Goal: Task Accomplishment & Management: Manage account settings

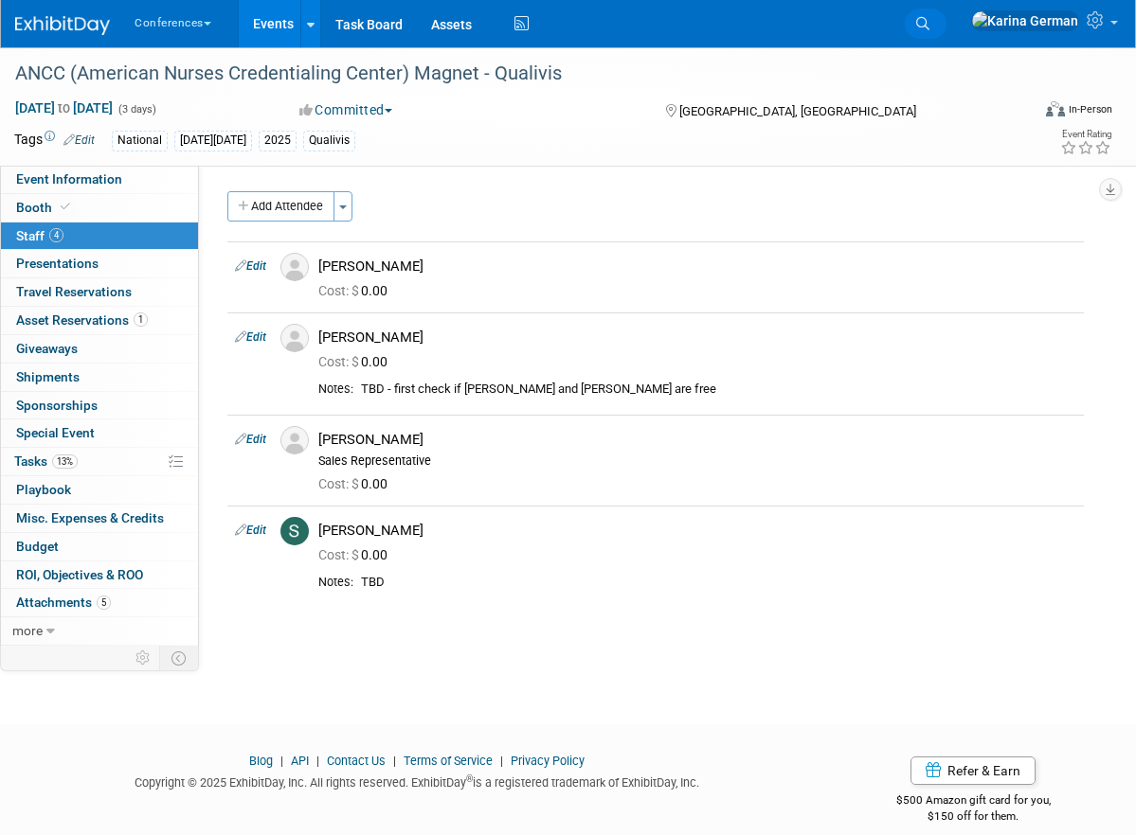
click at [946, 26] on link "Search" at bounding box center [926, 24] width 42 height 30
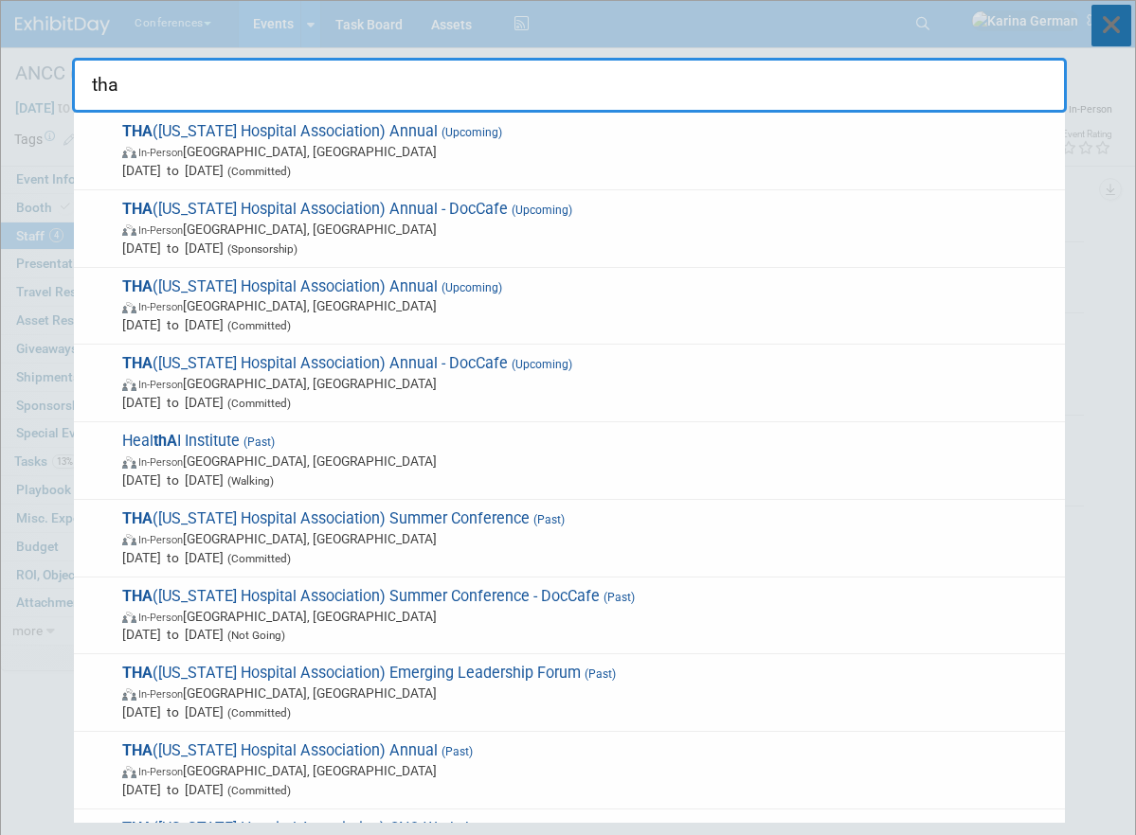
type input "tha"
click at [1113, 33] on icon at bounding box center [1111, 26] width 40 height 42
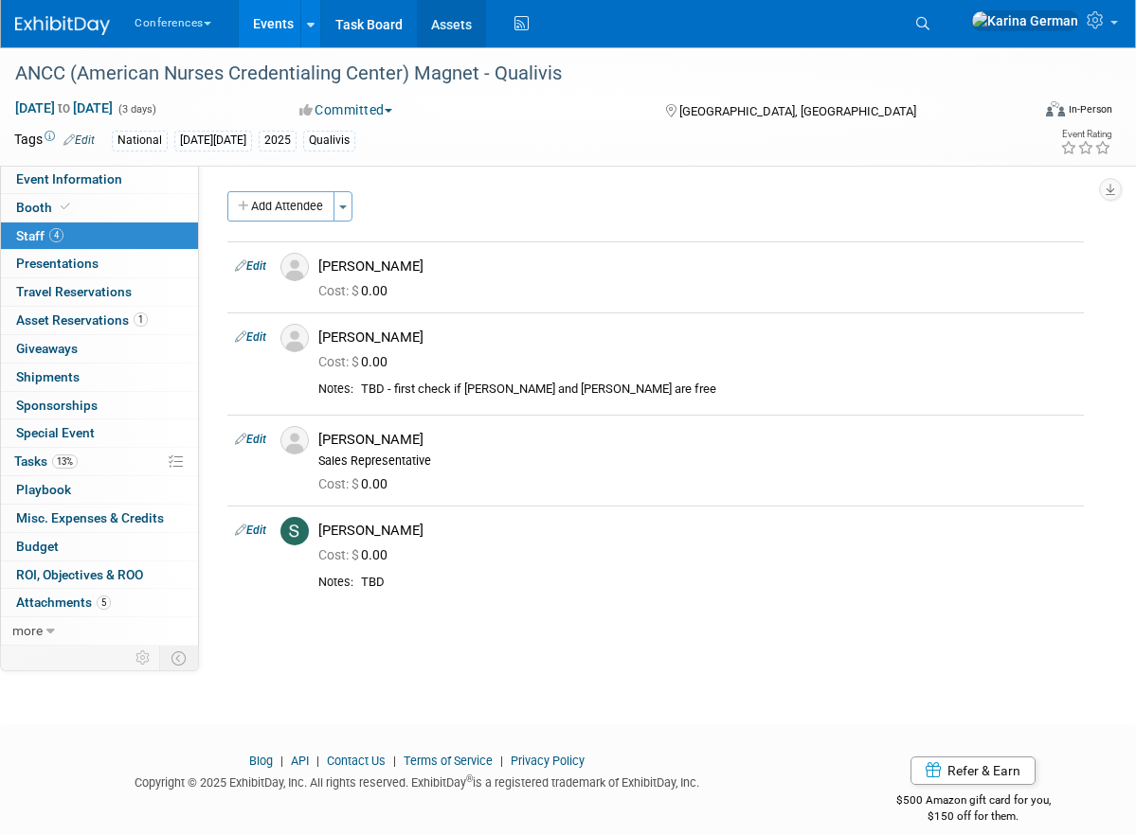
click at [438, 17] on link "Assets" at bounding box center [451, 23] width 69 height 47
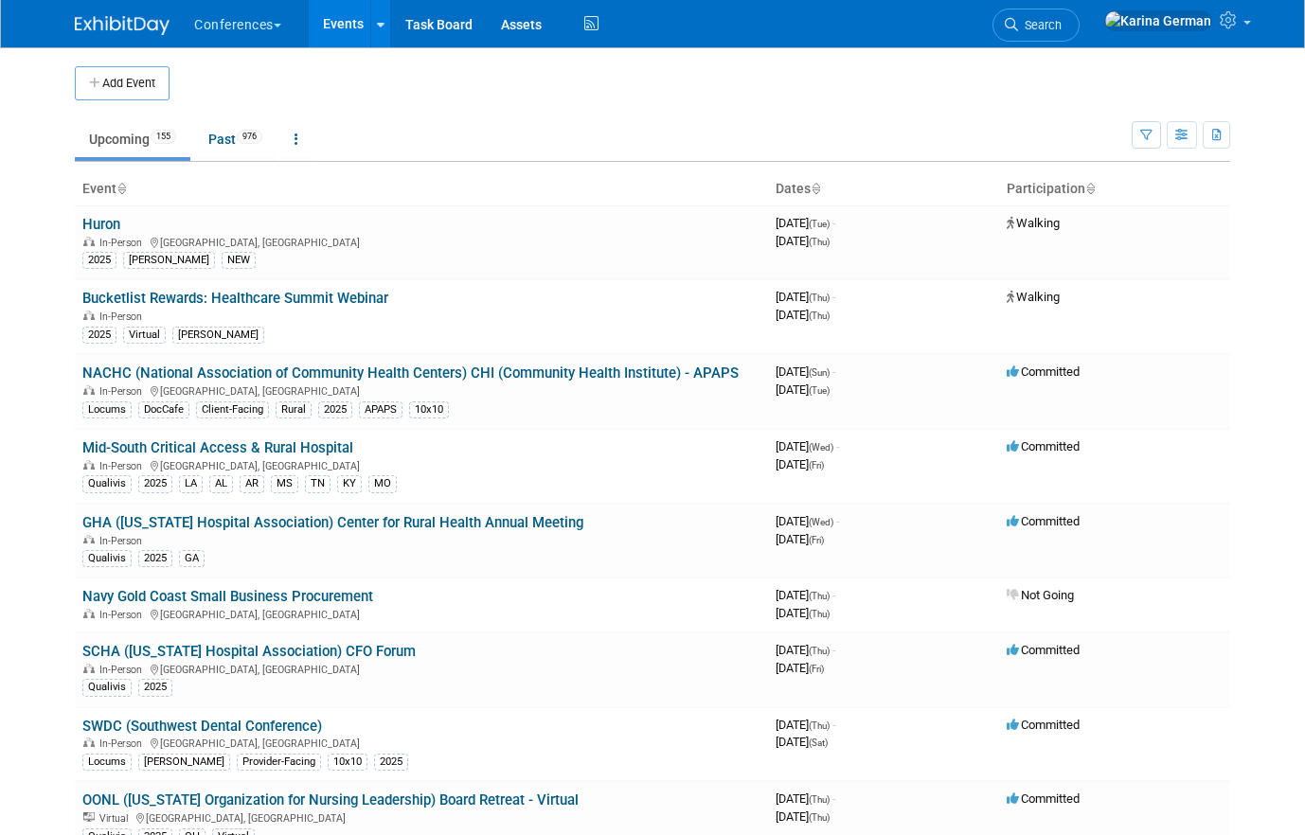
click at [1140, 149] on div "Show: All Events Just My Events Only show events that either I created, or I am…" at bounding box center [1181, 131] width 99 height 62
click at [1145, 126] on button "button" at bounding box center [1146, 134] width 29 height 27
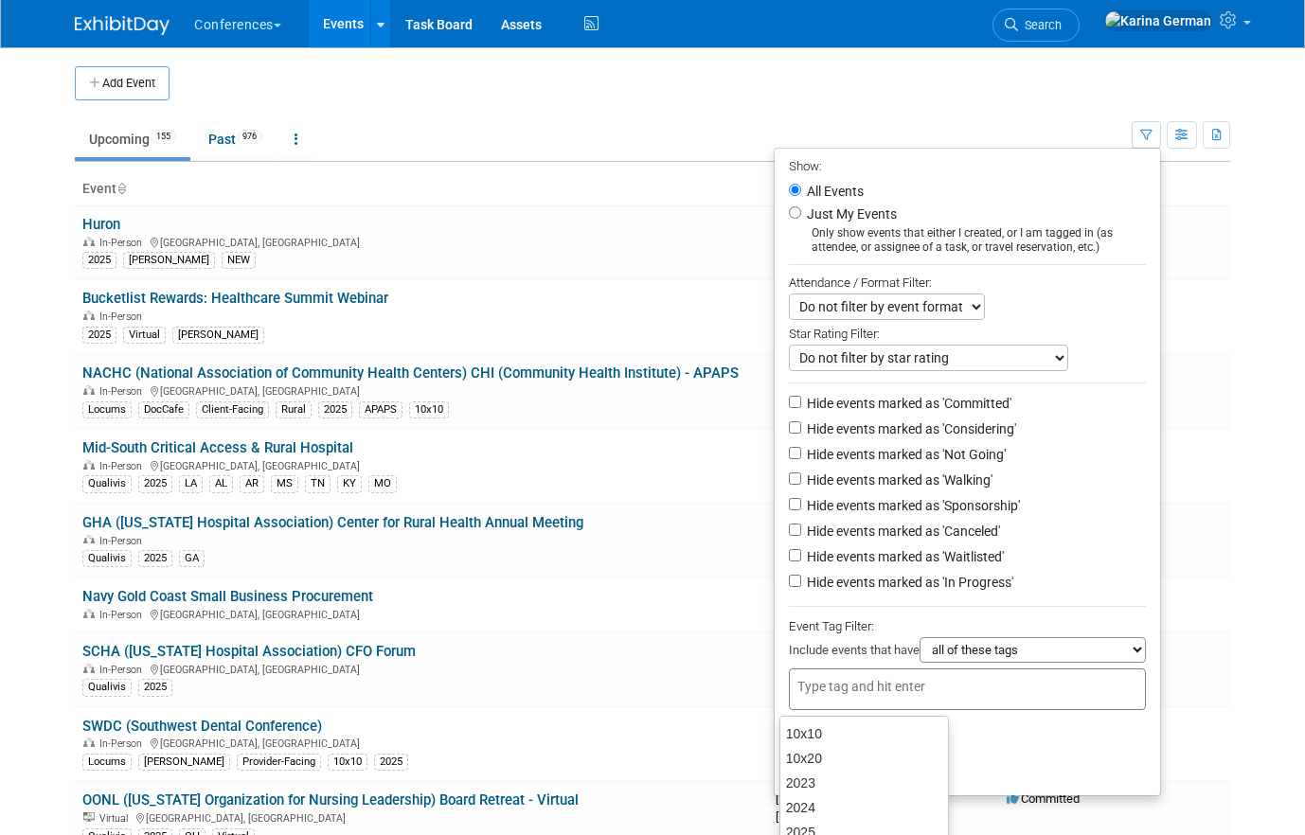
click at [873, 685] on input "text" at bounding box center [874, 686] width 152 height 19
type input "QUAL"
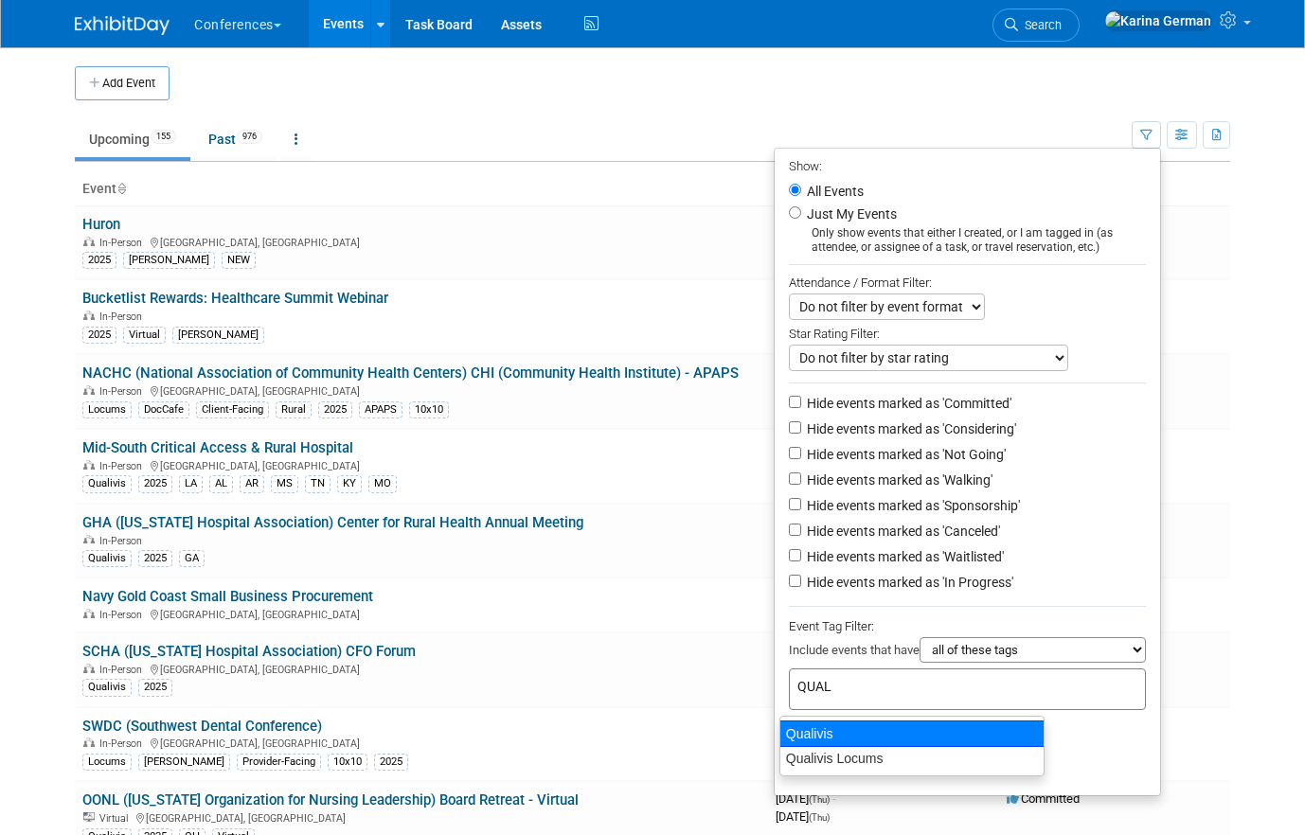
click at [873, 731] on div "Qualivis" at bounding box center [912, 734] width 265 height 27
type input "Qualivis"
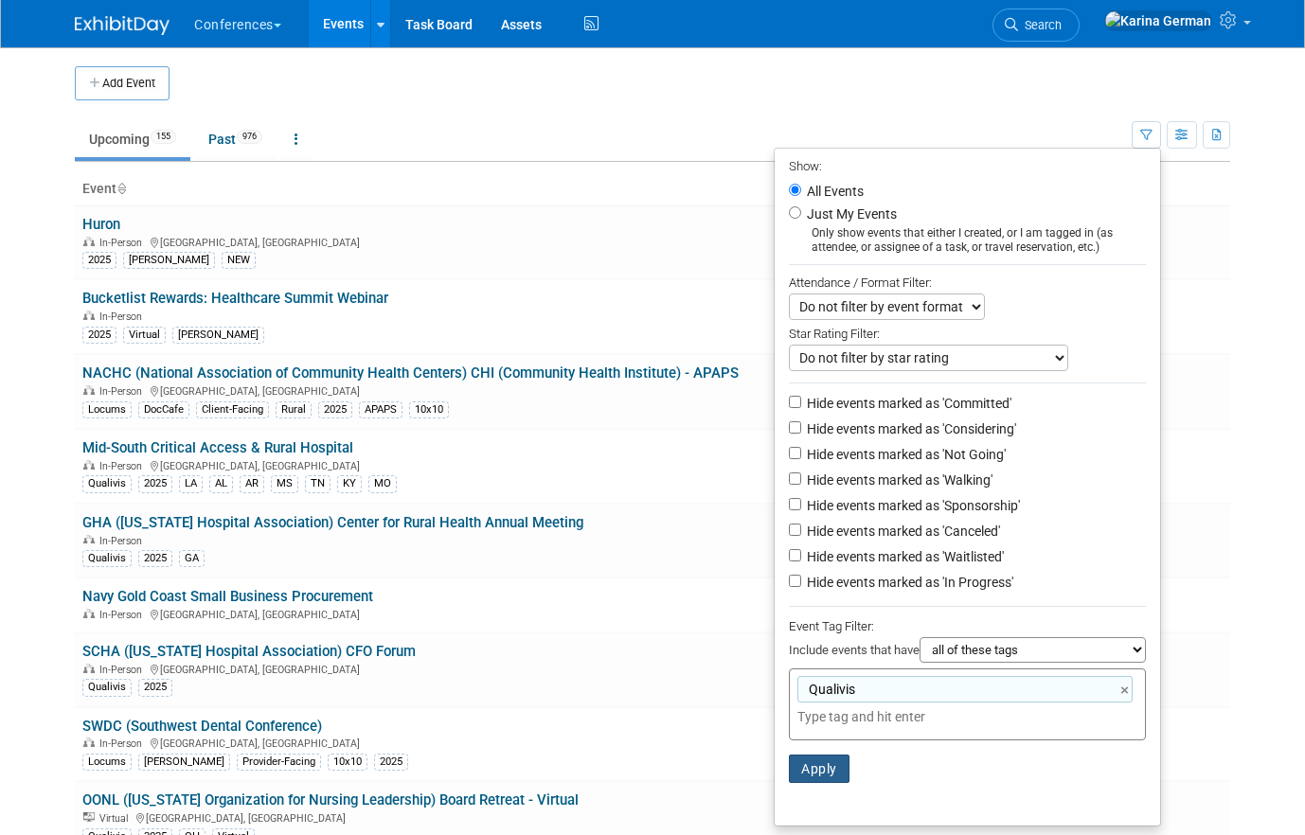
click at [812, 778] on button "Apply" at bounding box center [819, 769] width 61 height 28
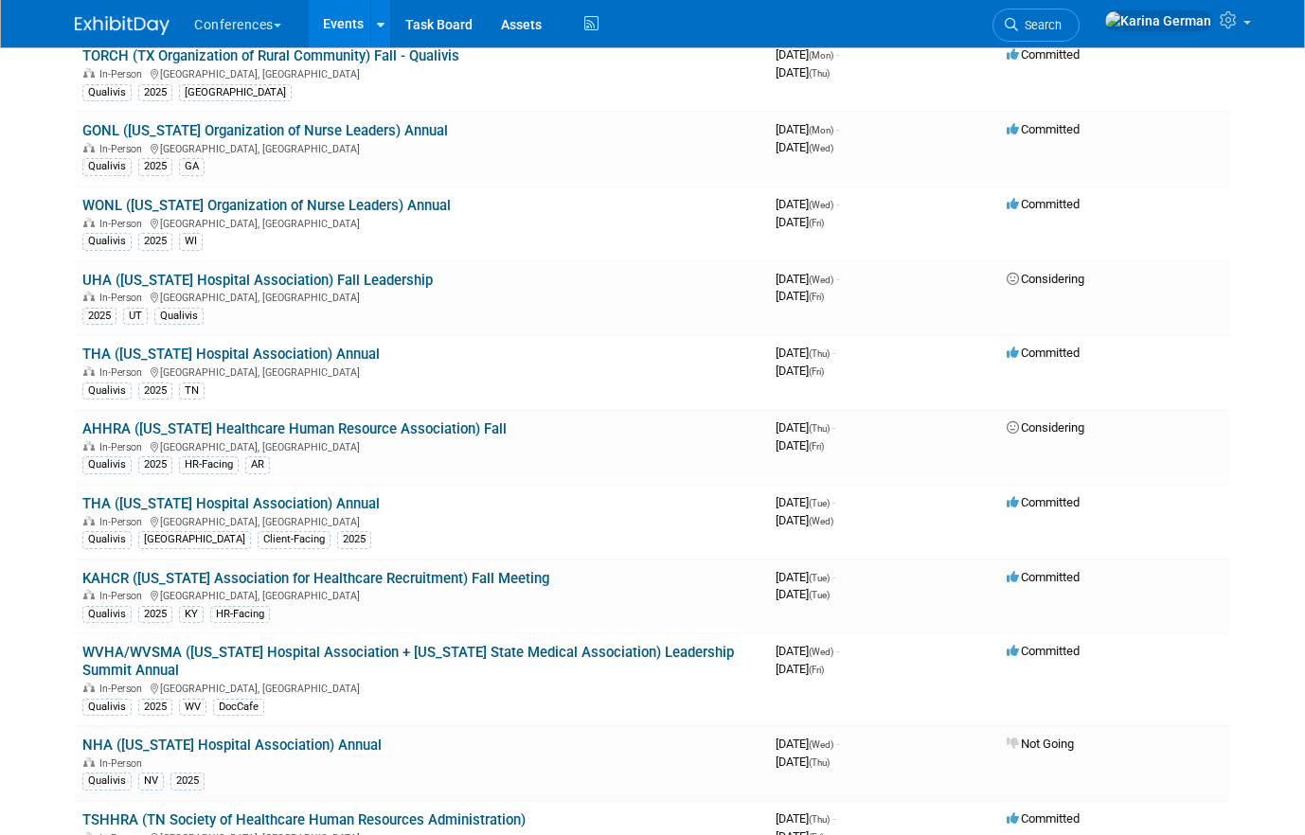
scroll to position [841, 0]
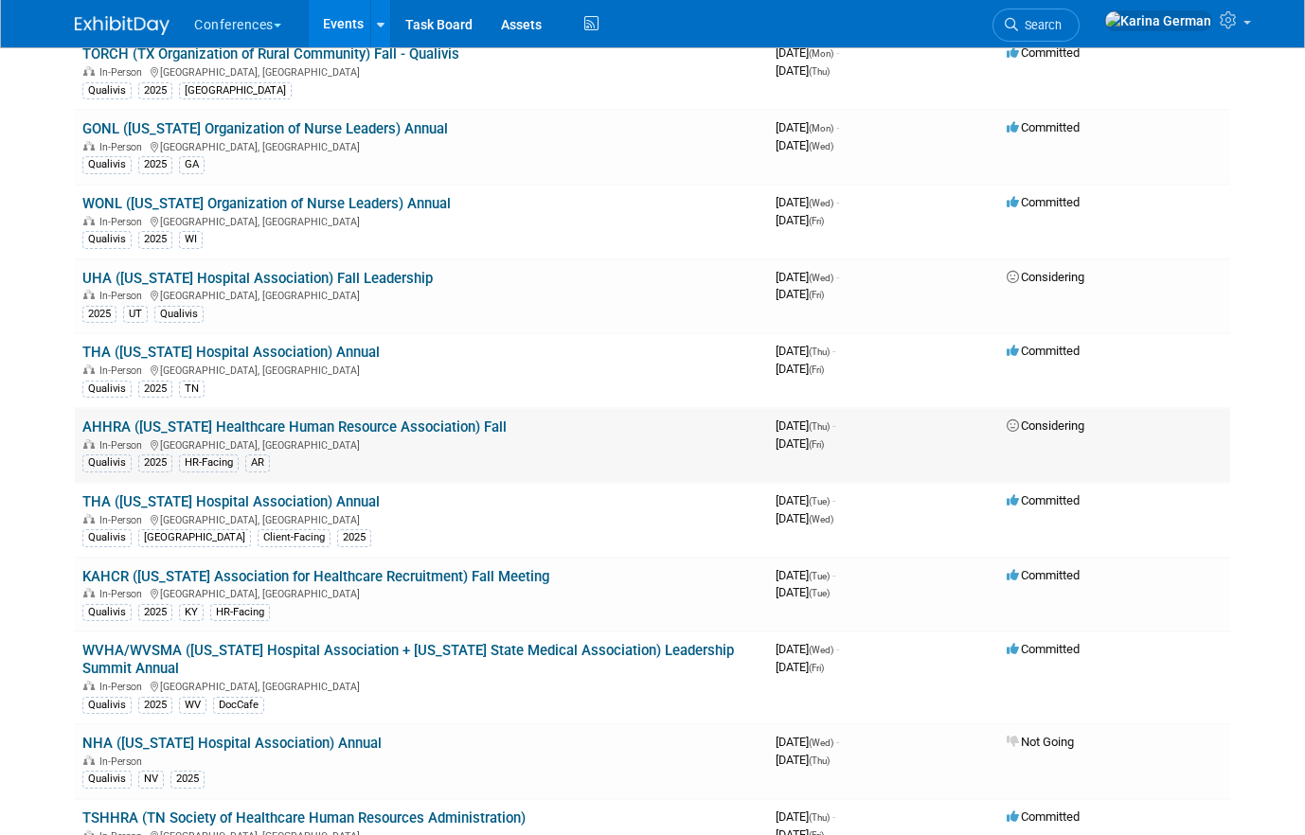
click at [469, 422] on link "AHHRA ([US_STATE] Healthcare Human Resource Association) Fall" at bounding box center [294, 427] width 424 height 17
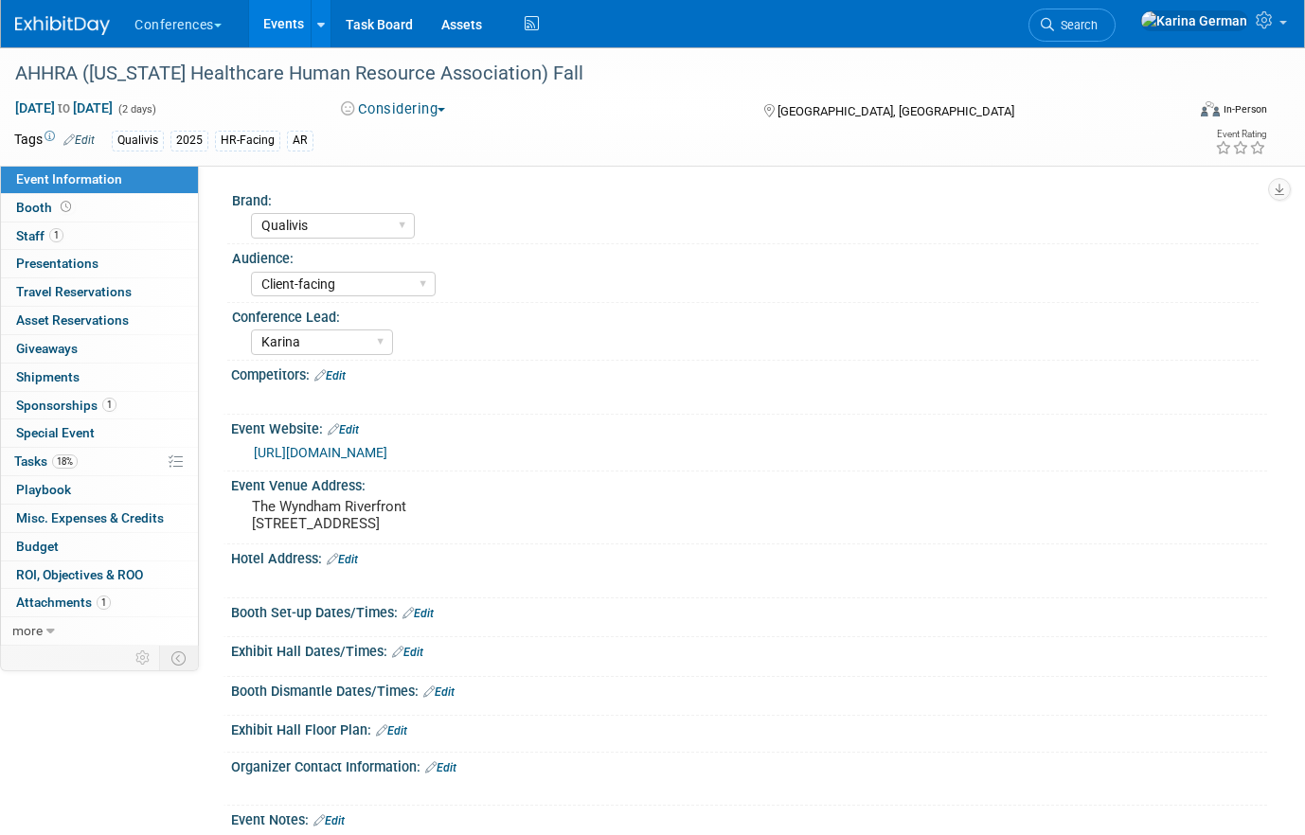
select select "Qualivis"
select select "Client-facing"
select select "Karina"
click at [413, 109] on button "Considering" at bounding box center [393, 109] width 118 height 20
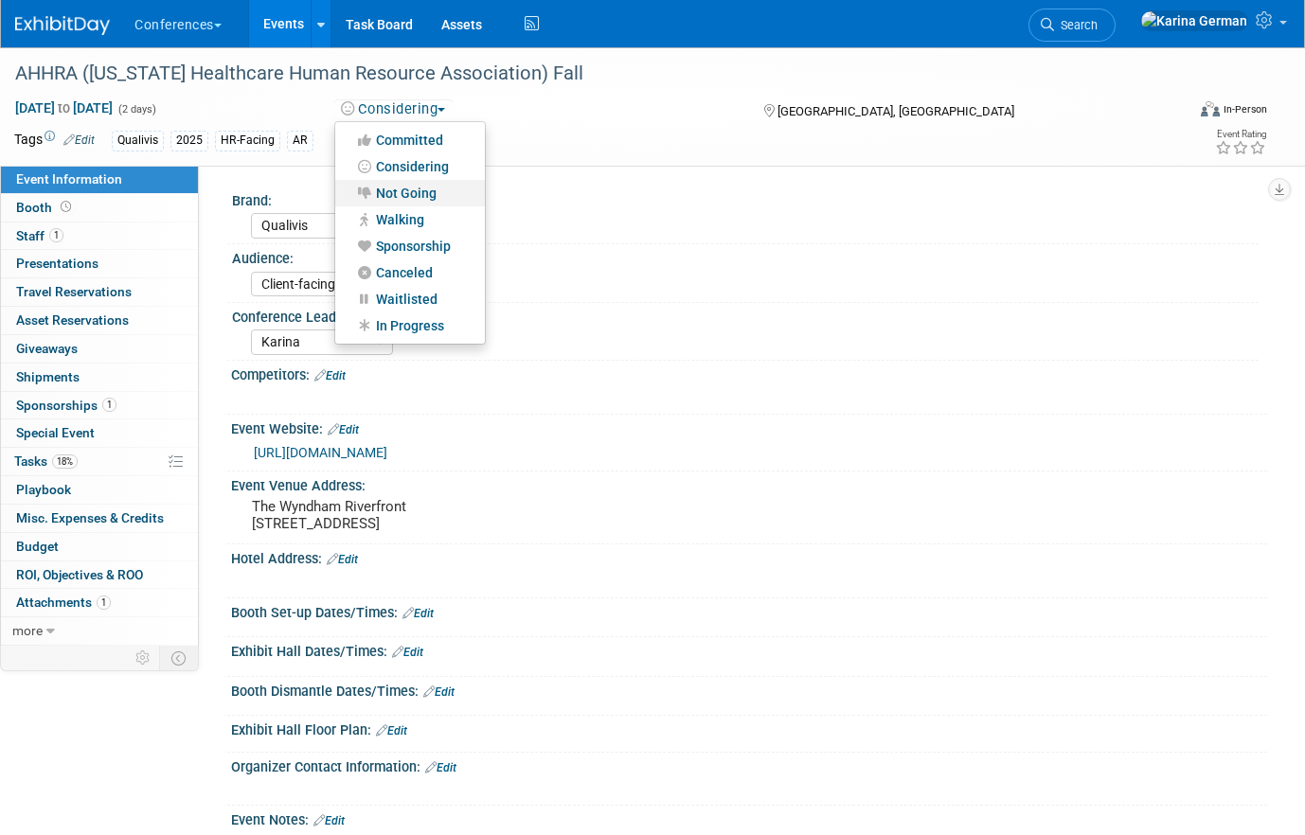
click at [411, 192] on link "Not Going" at bounding box center [410, 193] width 150 height 27
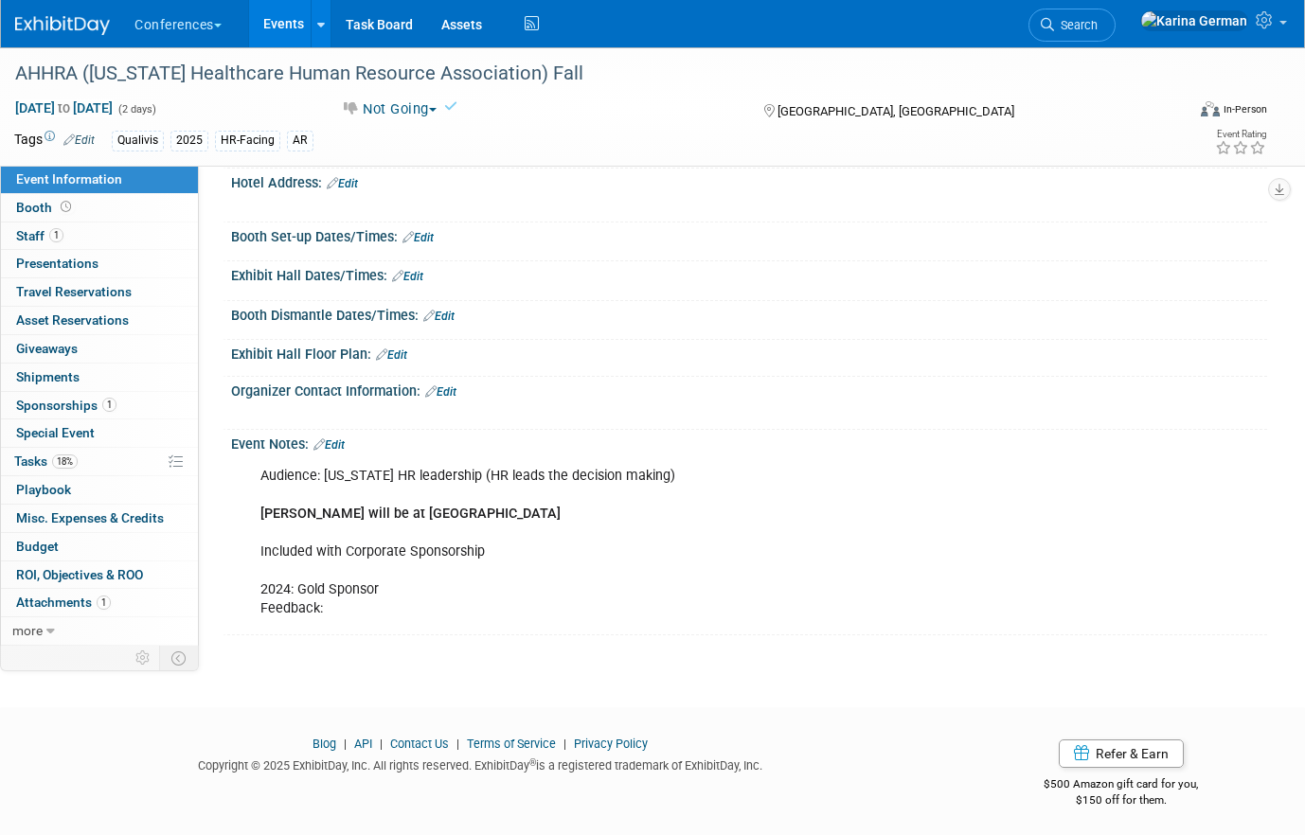
scroll to position [417, 0]
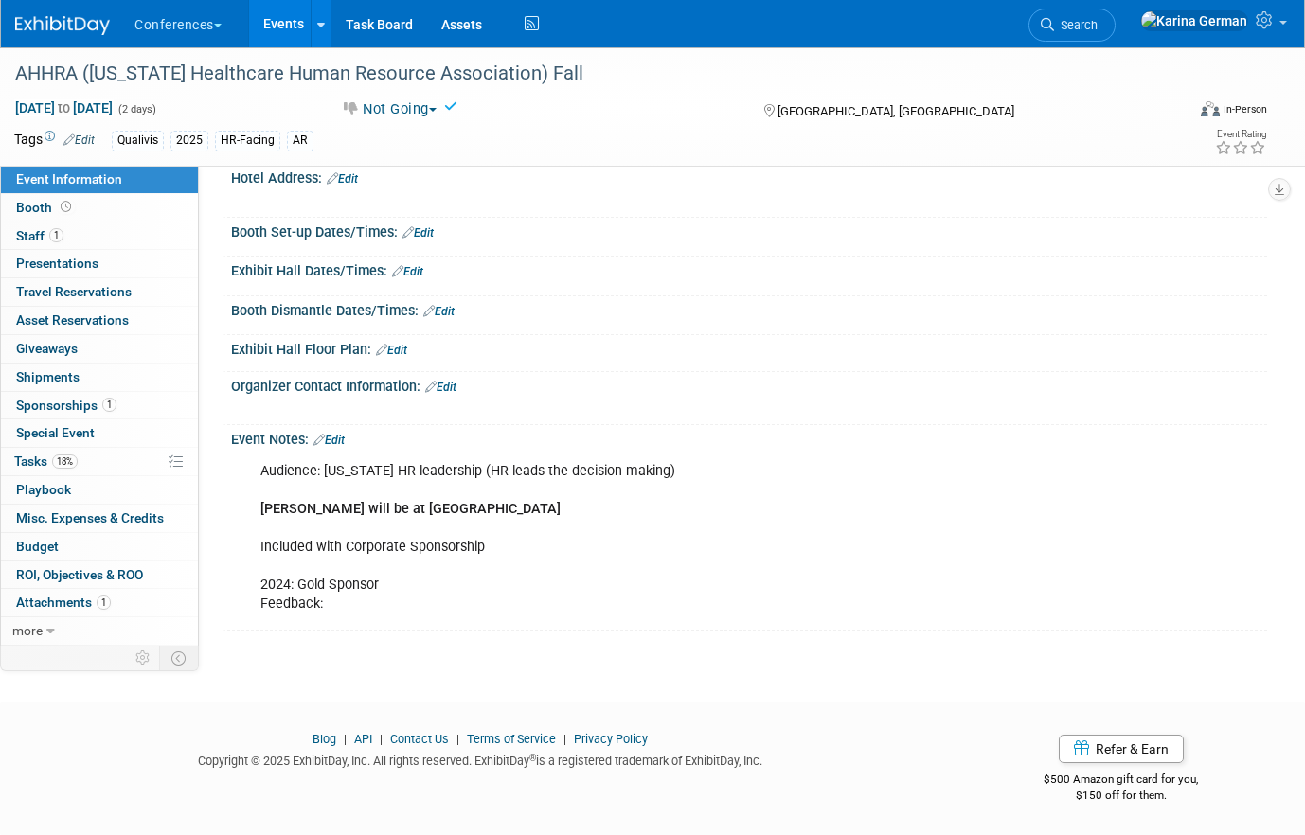
click at [337, 453] on div "Audience: Arkansas HR leadership (HR leads the decision making) Natalie will be…" at bounding box center [656, 538] width 818 height 171
click at [335, 446] on link "Edit" at bounding box center [329, 440] width 31 height 13
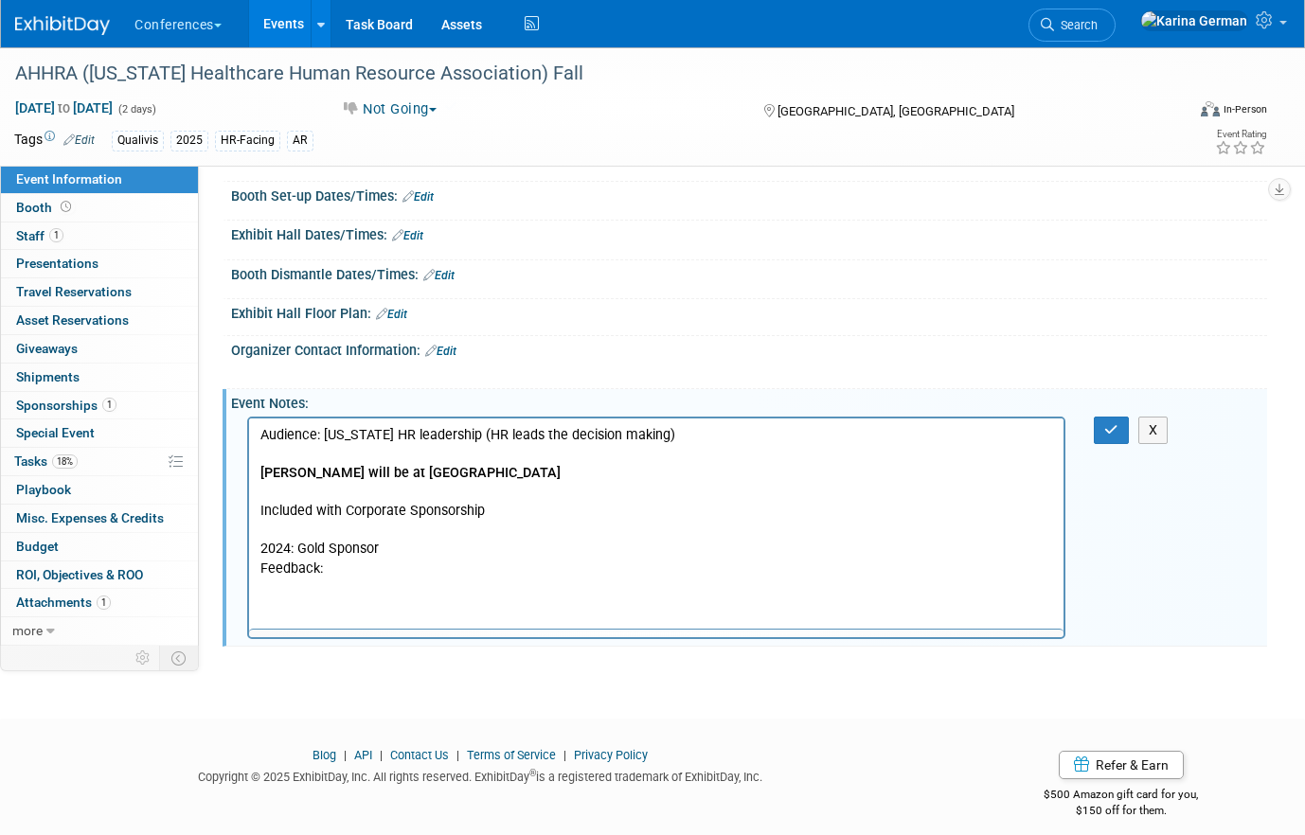
scroll to position [0, 0]
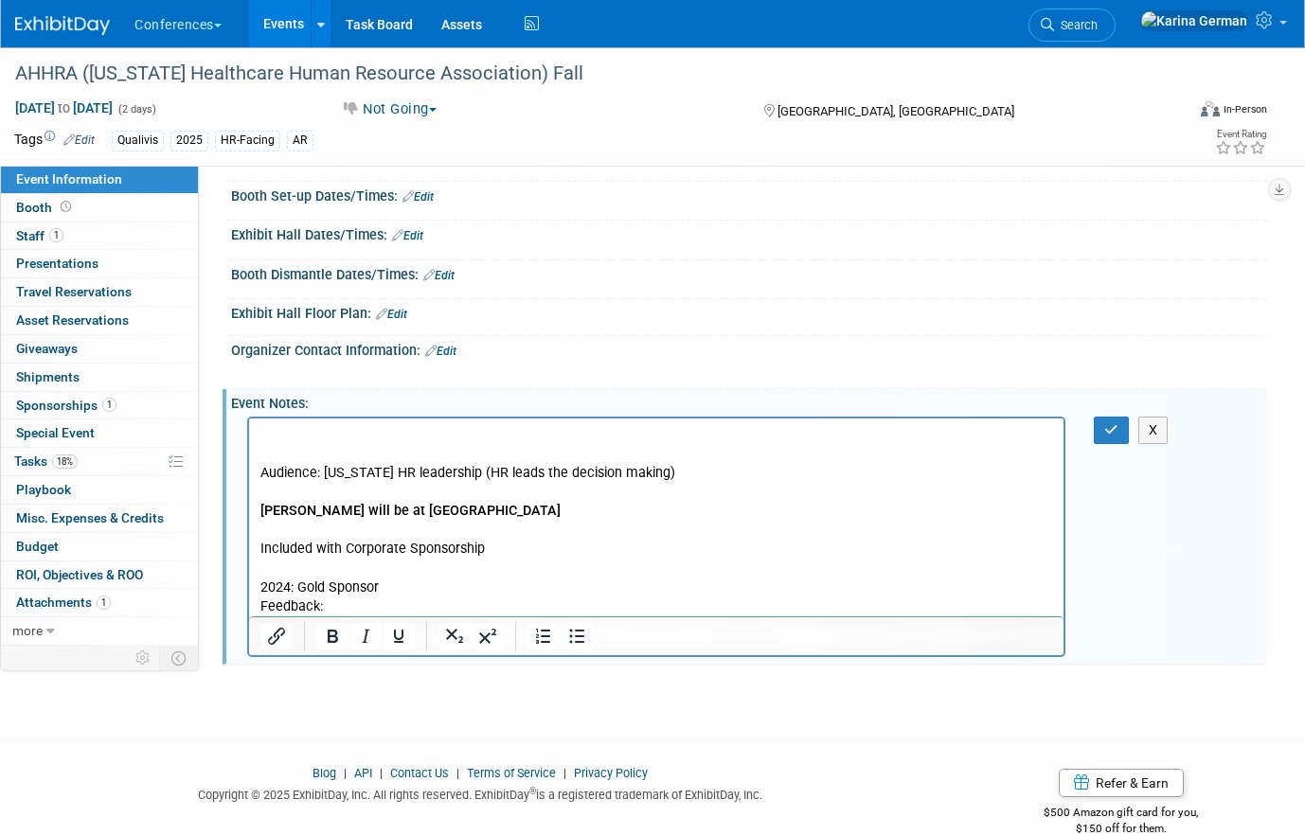
click at [260, 442] on body "Audience: Arkansas HR leadership (HR leads the decision making) Natalie will be…" at bounding box center [657, 520] width 795 height 190
click at [1112, 437] on icon "button" at bounding box center [1111, 429] width 14 height 13
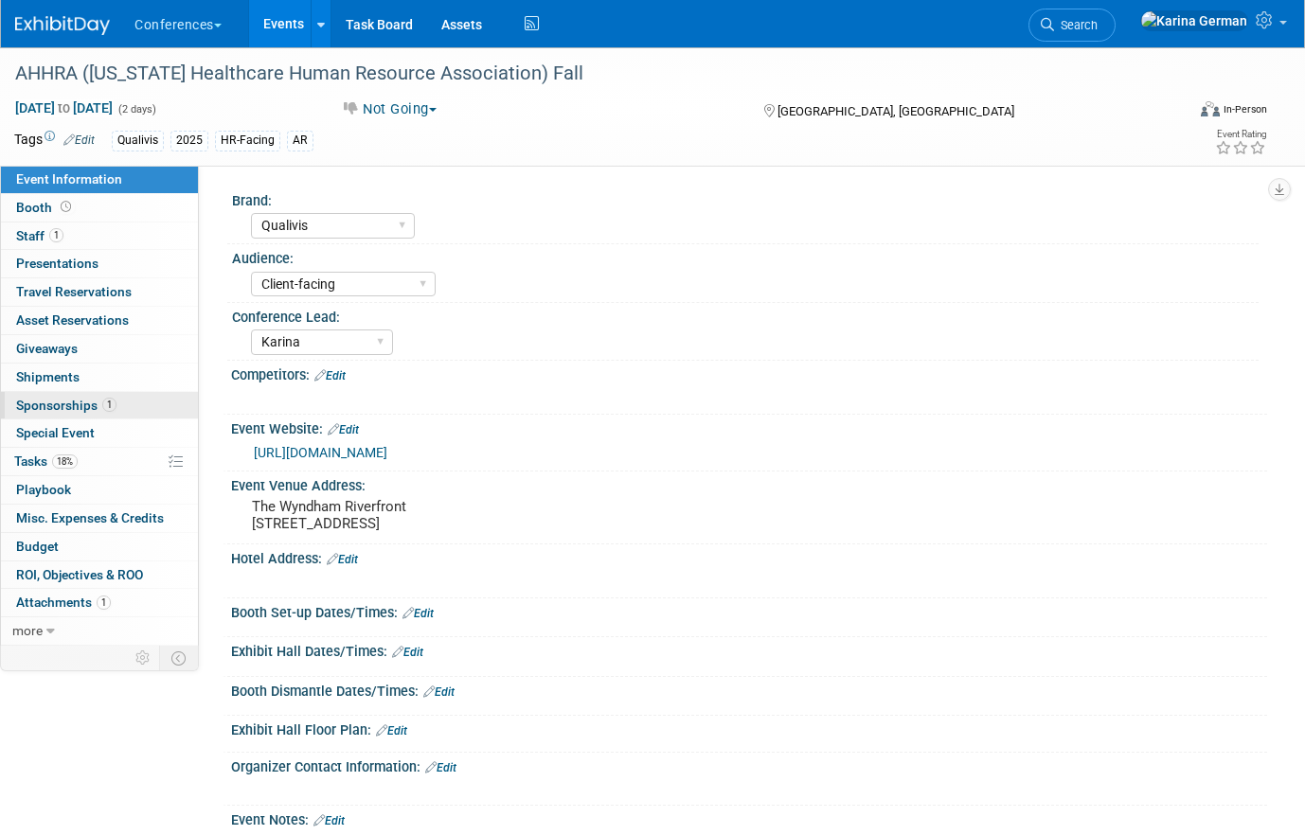
click at [143, 403] on link "1 Sponsorships 1" at bounding box center [99, 405] width 197 height 27
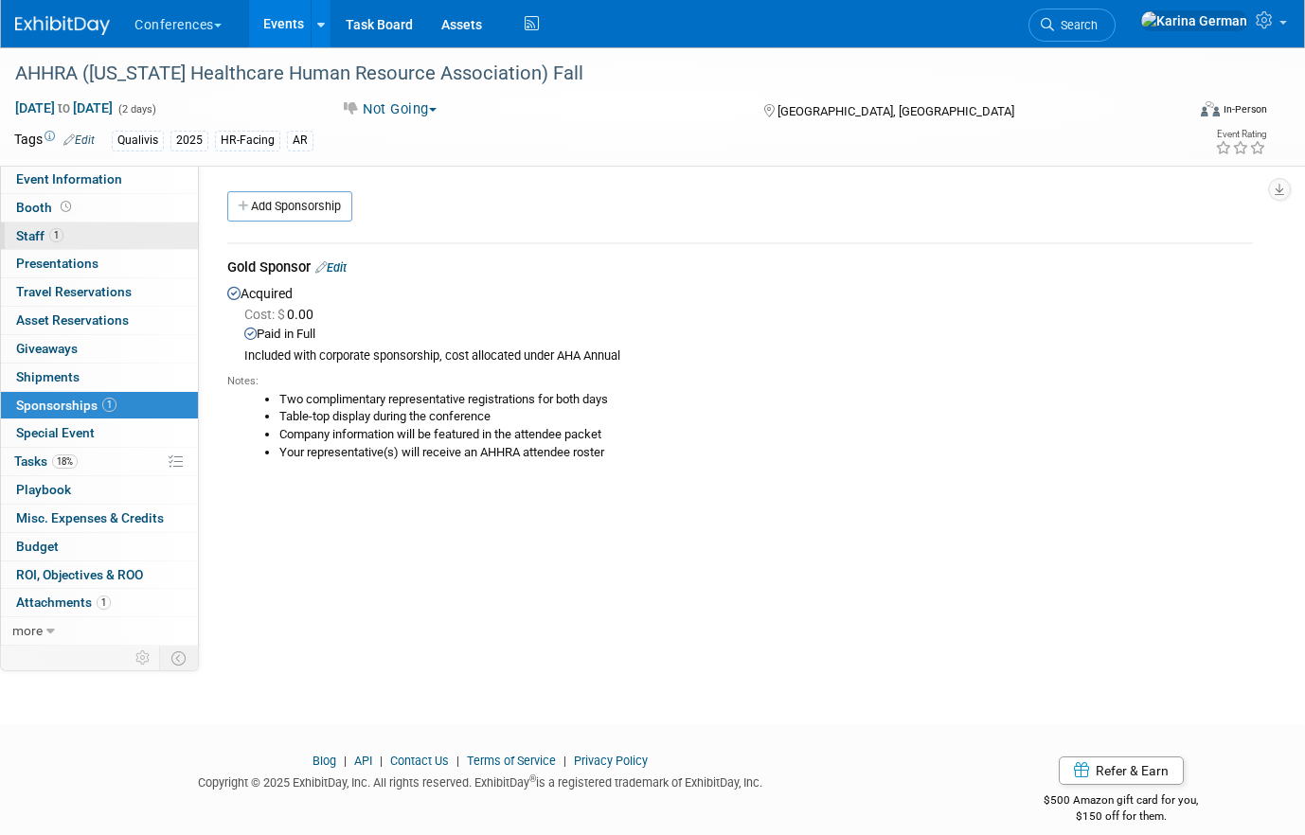
click at [132, 228] on link "1 Staff 1" at bounding box center [99, 236] width 197 height 27
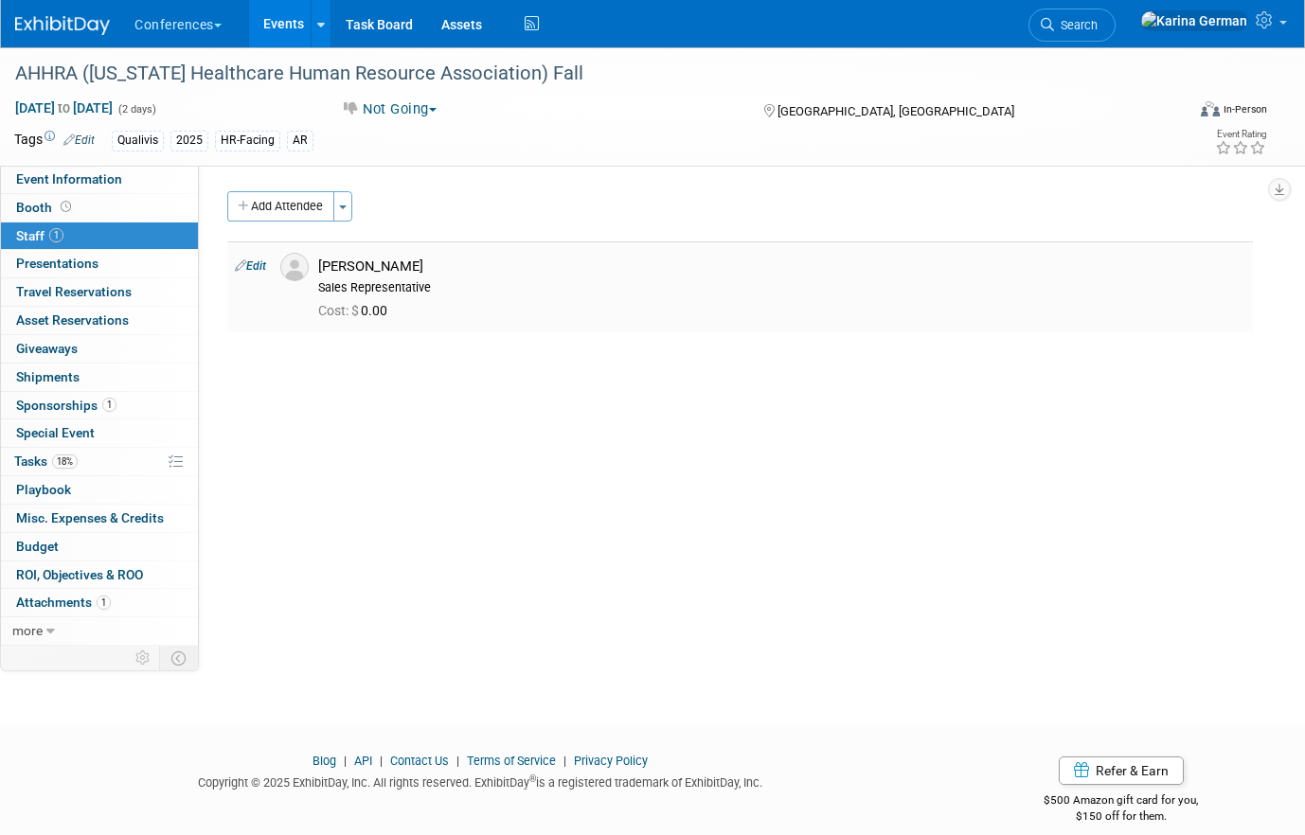
click at [256, 261] on link "Edit" at bounding box center [250, 266] width 31 height 13
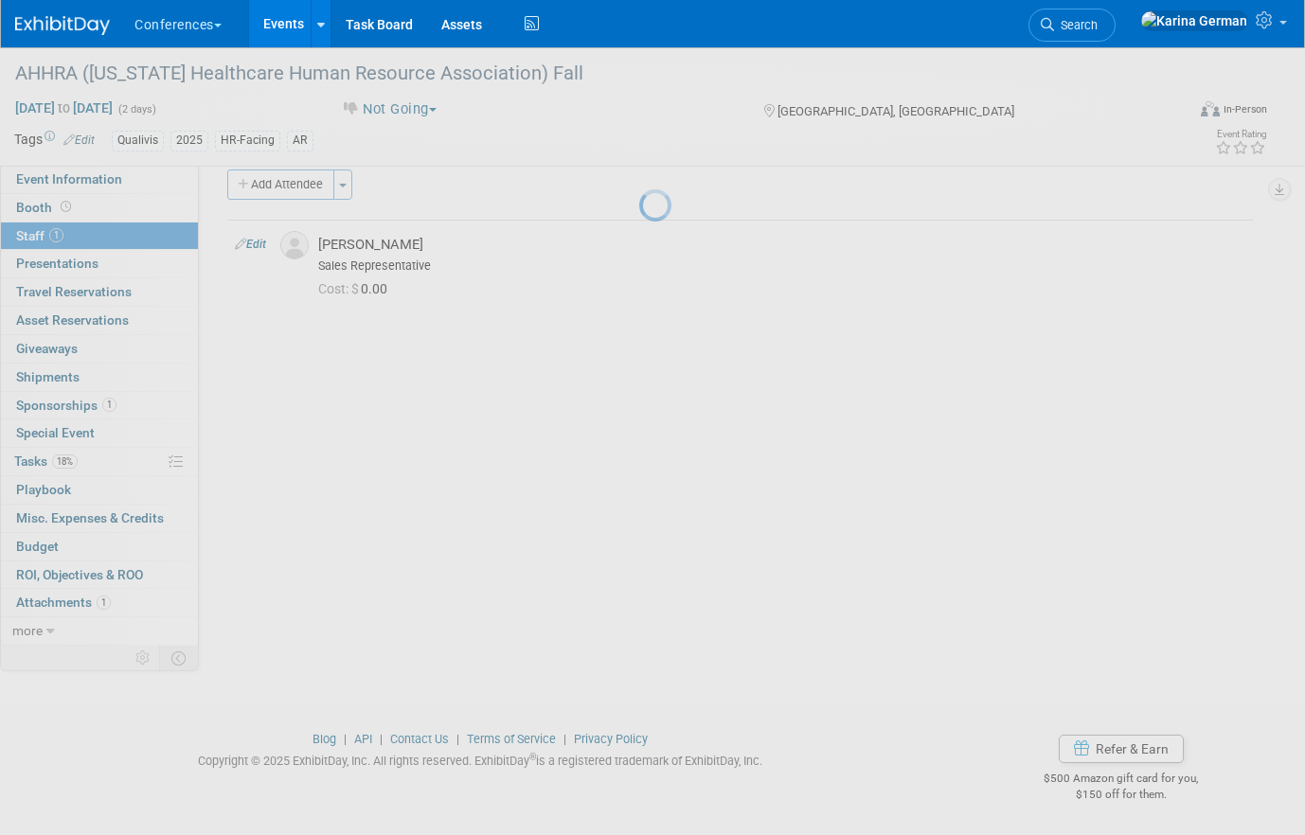
select select "5804ab4a-e1a5-480d-a5aa-5aaef2673dd7"
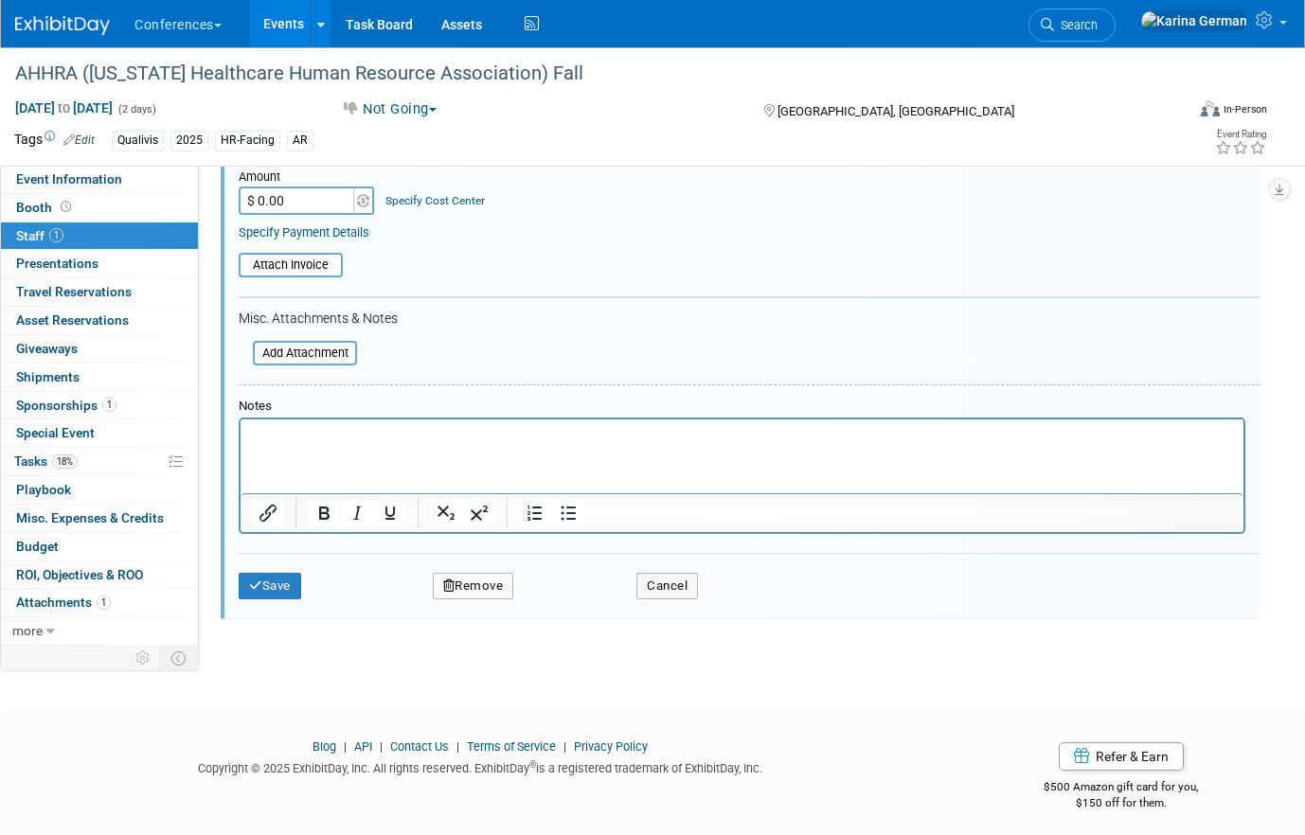
scroll to position [368, 0]
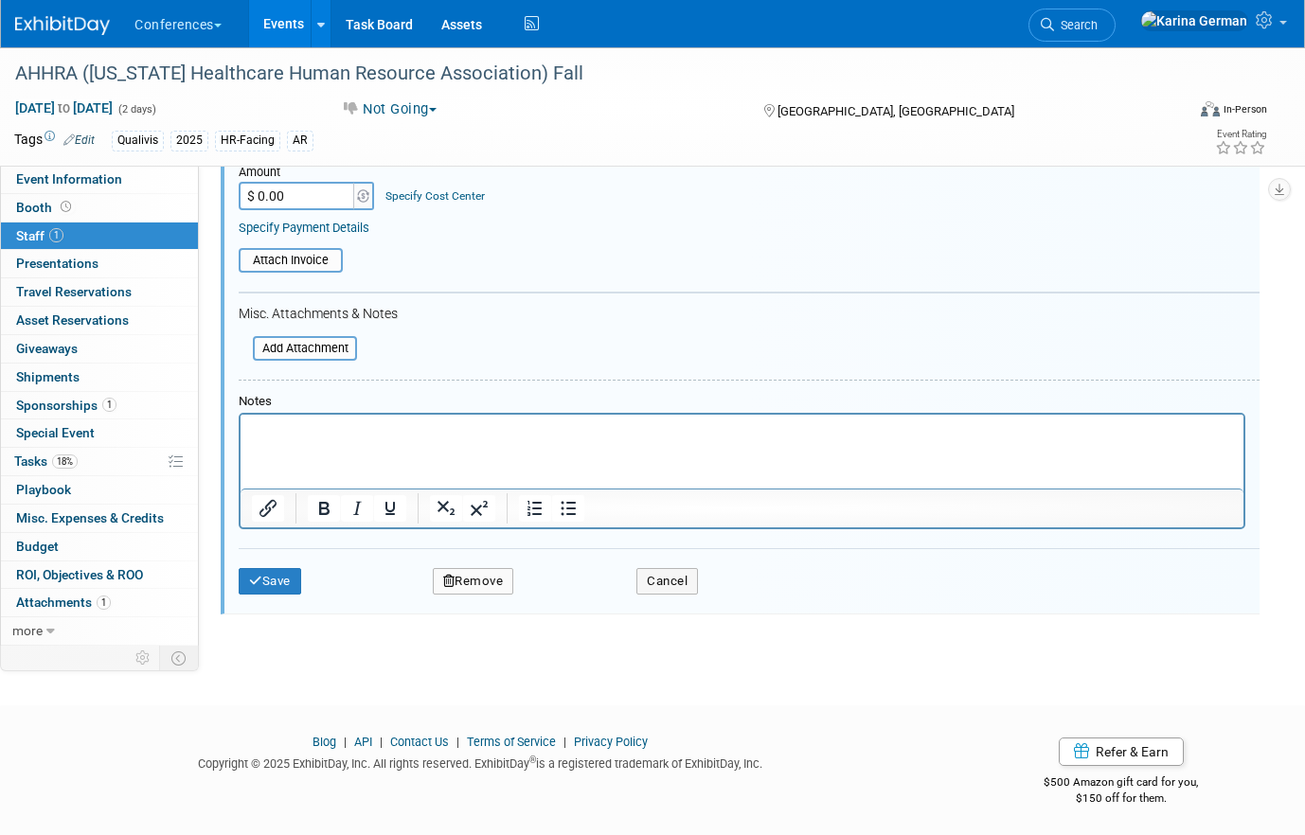
click at [502, 584] on button "Remove" at bounding box center [473, 581] width 81 height 27
click at [558, 602] on icon at bounding box center [563, 598] width 11 height 10
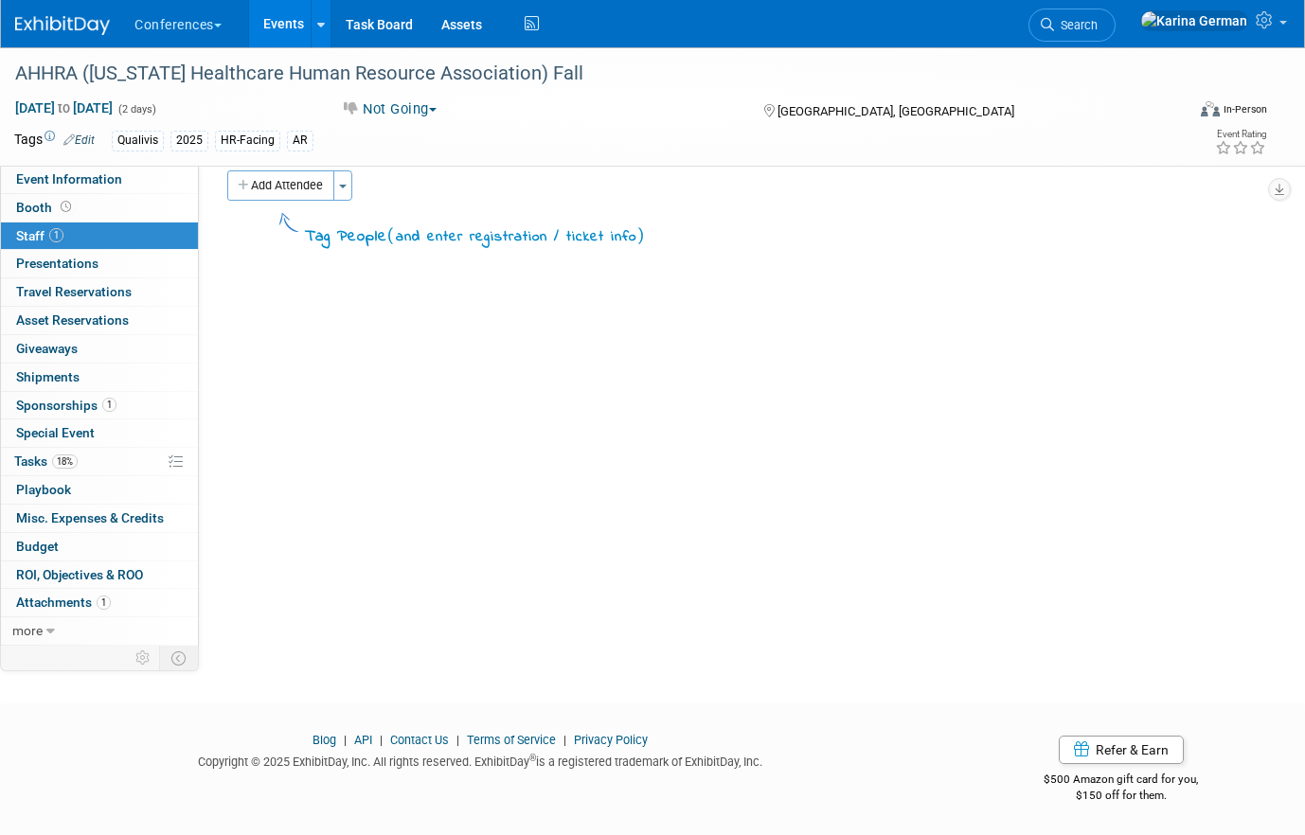
scroll to position [0, 0]
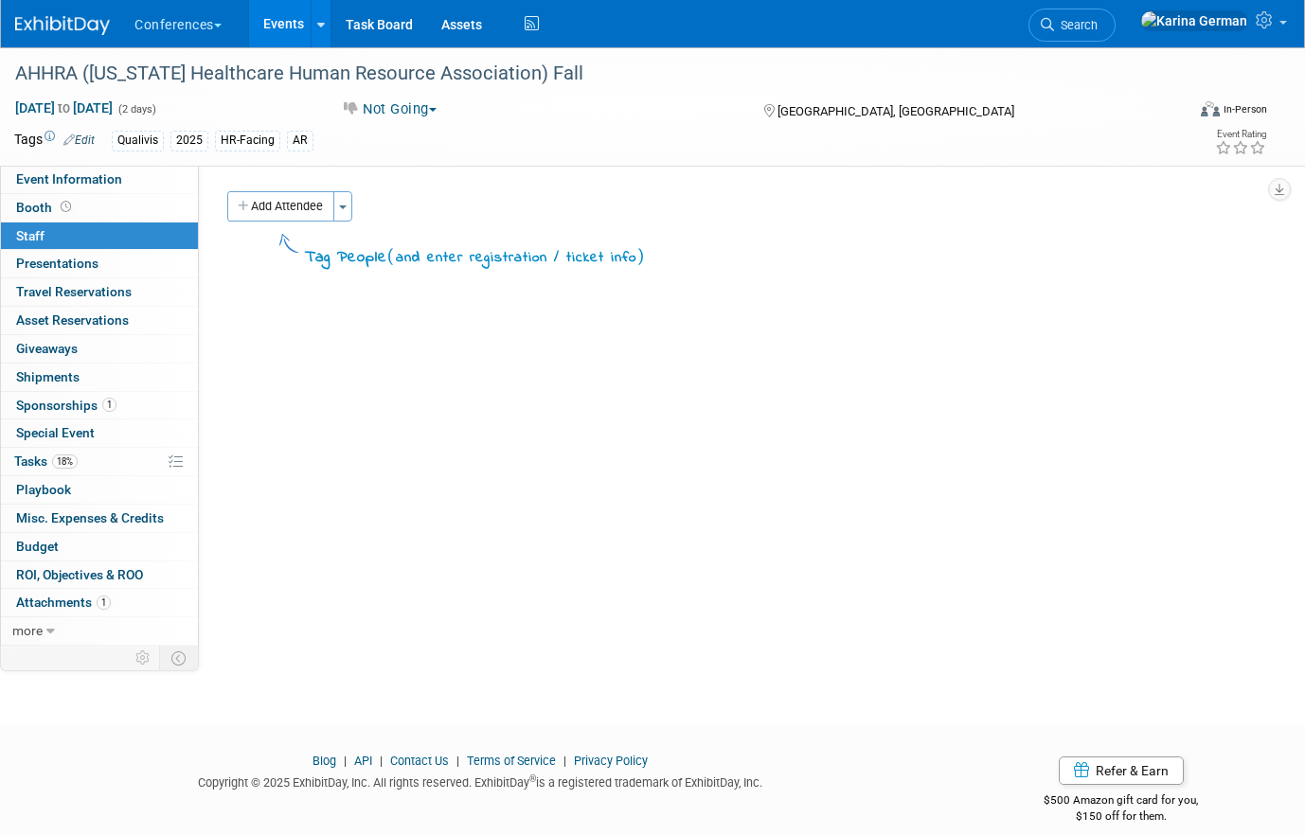
click at [296, 10] on link "Events" at bounding box center [283, 23] width 69 height 47
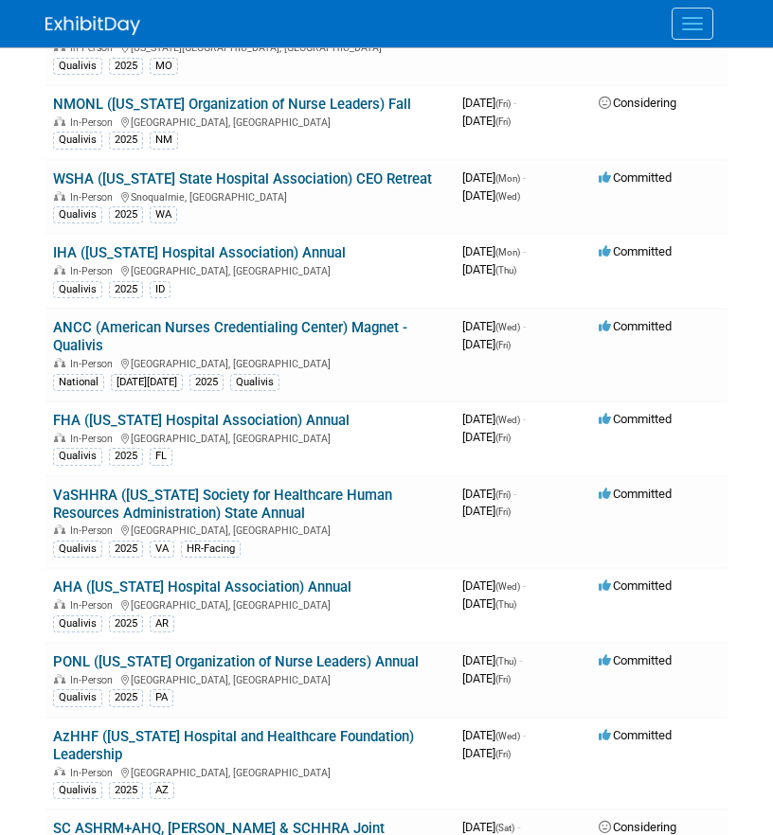
scroll to position [2246, 0]
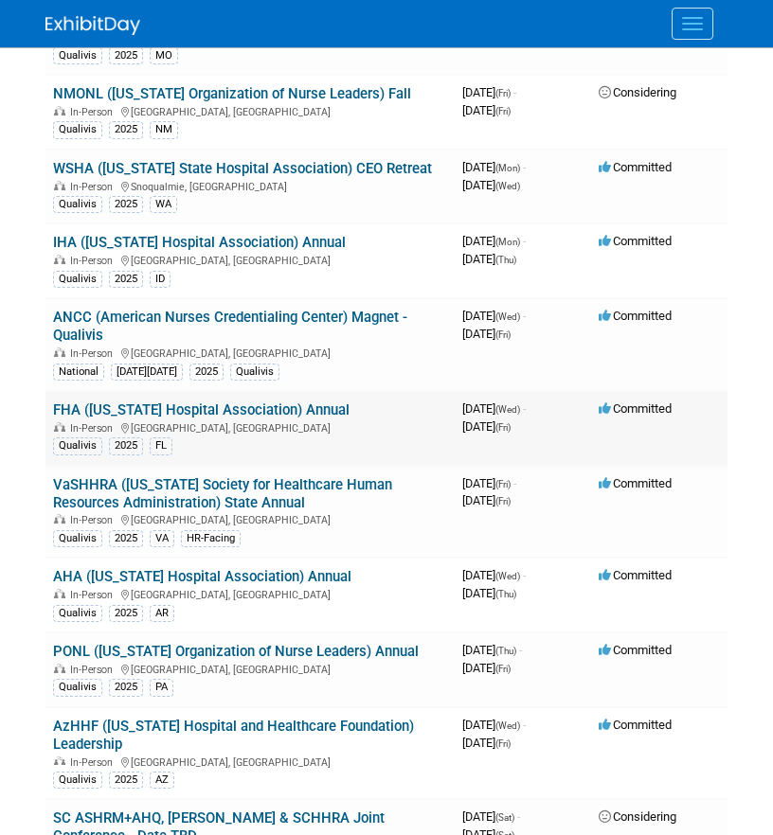
click at [288, 419] on link "FHA ([US_STATE] Hospital Association) Annual" at bounding box center [201, 410] width 296 height 17
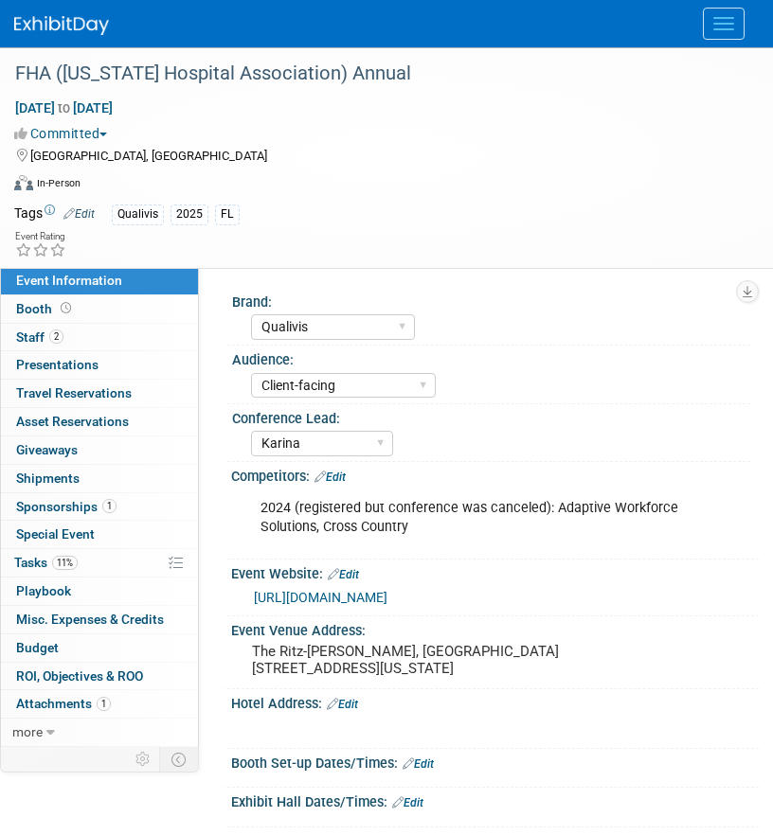
select select "Qualivis"
select select "Client-facing"
select select "Karina"
click at [114, 512] on span "Sponsorships 1" at bounding box center [66, 506] width 100 height 15
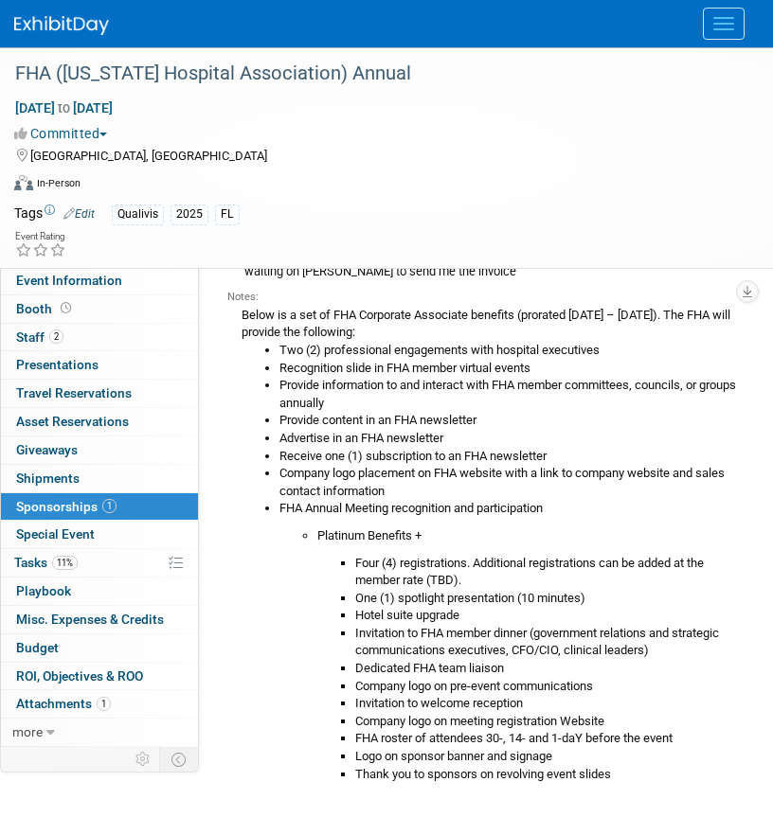
scroll to position [193, 0]
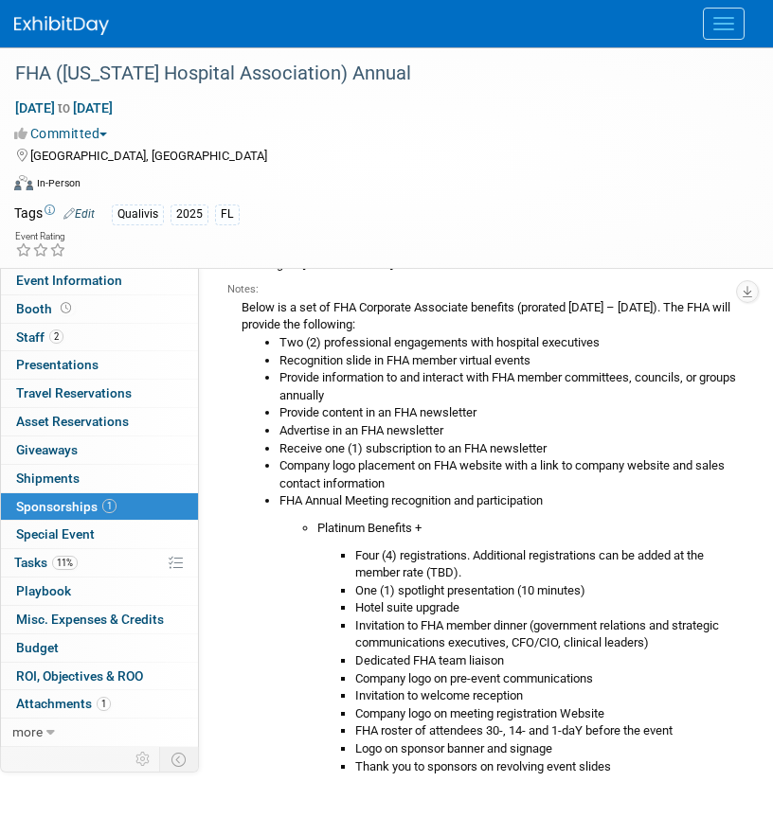
click at [732, 23] on span "Menu" at bounding box center [723, 24] width 21 height 2
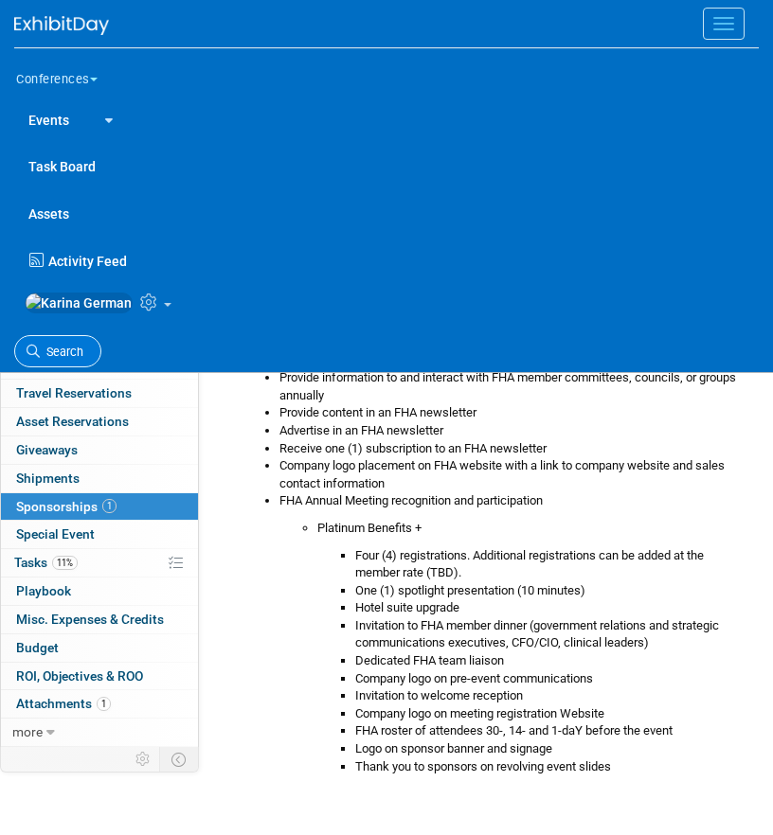
click at [54, 351] on link "Search" at bounding box center [57, 351] width 87 height 33
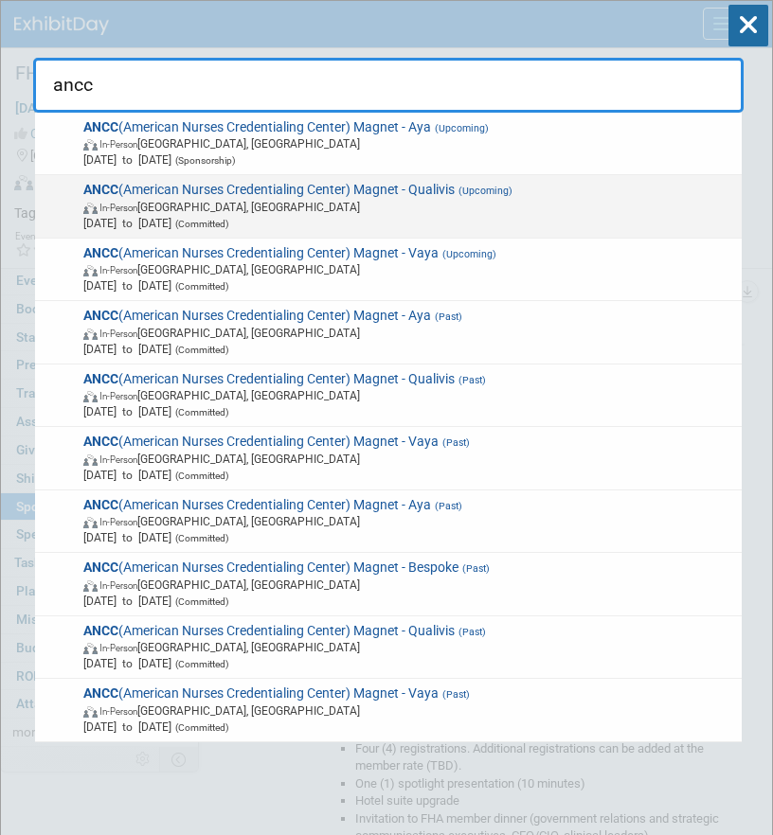
type input "ancc"
click at [425, 189] on span "ANCC (American Nurses Credentialing Center) Magnet - Qualivis (Upcoming) In-Per…" at bounding box center [406, 206] width 657 height 49
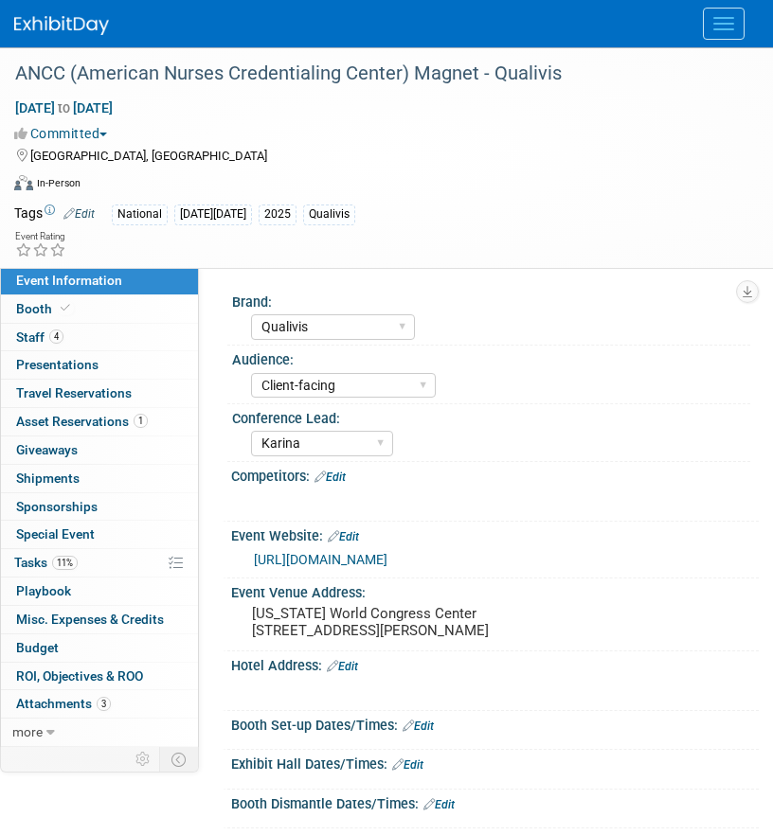
select select "Qualivis"
select select "Client-facing"
select select "Karina"
click at [84, 563] on link "11% Tasks 11%" at bounding box center [99, 562] width 197 height 27
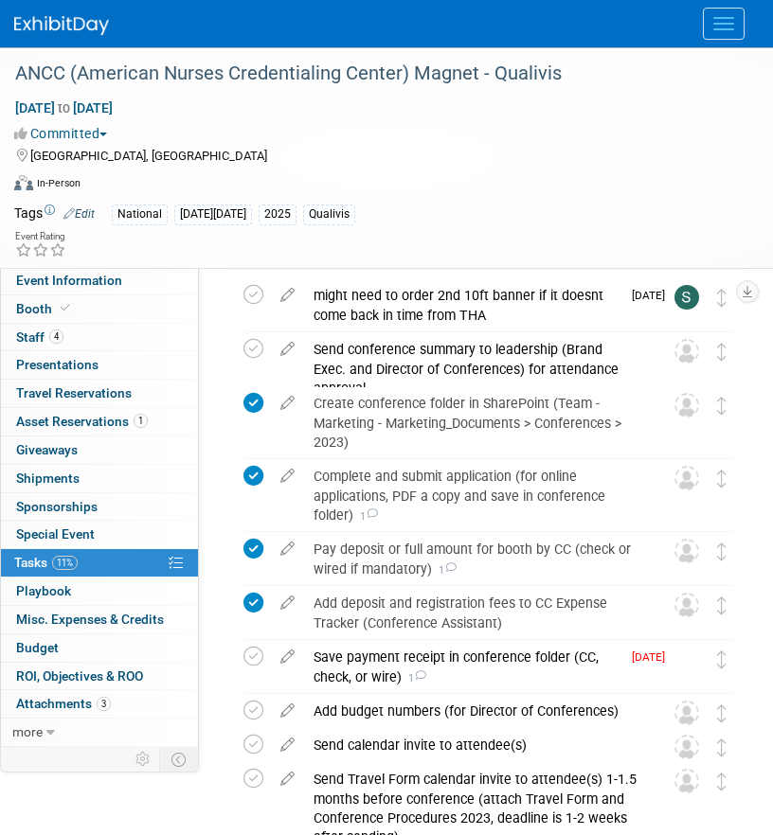
scroll to position [113, 0]
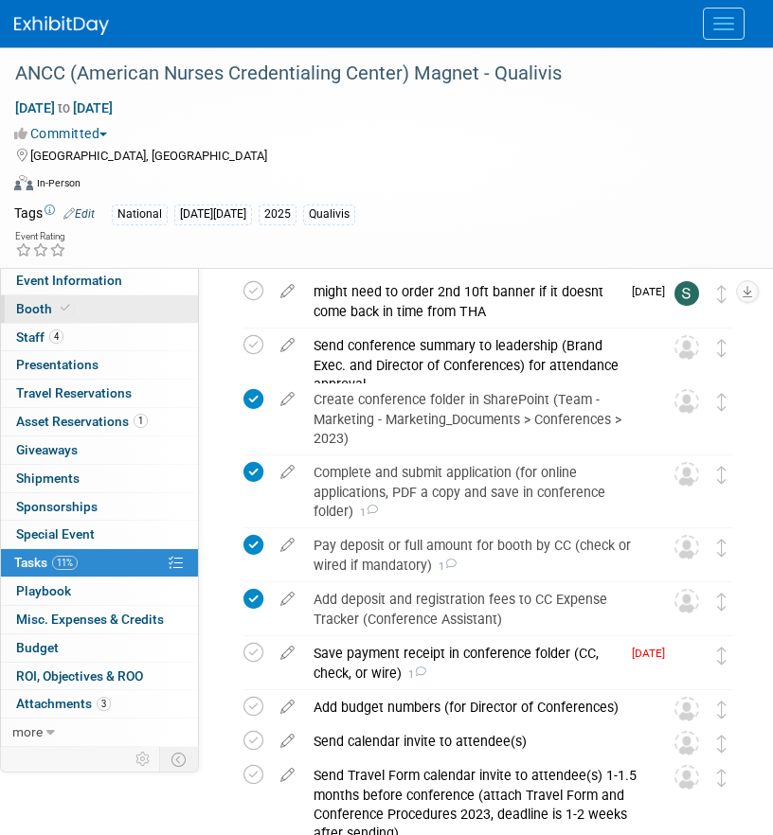
click at [117, 312] on link "Booth" at bounding box center [99, 309] width 197 height 27
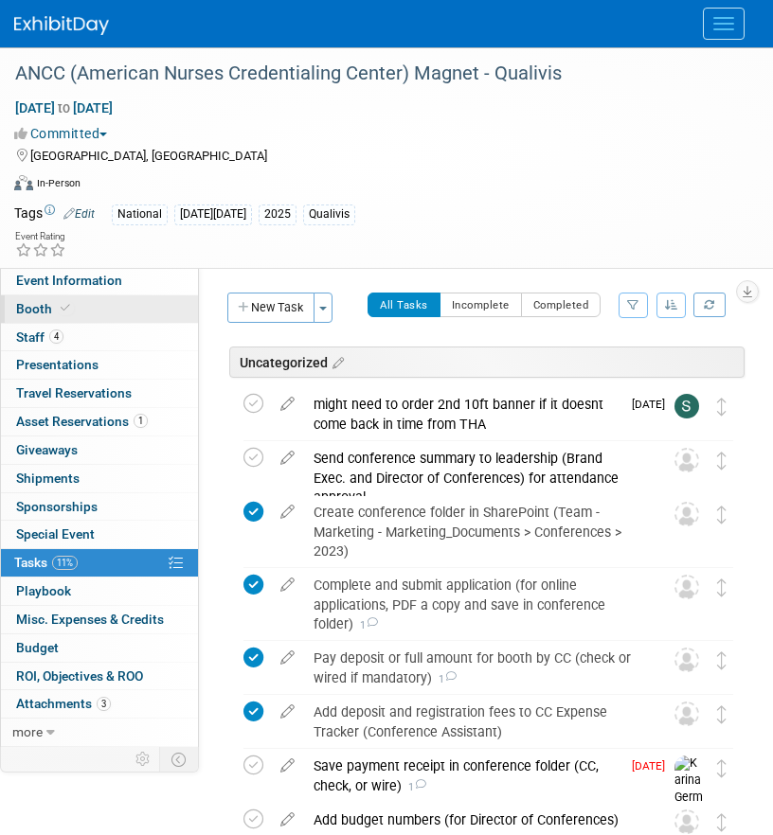
select select "10'x10'"
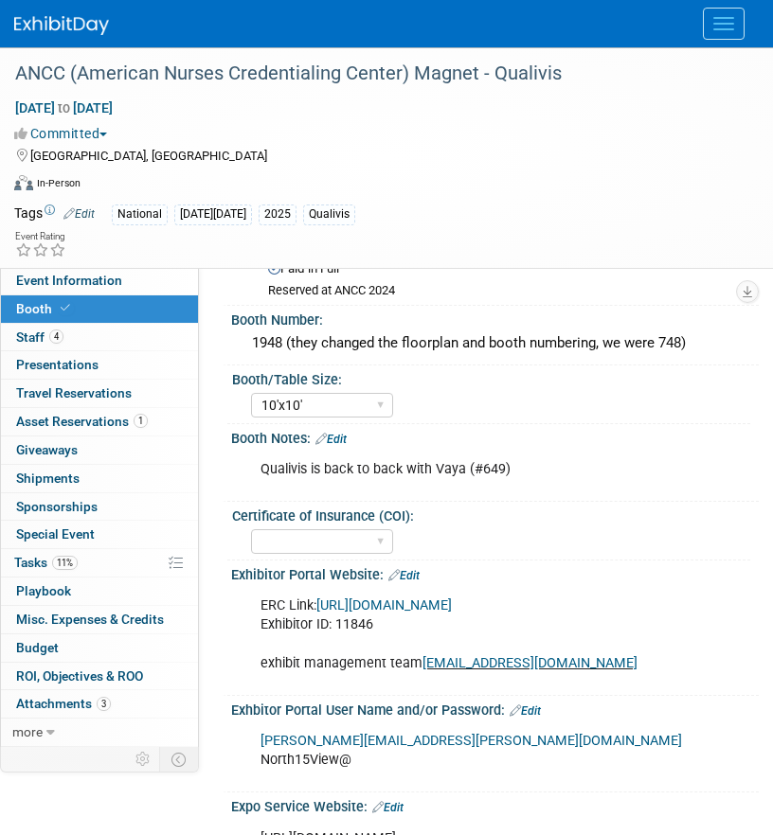
scroll to position [78, 0]
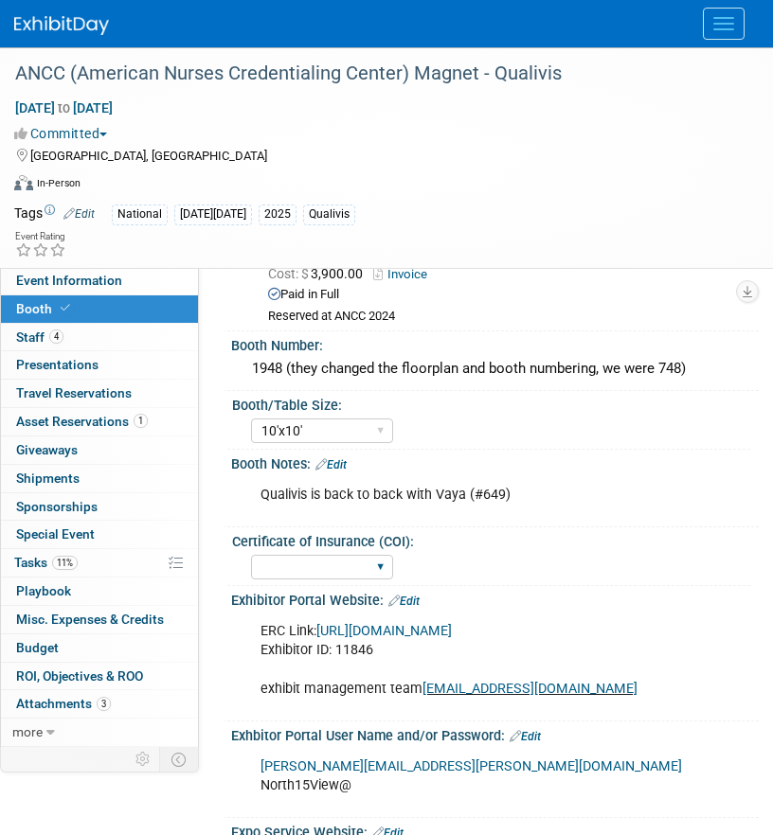
click at [324, 580] on div "Yes No" at bounding box center [322, 567] width 142 height 35
click at [314, 565] on select "Yes No" at bounding box center [322, 568] width 142 height 26
select select "Yes"
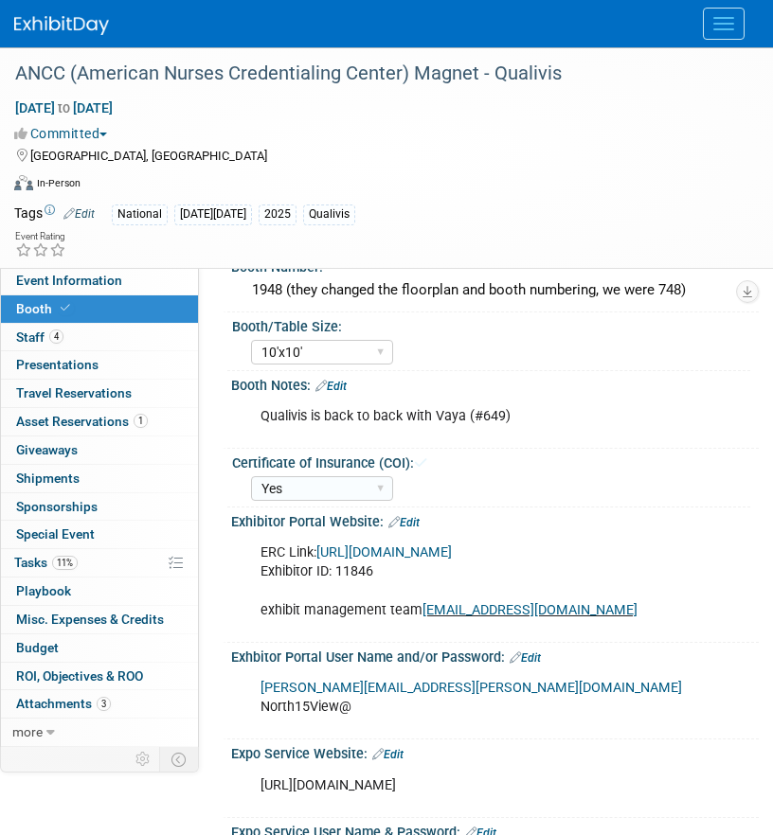
scroll to position [167, 0]
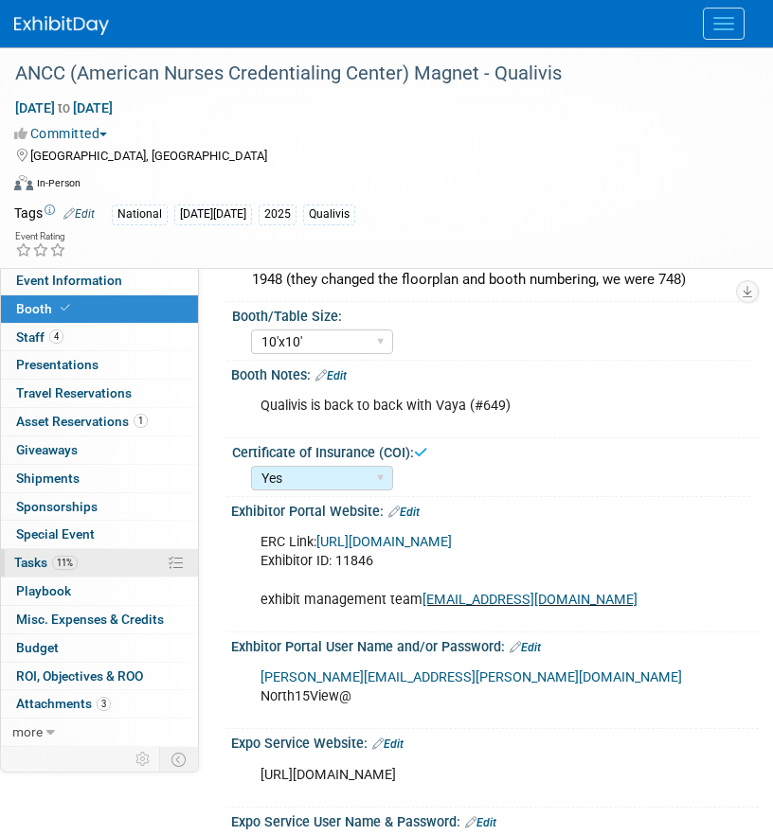
click at [94, 560] on link "11% Tasks 11%" at bounding box center [99, 562] width 197 height 27
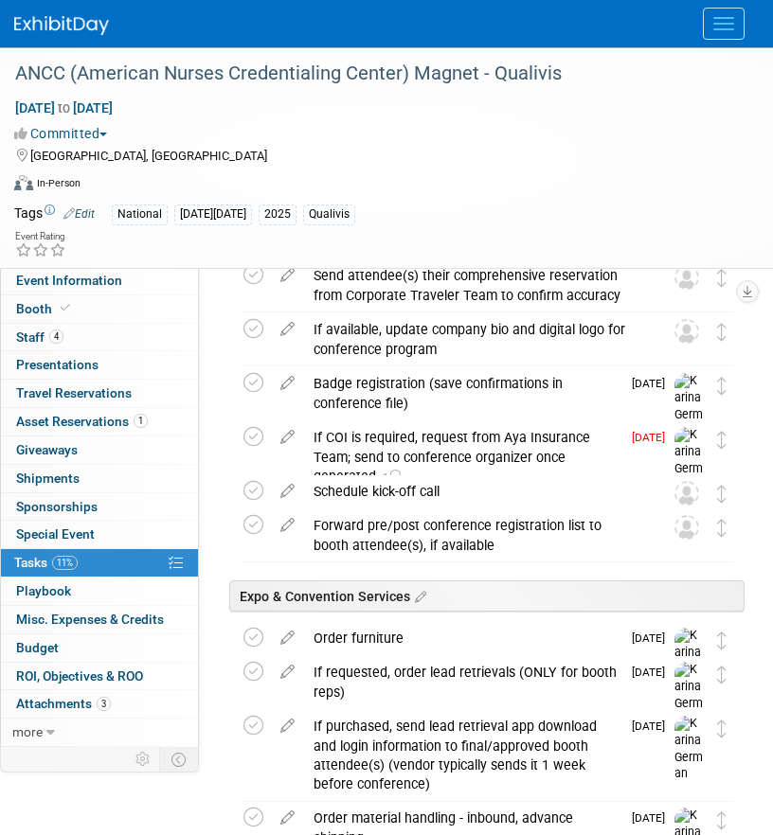
scroll to position [870, 0]
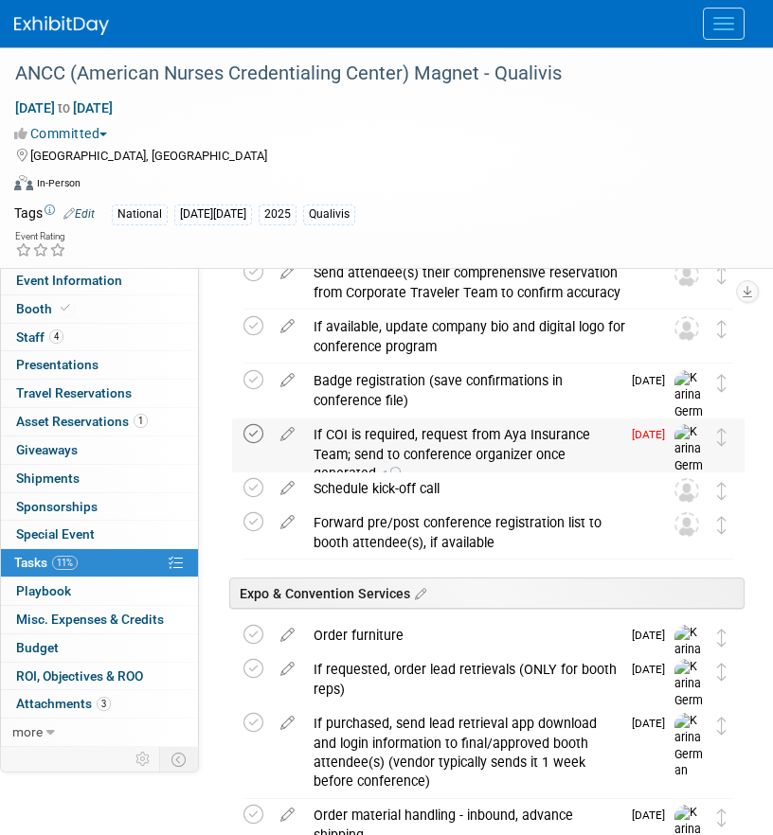
click at [257, 431] on icon at bounding box center [253, 434] width 20 height 20
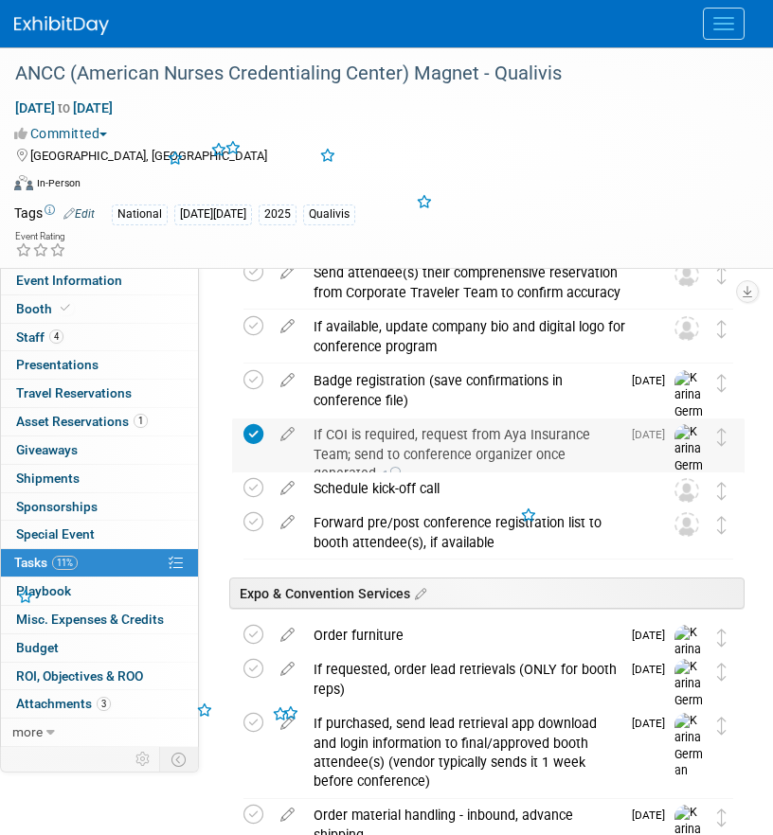
click at [396, 433] on div "If COI is required, request from Aya Insurance Team; send to conference organiz…" at bounding box center [462, 454] width 316 height 71
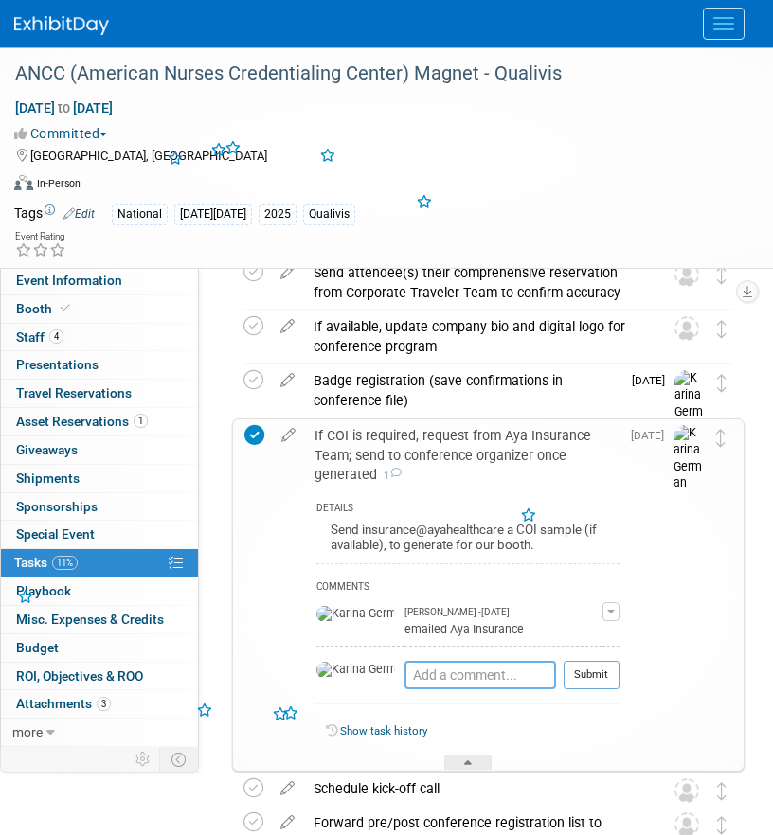
click at [404, 680] on textarea at bounding box center [480, 675] width 152 height 28
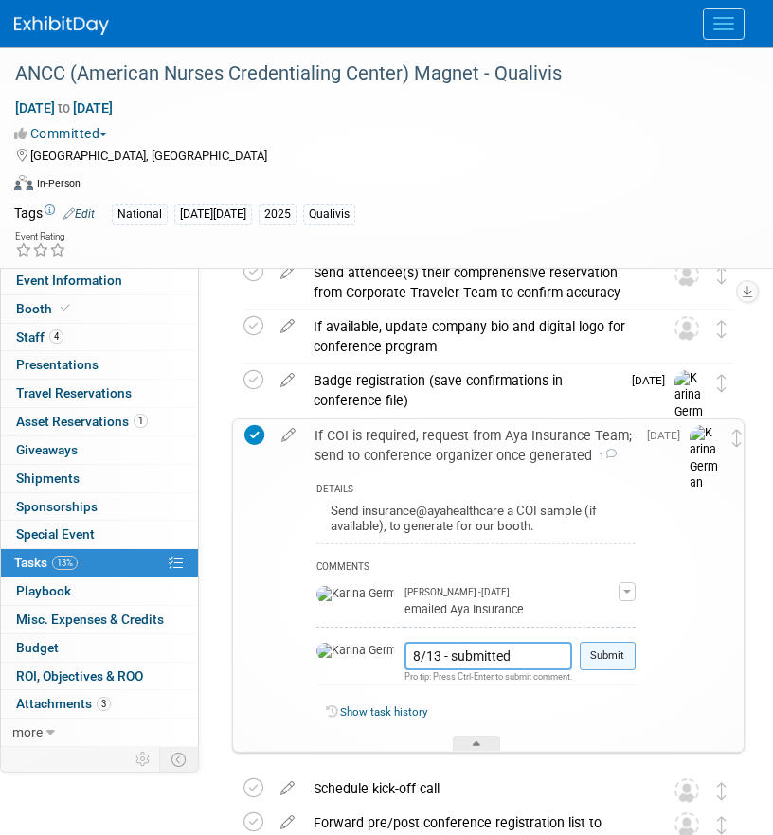
type textarea "8/13 - submitted"
click at [604, 671] on button "Submit" at bounding box center [608, 656] width 56 height 28
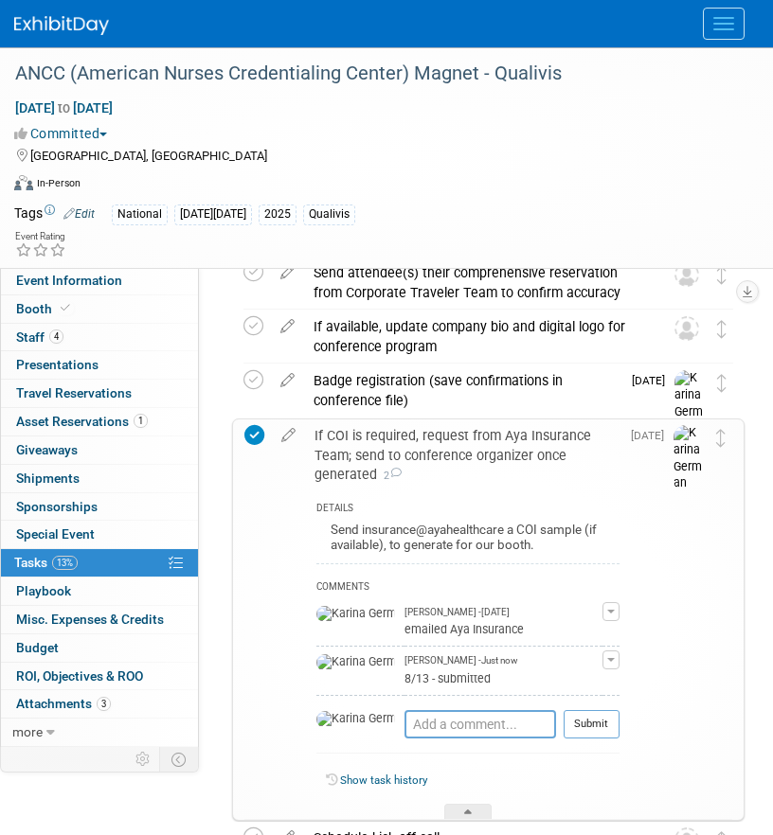
click at [406, 440] on div "If COI is required, request from Aya Insurance Team; send to conference organiz…" at bounding box center [462, 455] width 314 height 71
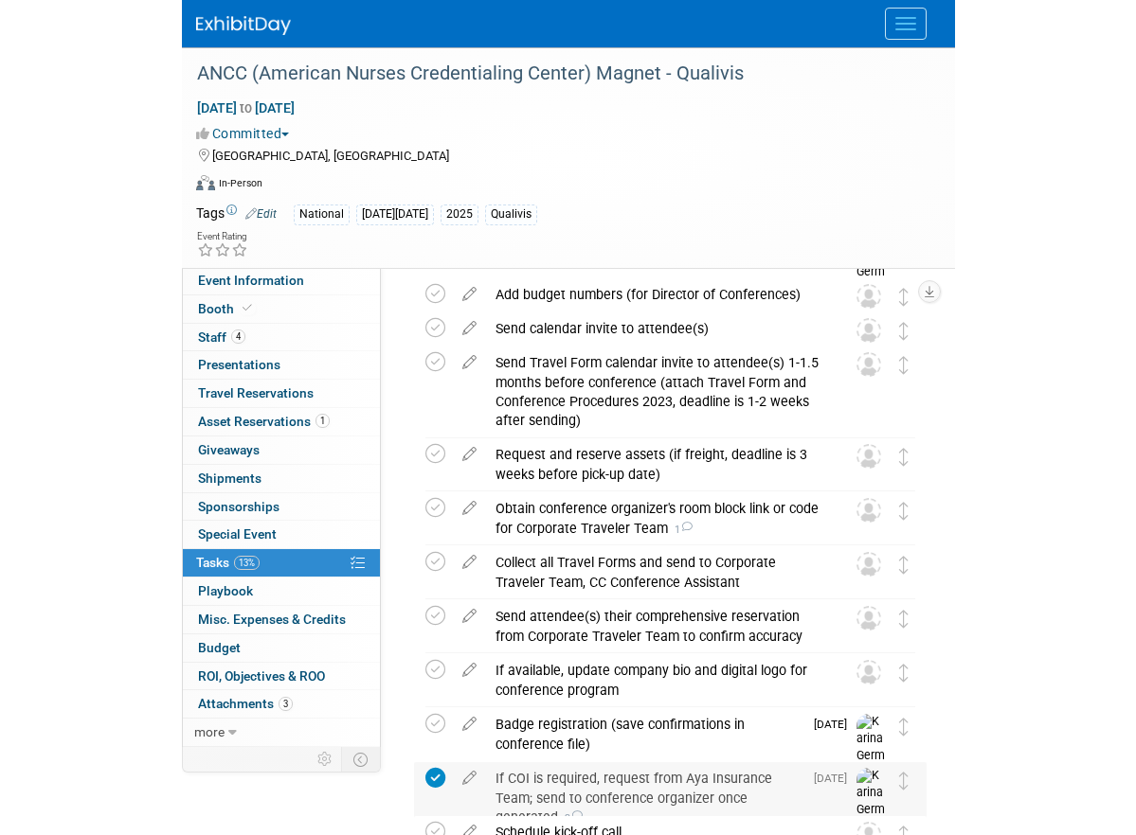
scroll to position [0, 0]
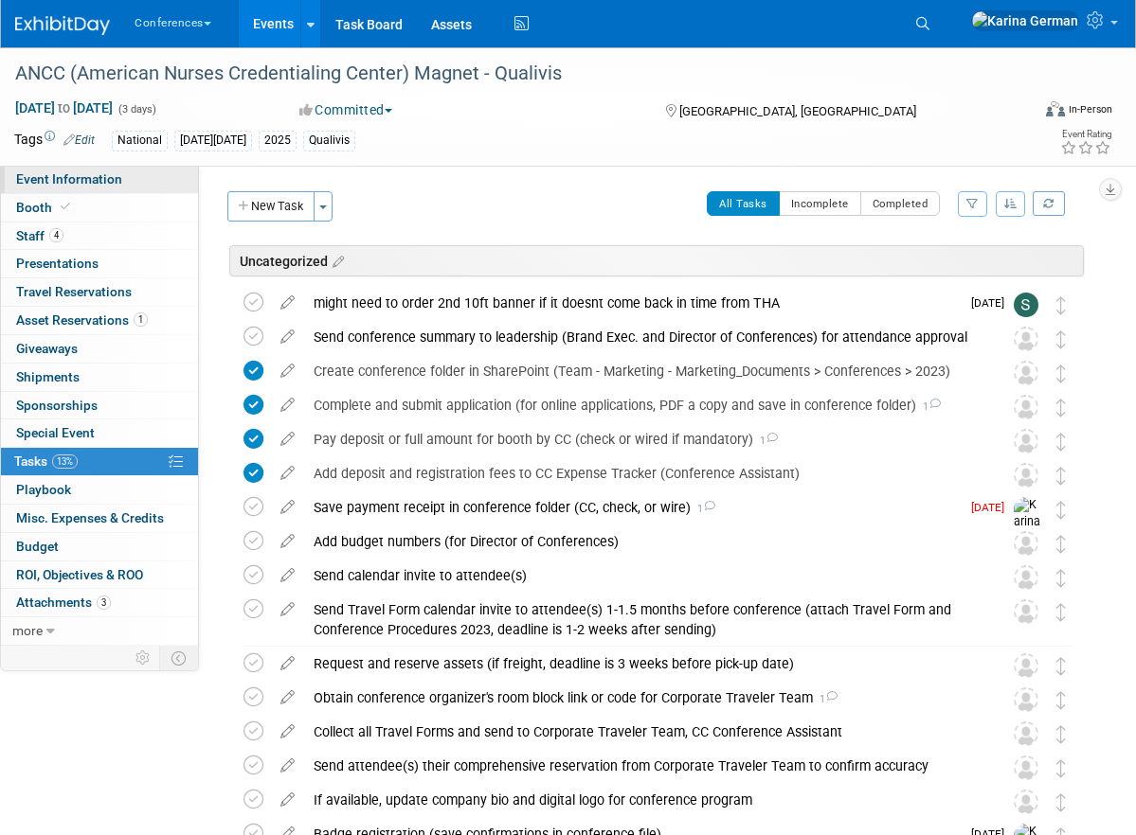
click at [80, 189] on link "Event Information" at bounding box center [99, 179] width 197 height 27
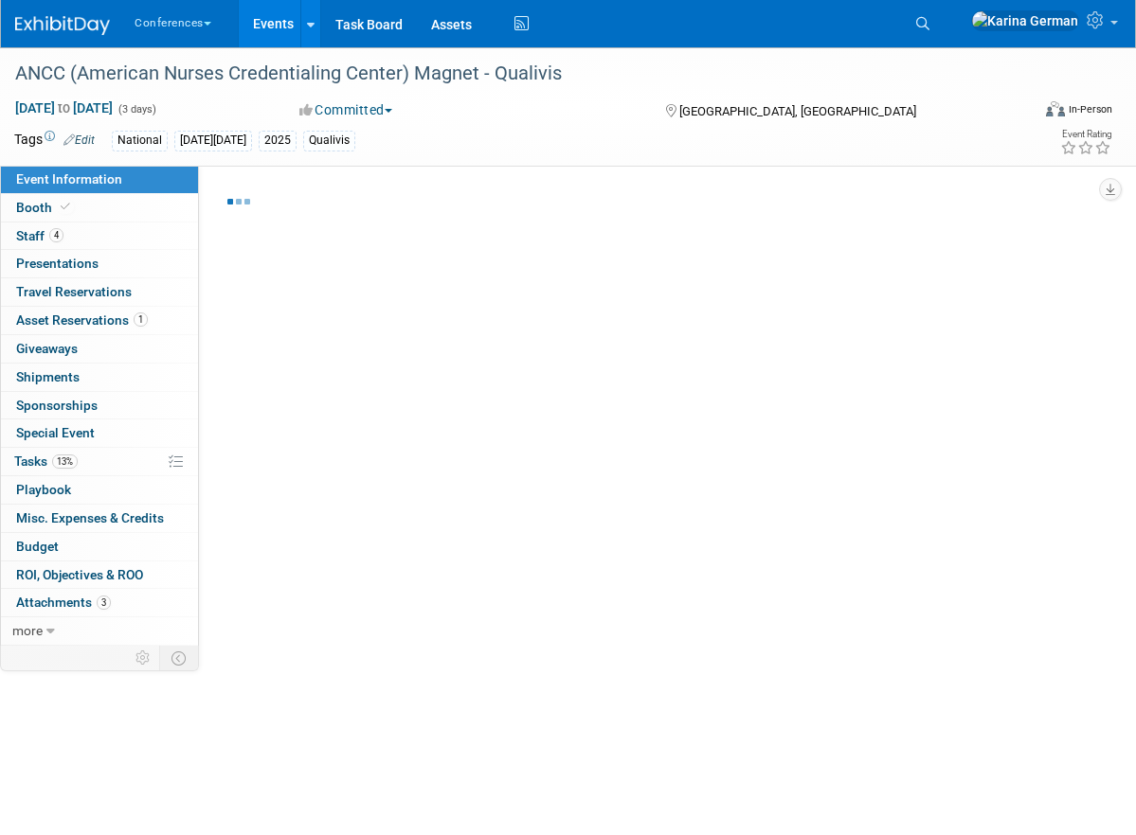
select select "Qualivis"
select select "Client-facing"
select select "Karina"
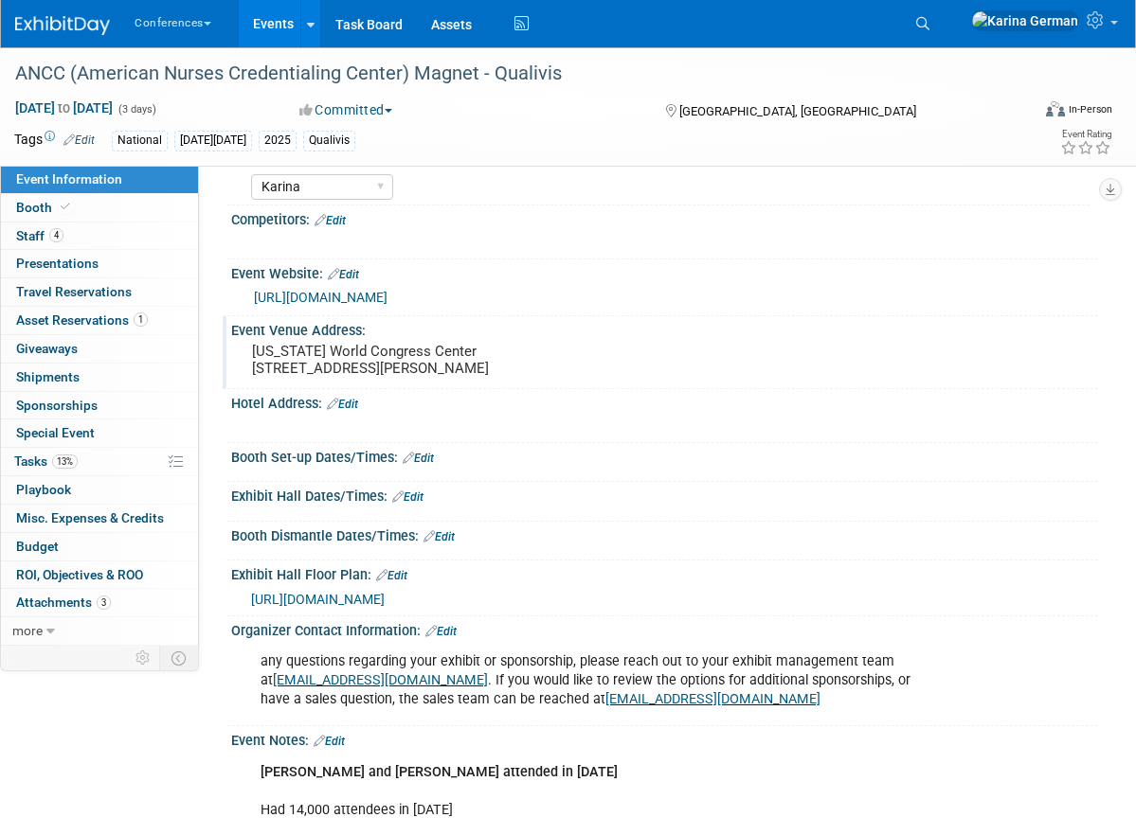
scroll to position [169, 0]
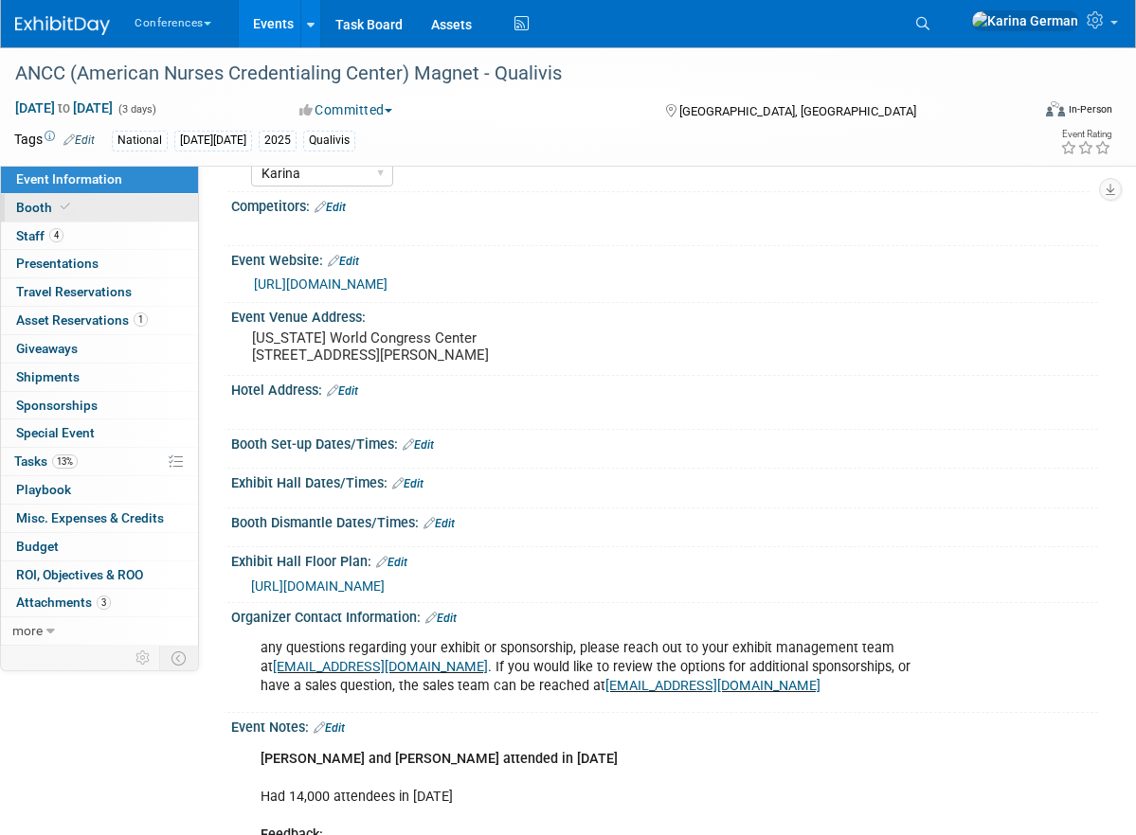
click at [141, 197] on link "Booth" at bounding box center [99, 207] width 197 height 27
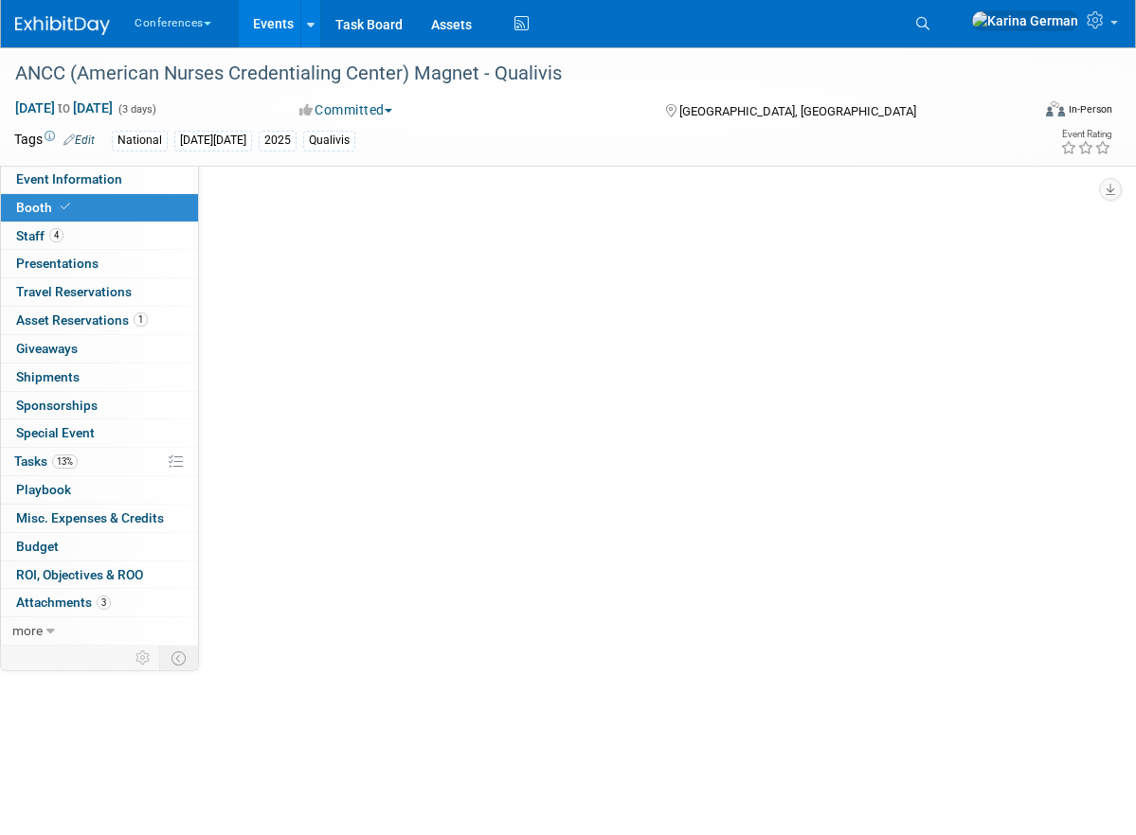
scroll to position [0, 0]
select select "10'x10'"
select select "Yes"
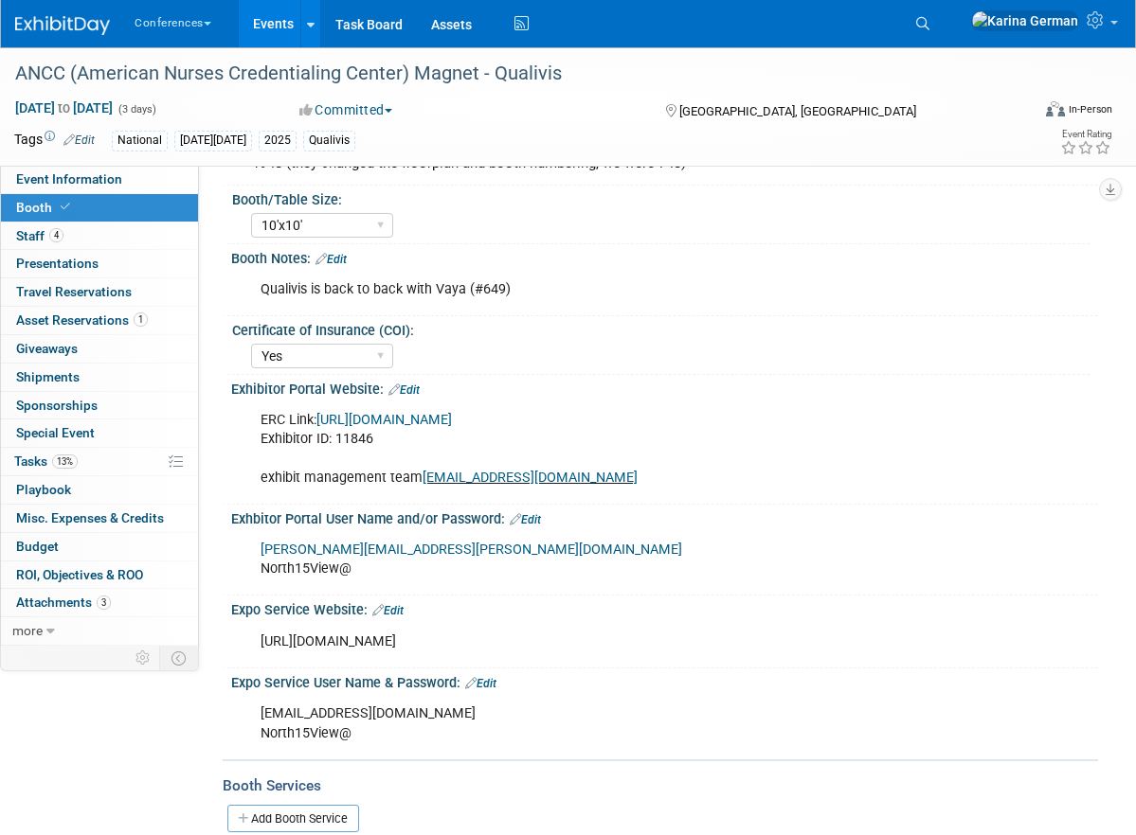
scroll to position [199, 0]
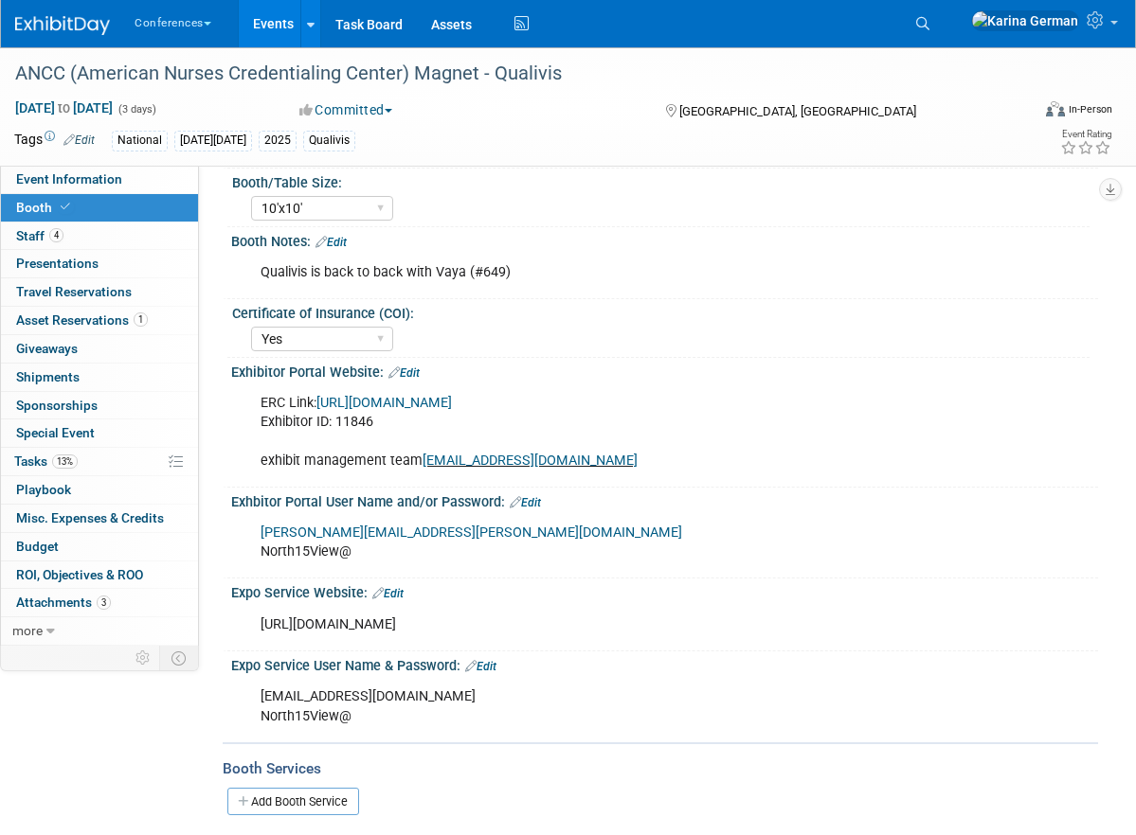
click at [404, 404] on link "https://ANCC25.exh.mapyourshow.com" at bounding box center [383, 403] width 135 height 16
drag, startPoint x: 462, startPoint y: 533, endPoint x: 261, endPoint y: 536, distance: 200.8
click at [261, 536] on div "stephanie.donley@qualivis.com North15View@" at bounding box center [585, 542] width 677 height 57
copy link "stephanie.donley@qualivis.com"
drag, startPoint x: 359, startPoint y: 542, endPoint x: 250, endPoint y: 553, distance: 109.5
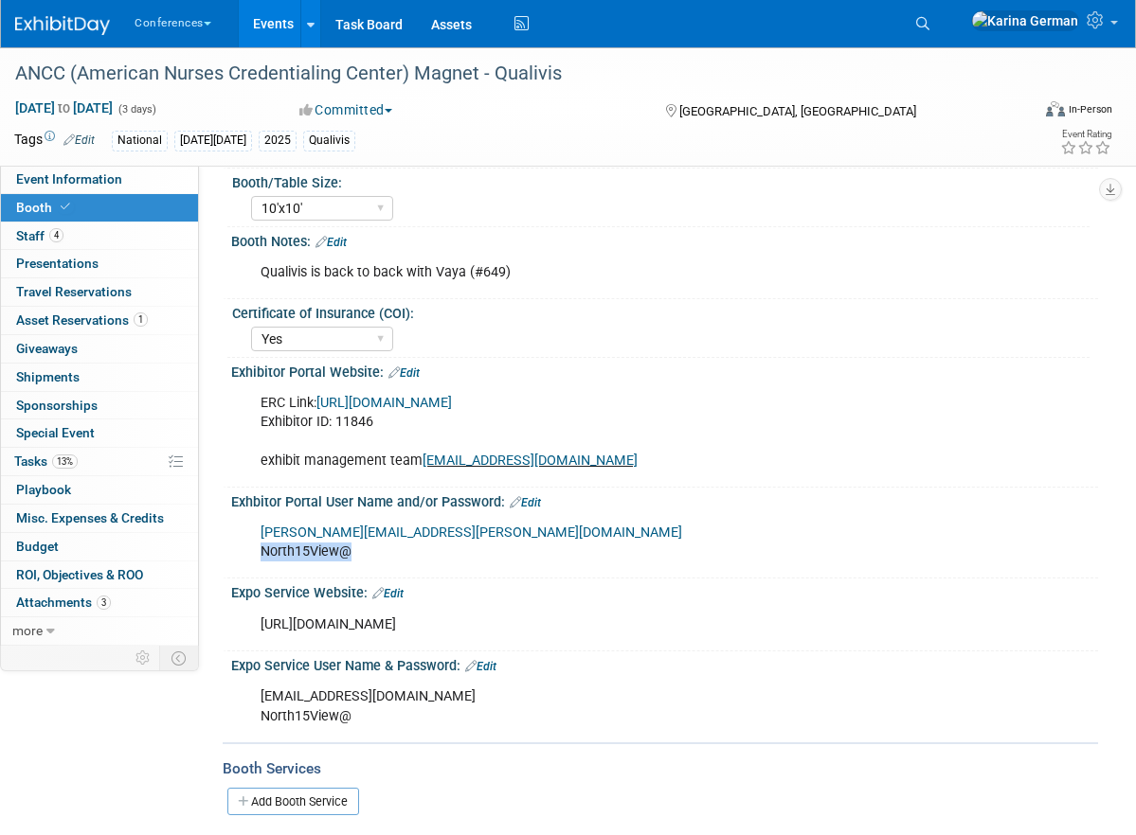
click at [250, 553] on div "stephanie.donley@qualivis.com North15View@" at bounding box center [585, 542] width 677 height 57
copy div "North15View@"
click at [117, 184] on span "Event Information" at bounding box center [69, 178] width 106 height 15
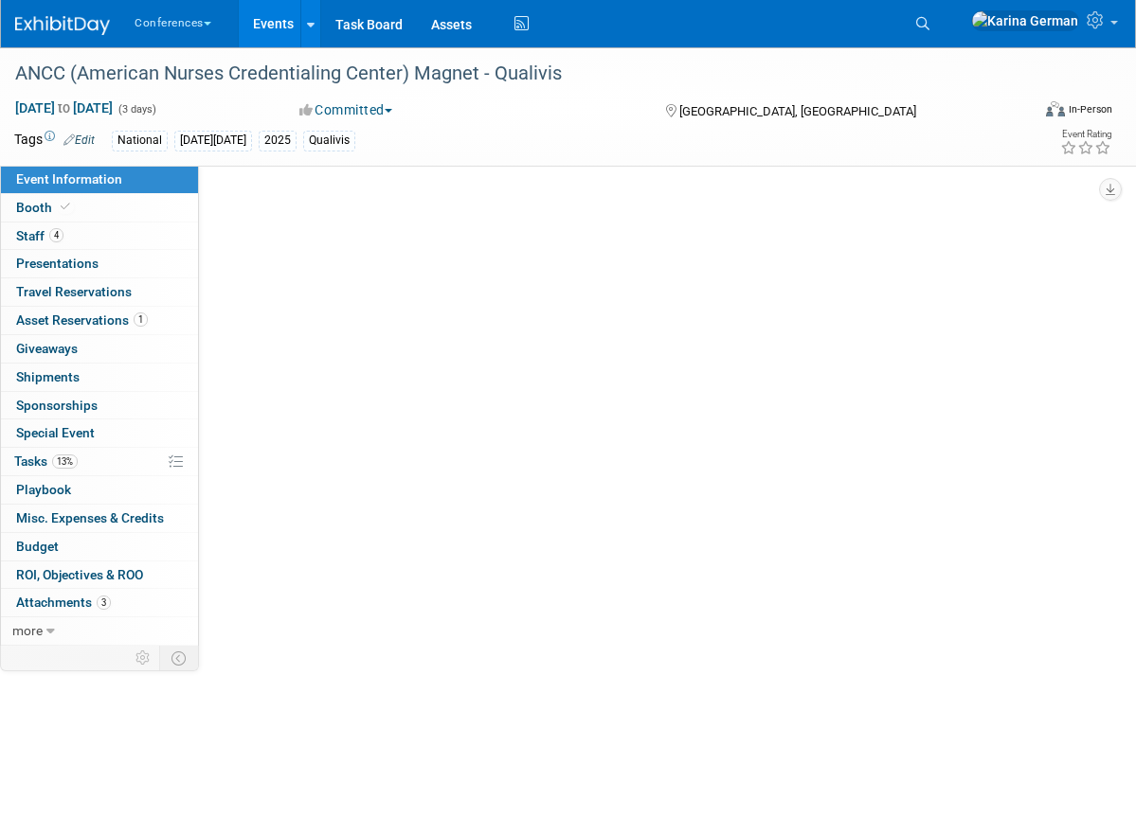
scroll to position [0, 0]
select select "Qualivis"
select select "Client-facing"
select select "Karina"
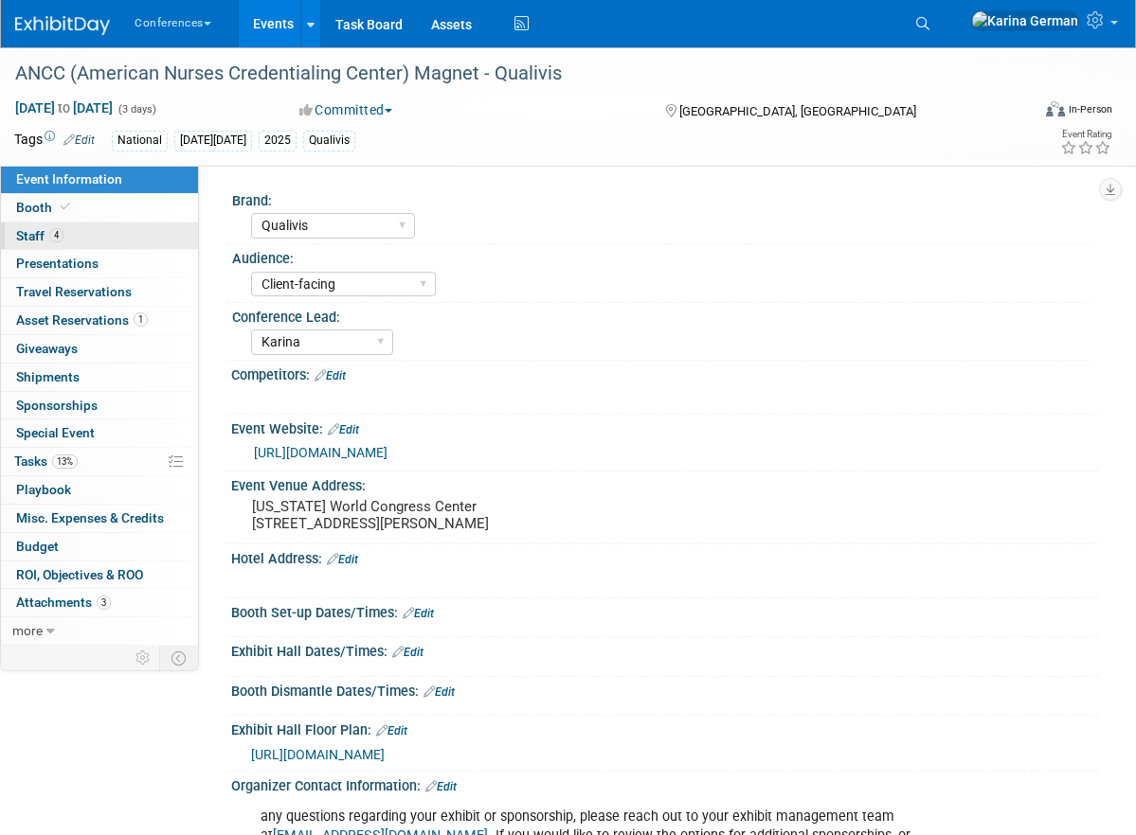
click at [96, 223] on link "4 Staff 4" at bounding box center [99, 236] width 197 height 27
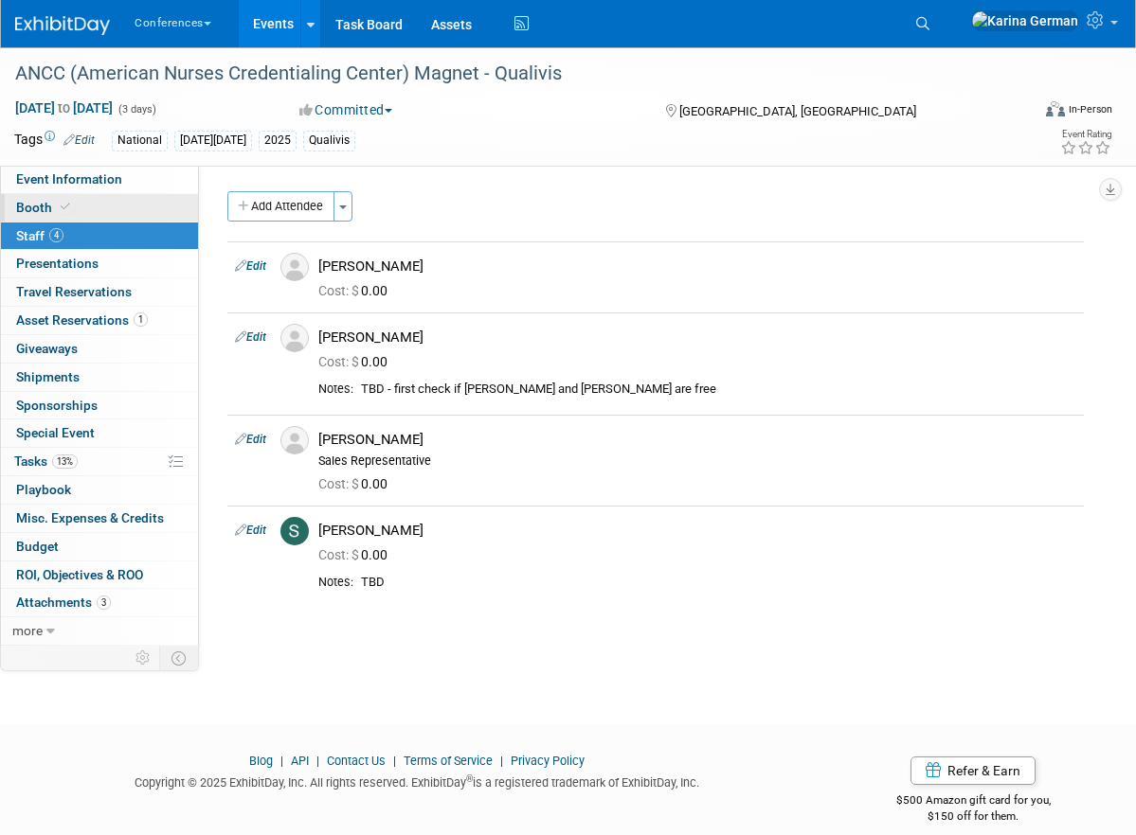
click at [92, 210] on link "Booth" at bounding box center [99, 207] width 197 height 27
select select "10'x10'"
select select "Yes"
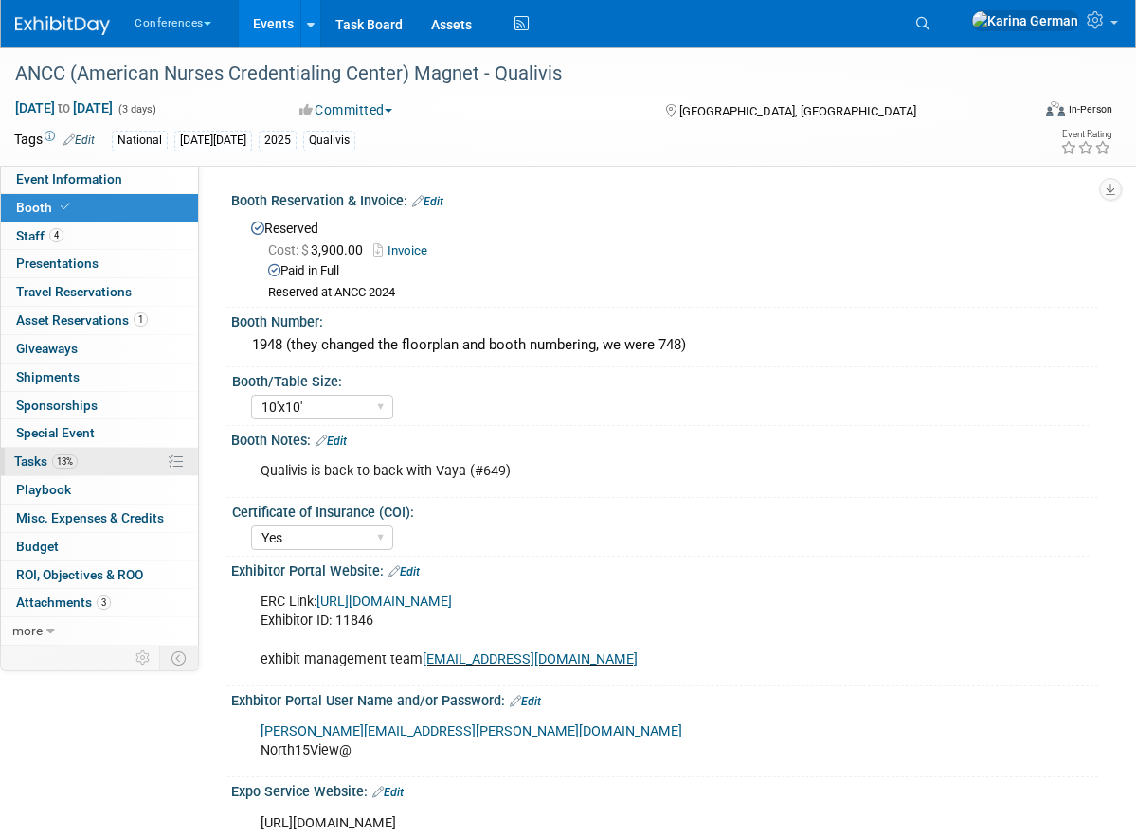
click at [80, 468] on link "13% Tasks 13%" at bounding box center [99, 461] width 197 height 27
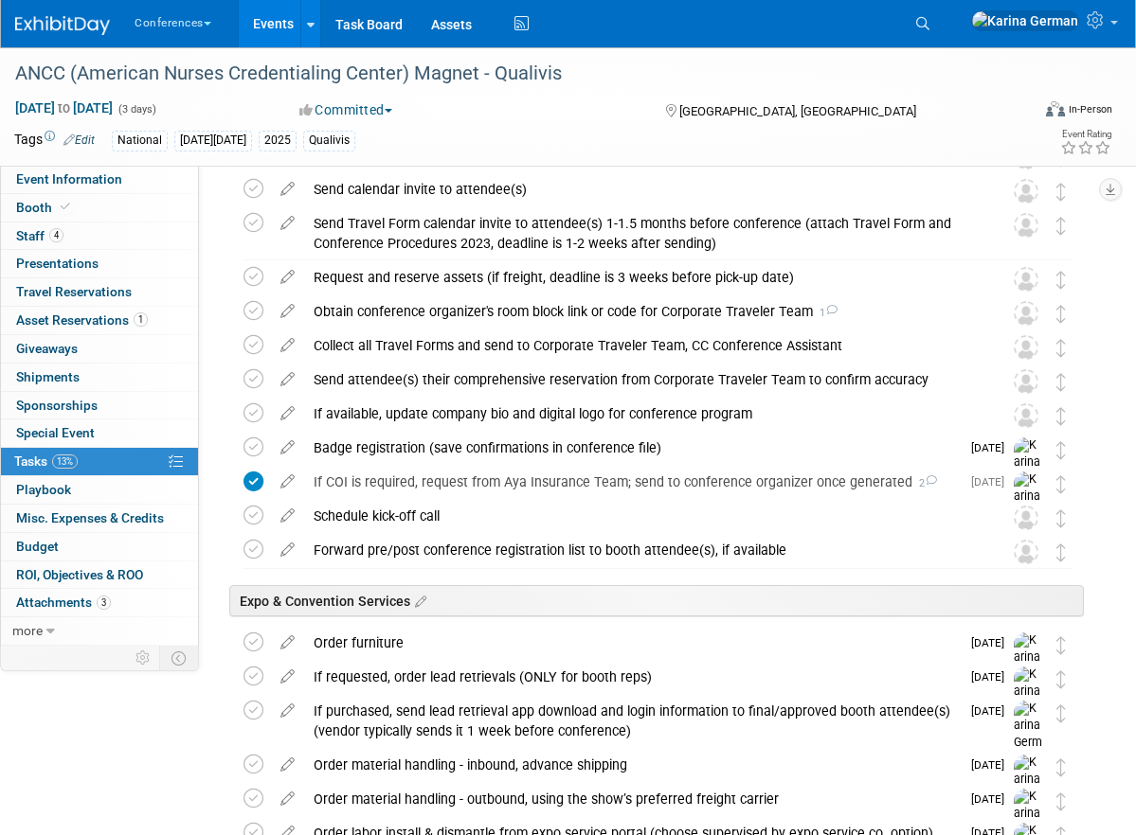
scroll to position [429, 0]
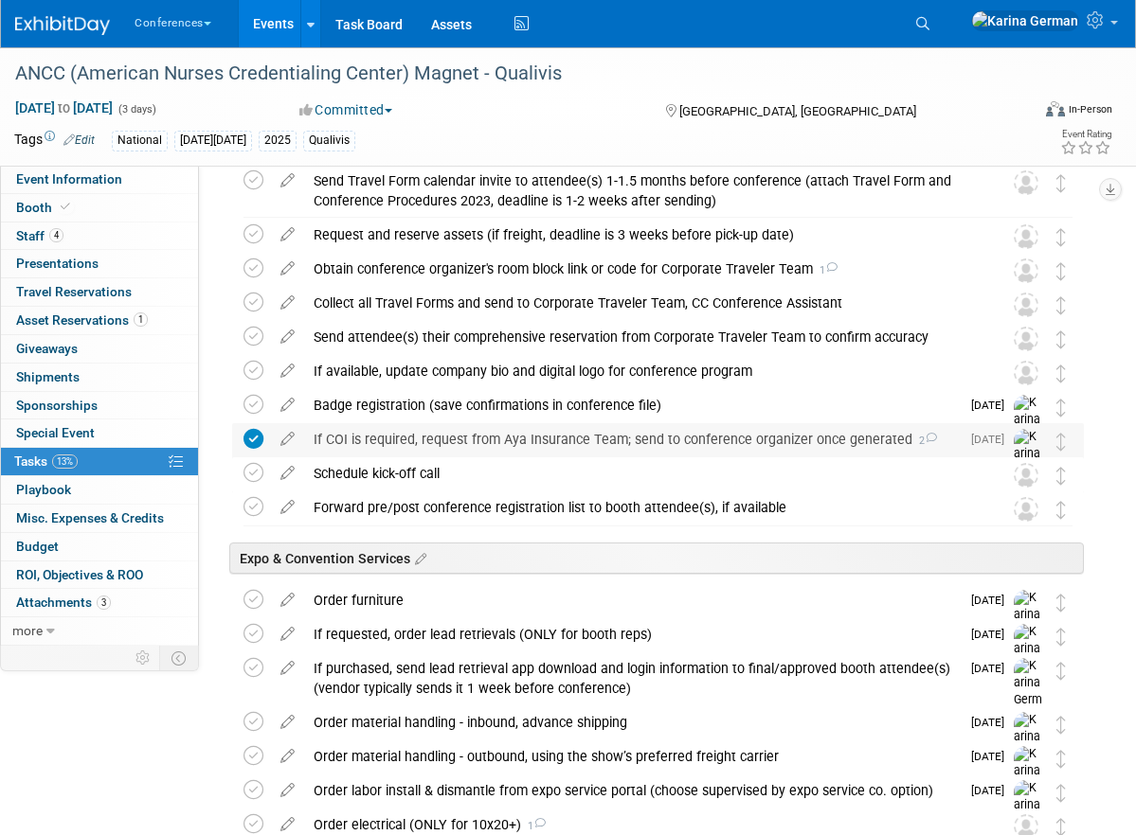
click at [398, 433] on div "If COI is required, request from Aya Insurance Team; send to conference organiz…" at bounding box center [631, 439] width 655 height 32
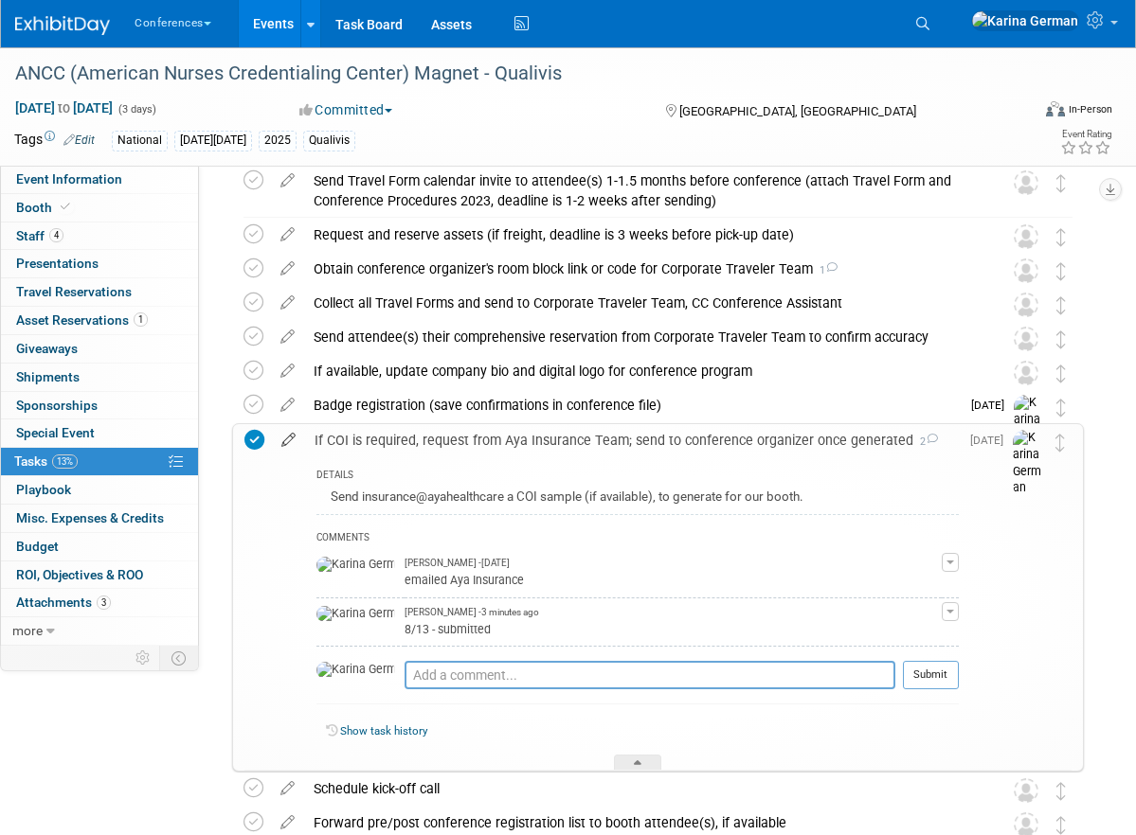
click at [283, 440] on icon at bounding box center [288, 436] width 33 height 24
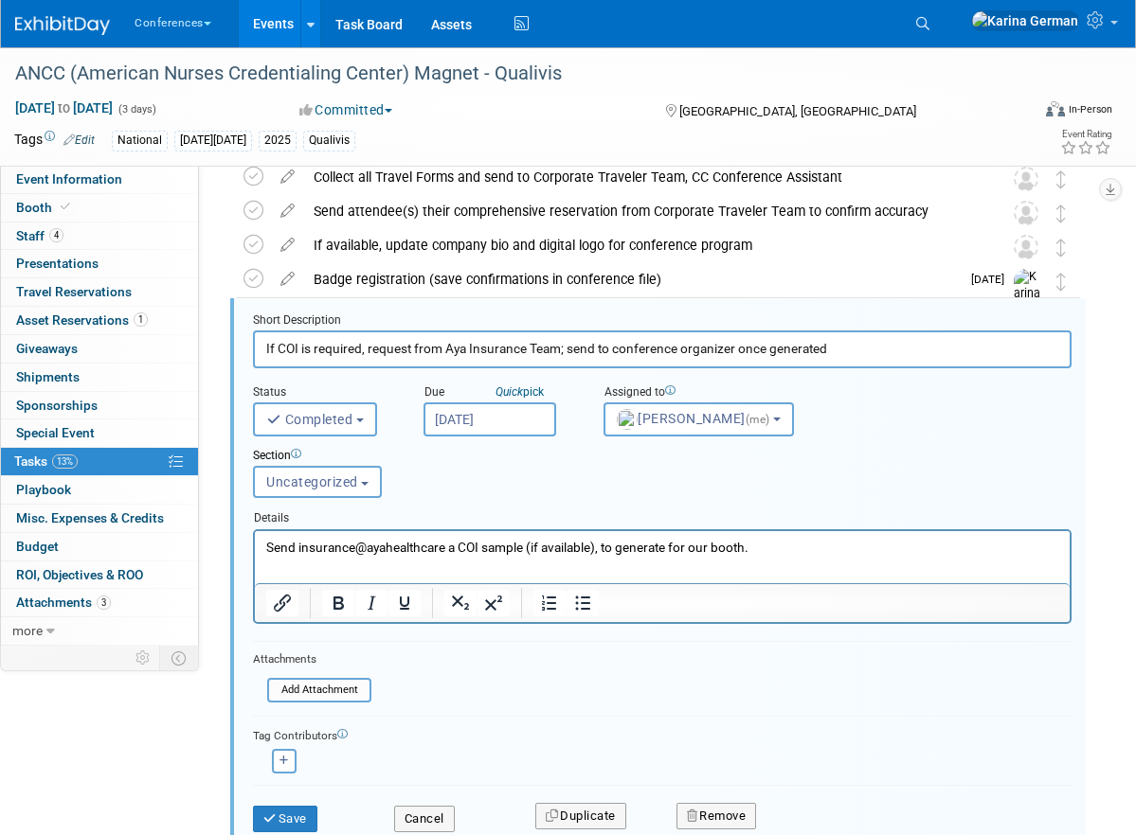
scroll to position [576, 0]
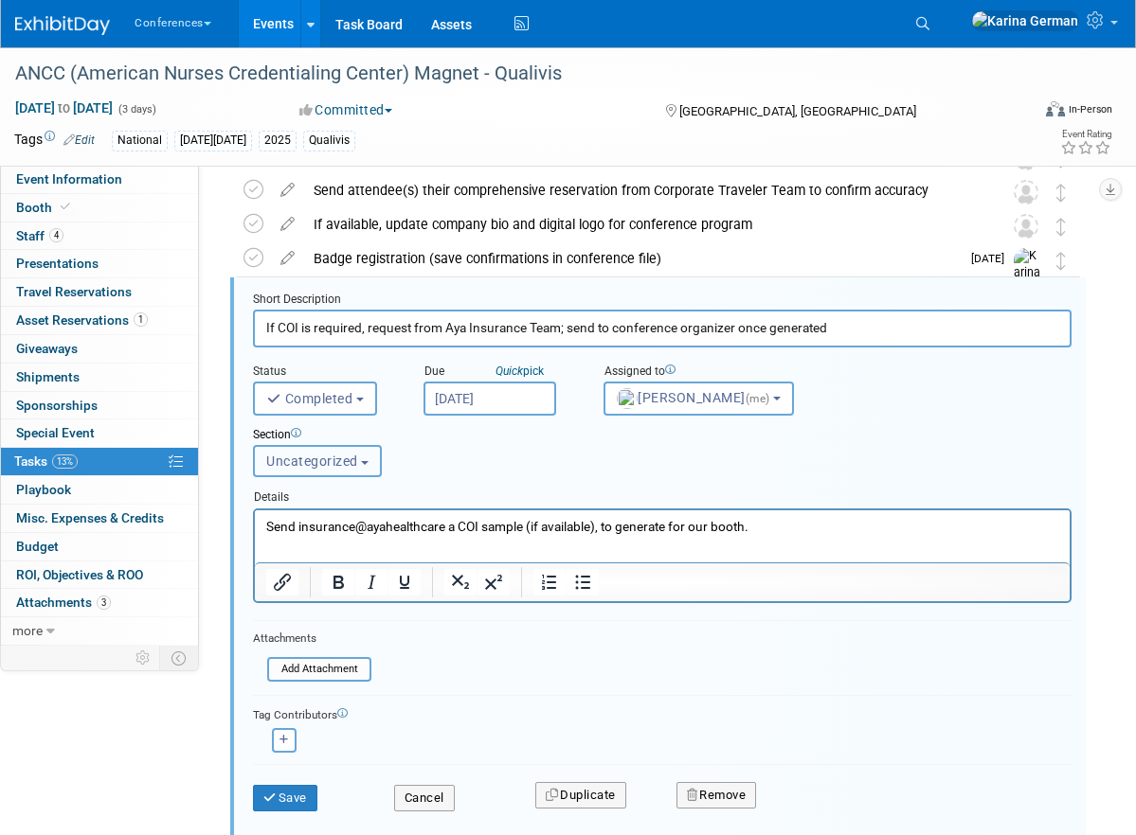
click at [346, 469] on button "Uncategorized" at bounding box center [317, 461] width 129 height 32
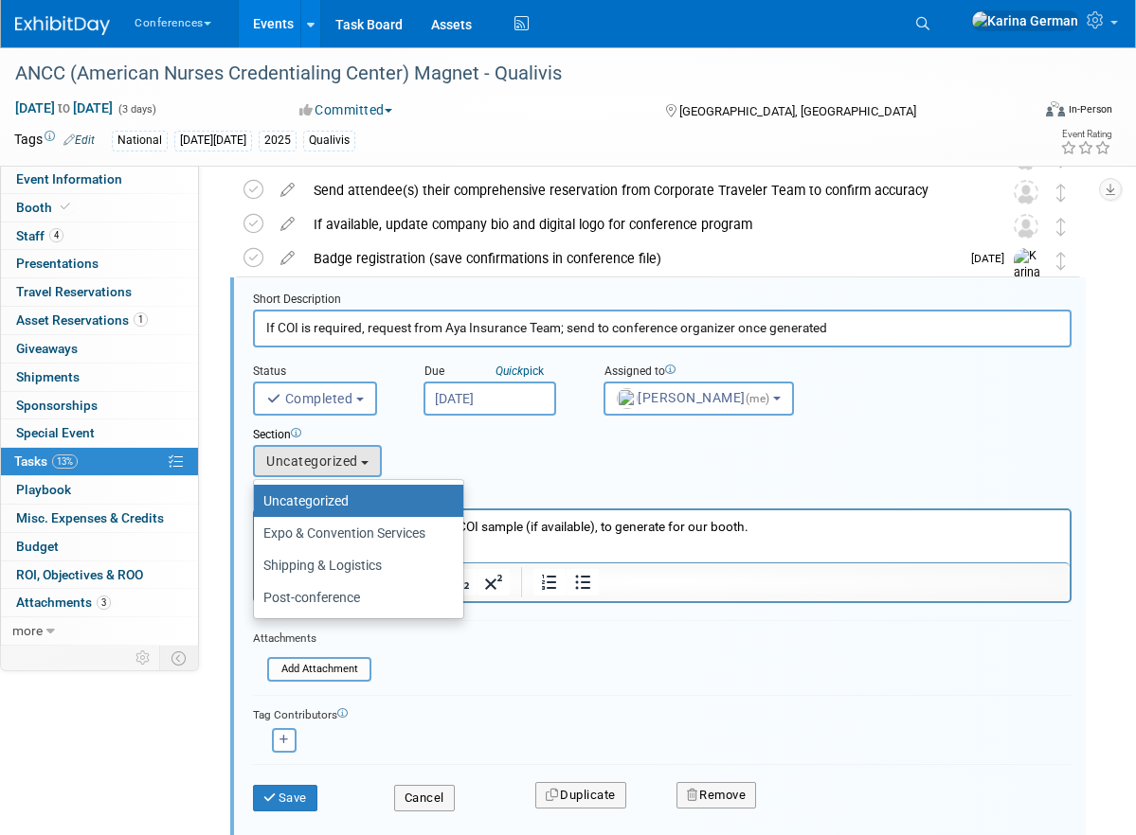
click at [435, 455] on div "Section Uncategorized Expo & Convention Services Shipping & Logistics Post-conf…" at bounding box center [627, 448] width 777 height 65
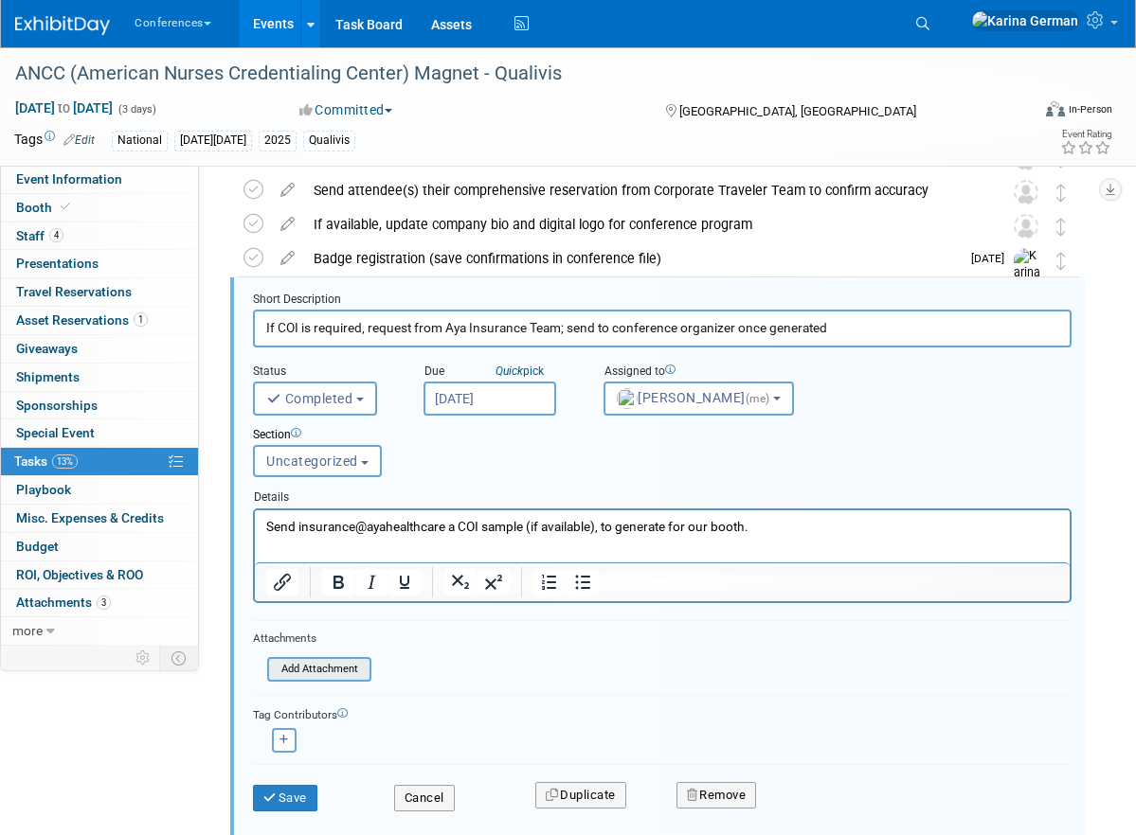
click at [346, 667] on input "file" at bounding box center [272, 669] width 193 height 21
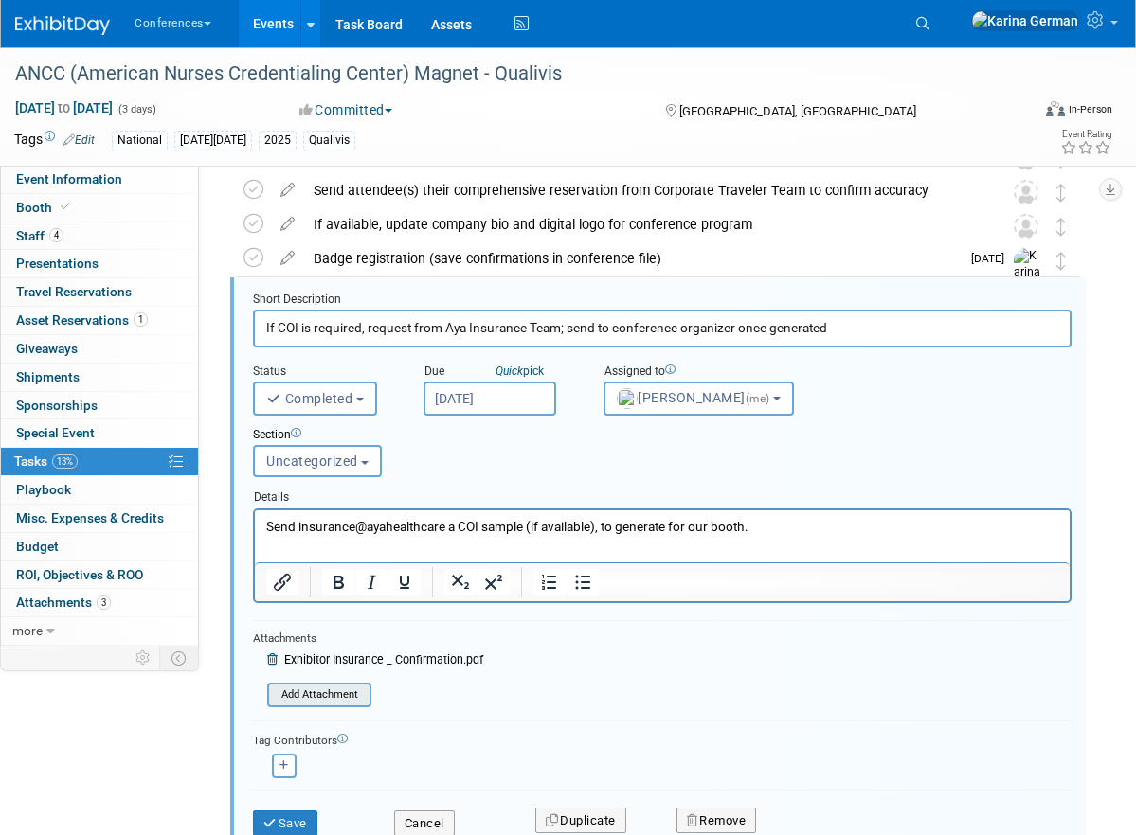
click at [352, 696] on input "file" at bounding box center [272, 695] width 193 height 21
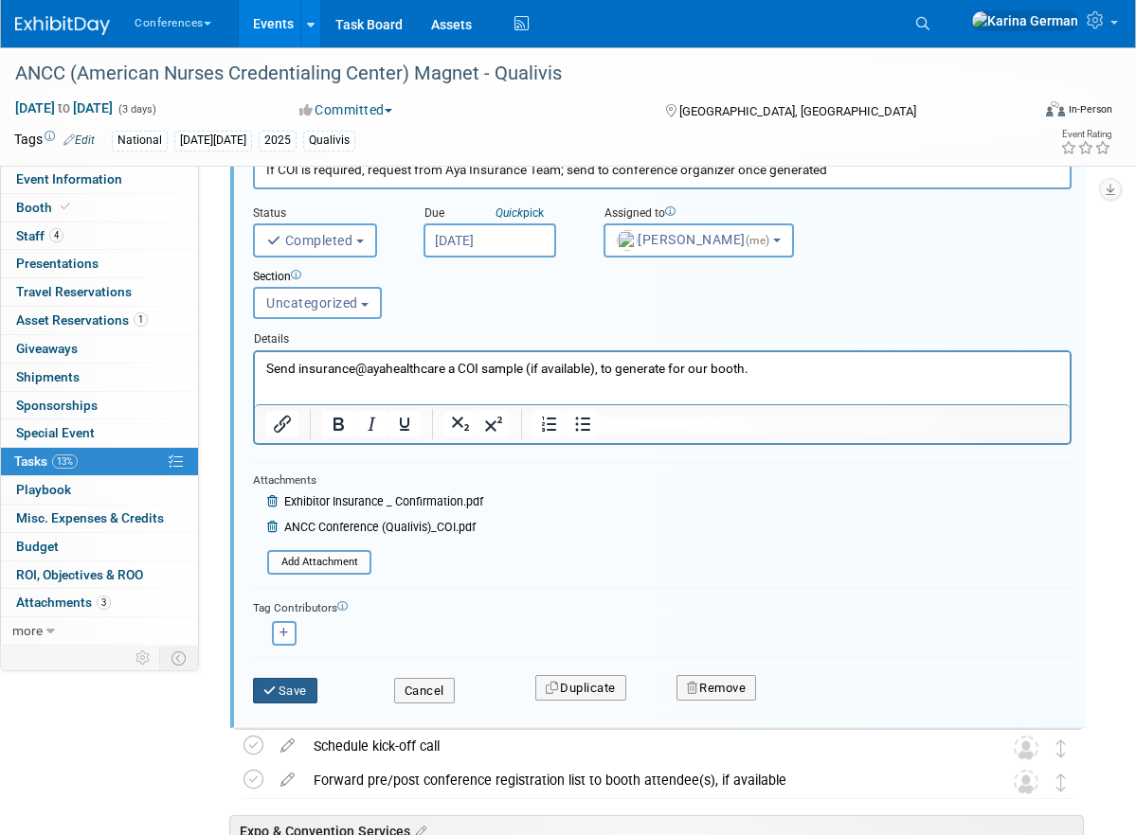
click at [286, 693] on button "Save" at bounding box center [285, 691] width 64 height 27
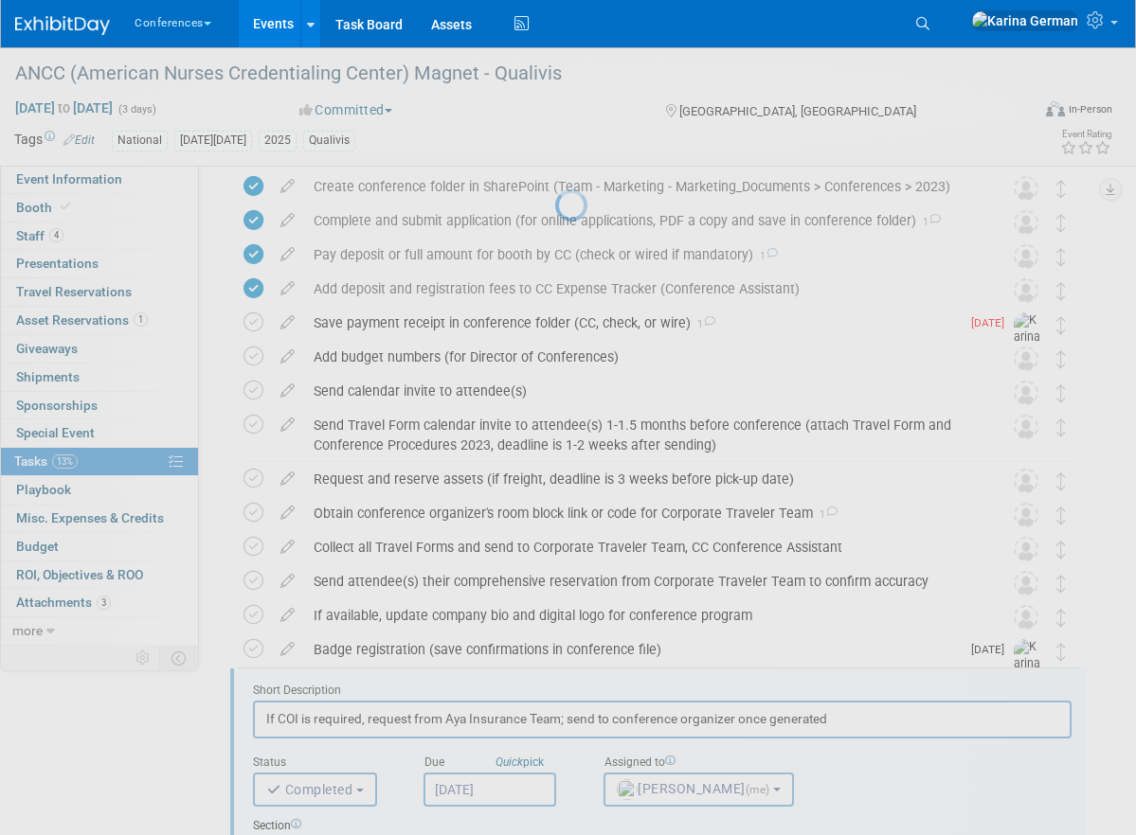
scroll to position [107, 0]
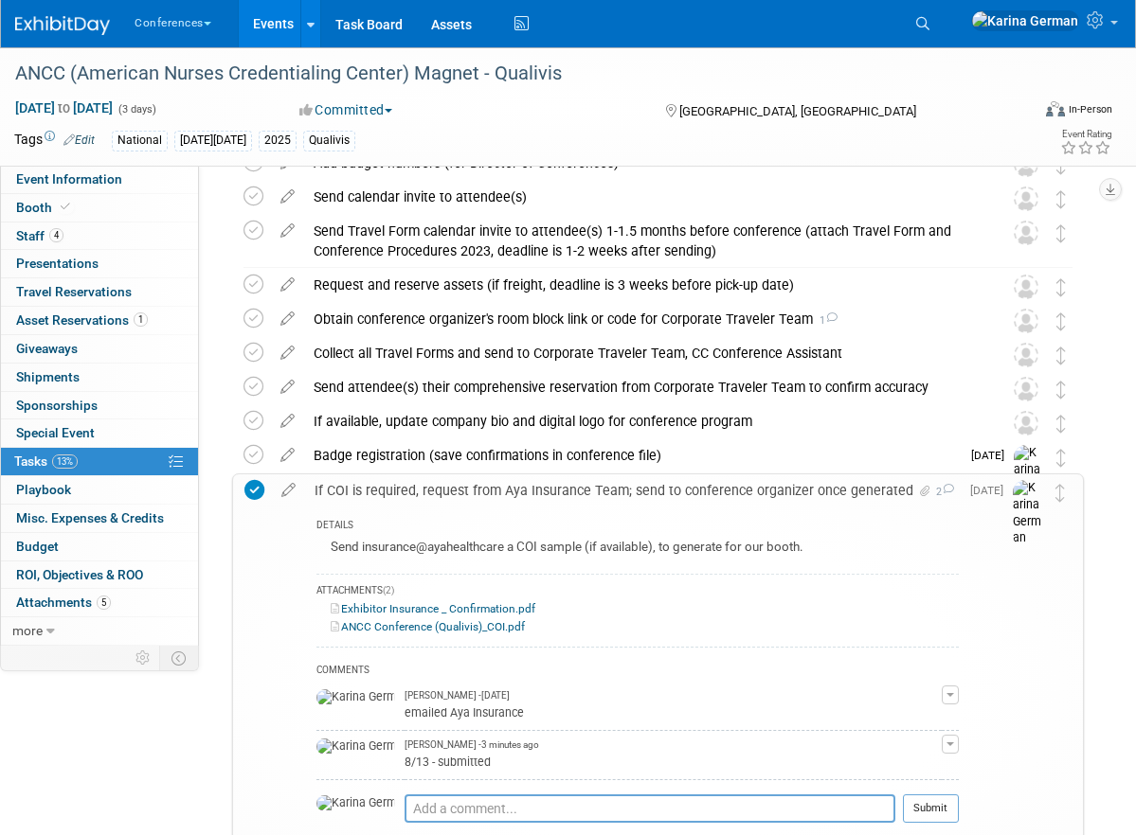
click at [497, 487] on div "If COI is required, request from Aya Insurance Team; send to conference organiz…" at bounding box center [632, 491] width 654 height 32
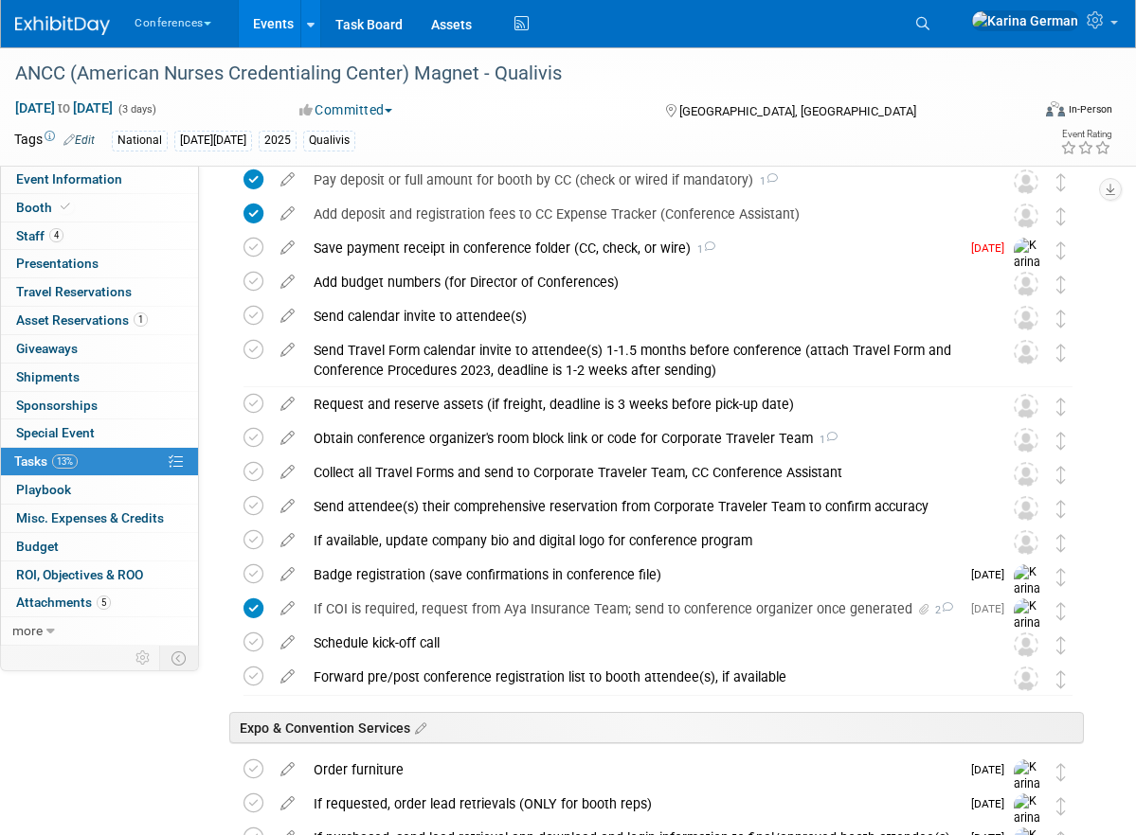
scroll to position [0, 0]
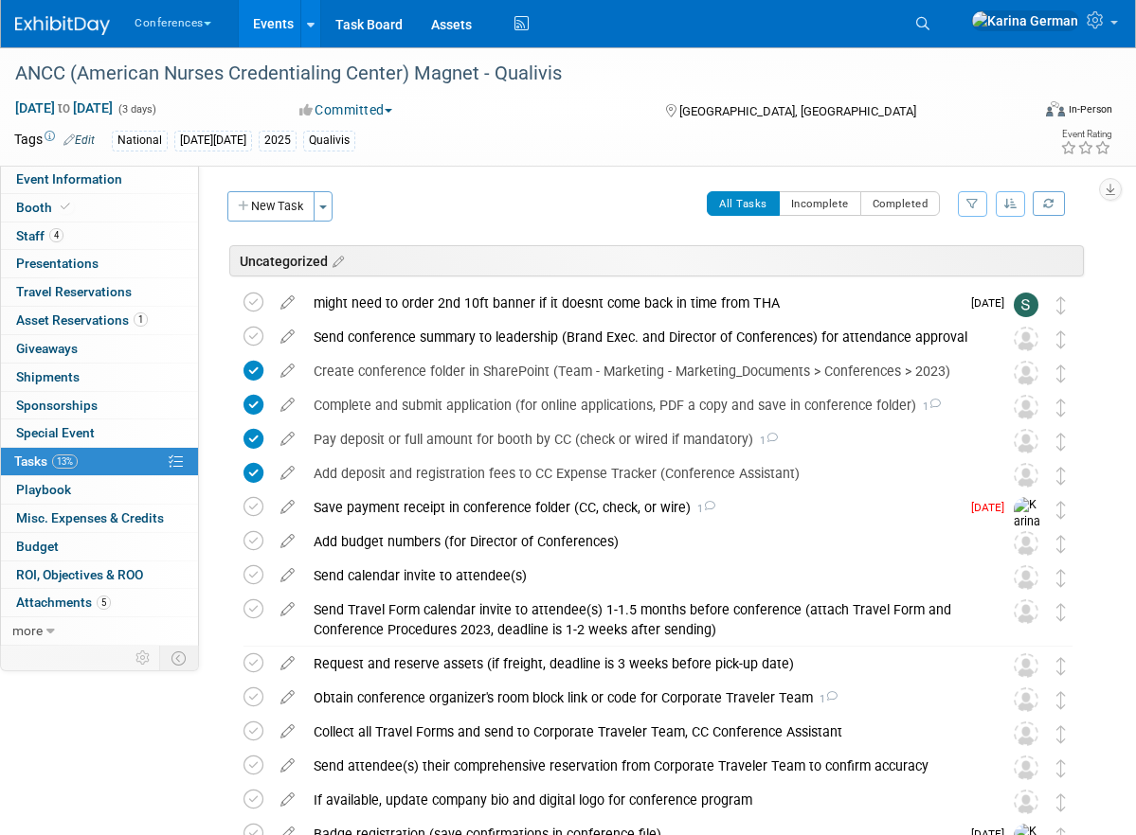
click at [280, 20] on link "Events" at bounding box center [273, 23] width 69 height 47
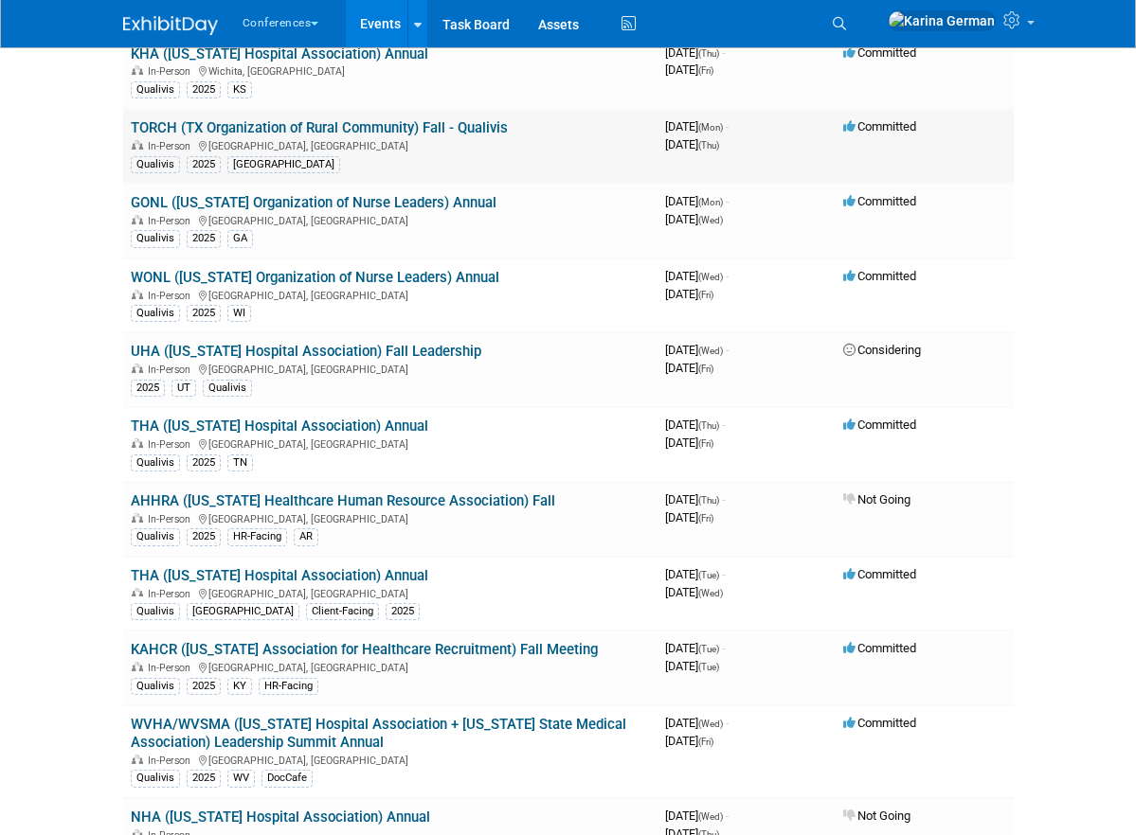
scroll to position [812, 0]
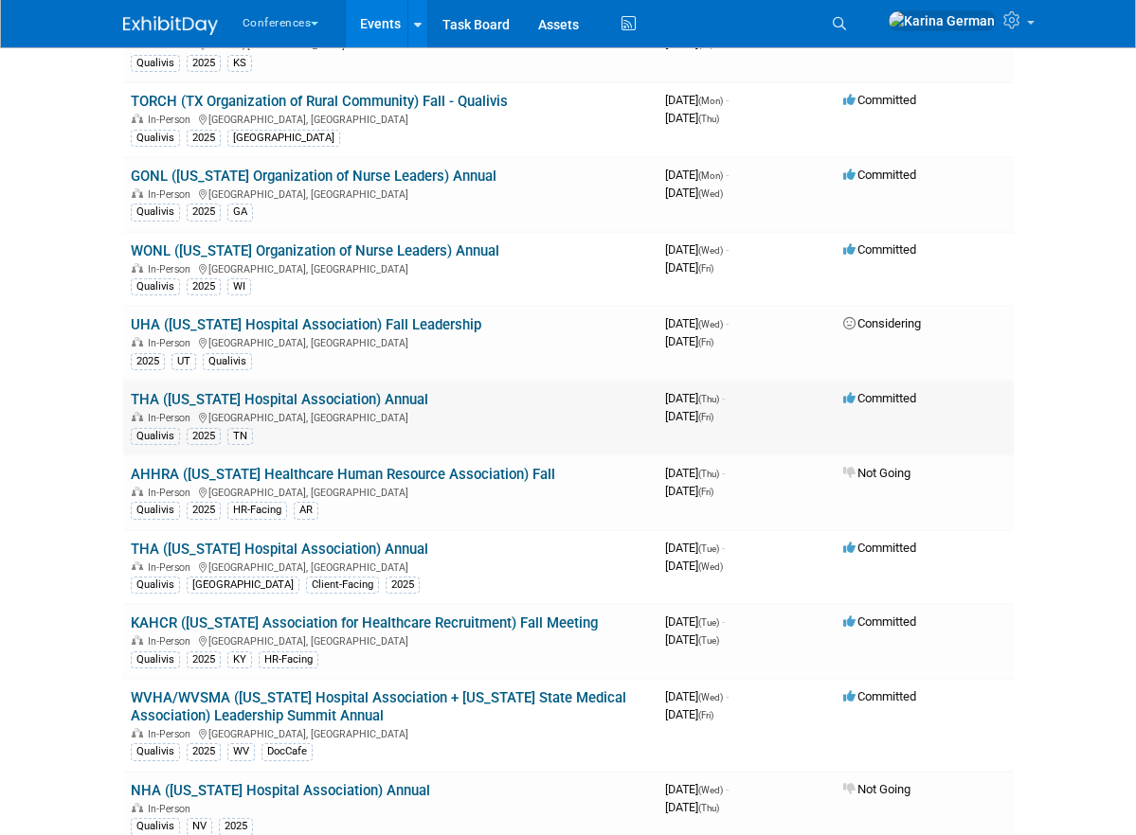
click at [370, 403] on link "THA ([US_STATE] Hospital Association) Annual" at bounding box center [279, 399] width 297 height 17
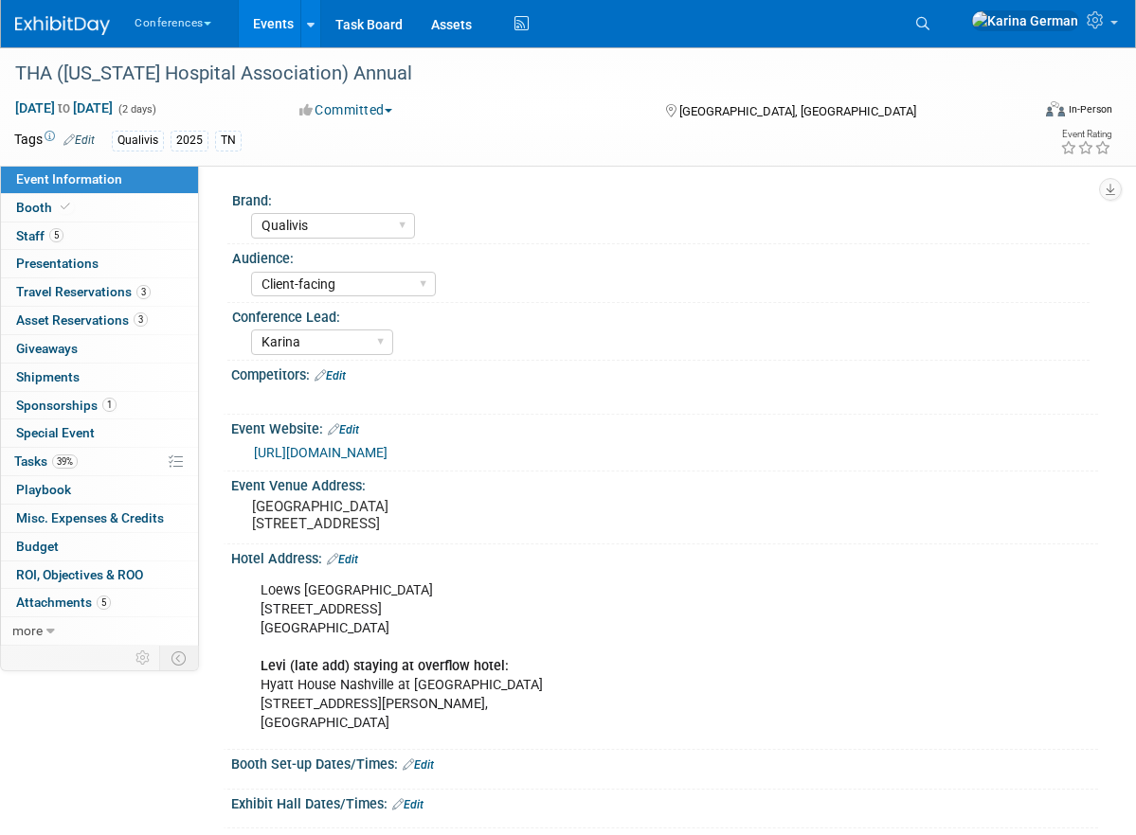
select select "Qualivis"
select select "Client-facing"
select select "Karina"
click at [84, 451] on link "39% Tasks 39%" at bounding box center [99, 461] width 197 height 27
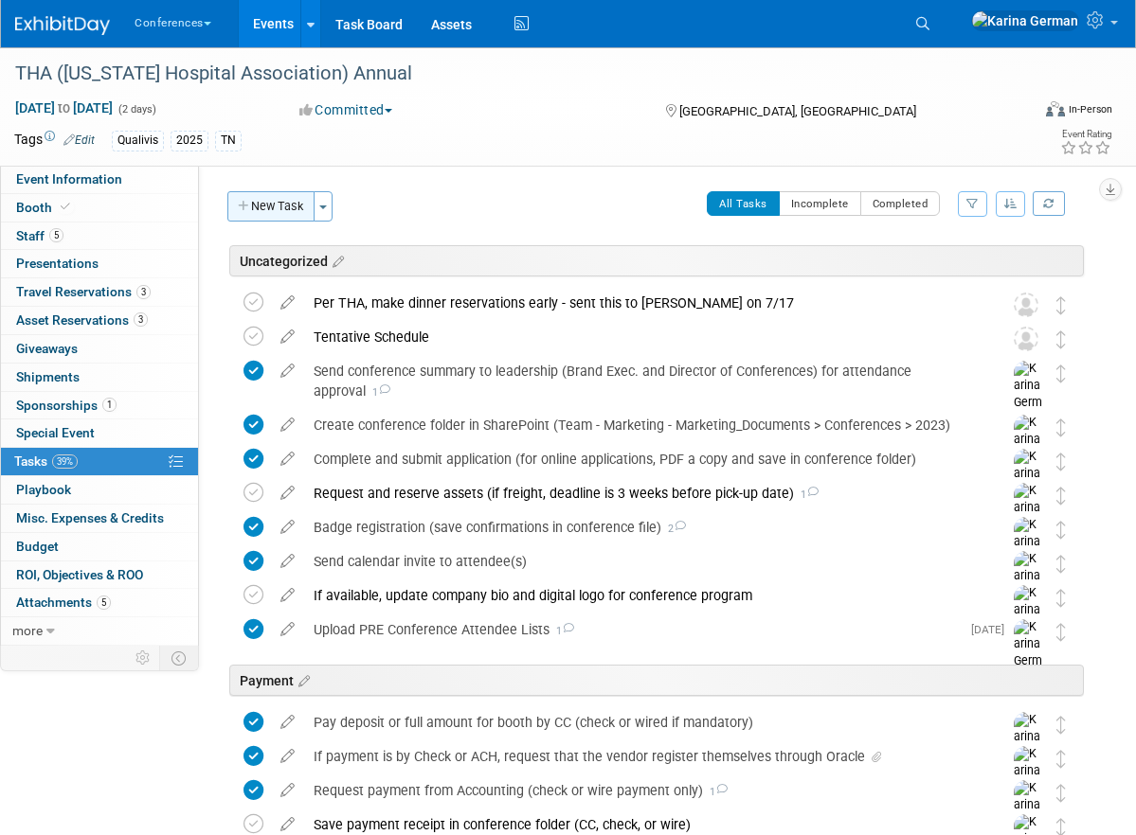
click at [253, 212] on button "New Task" at bounding box center [270, 206] width 87 height 30
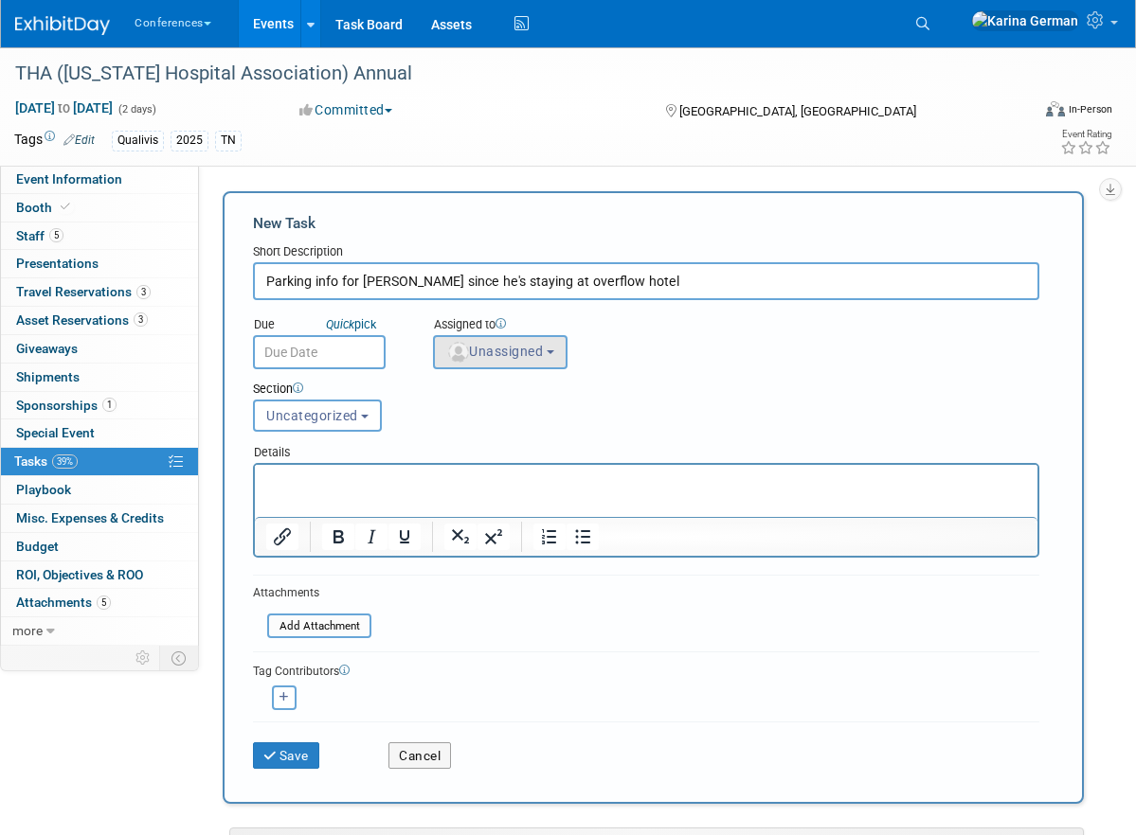
type input "Parking info for Levi since he's staying at overflow hotel"
click at [474, 348] on span "Unassigned" at bounding box center [494, 351] width 97 height 15
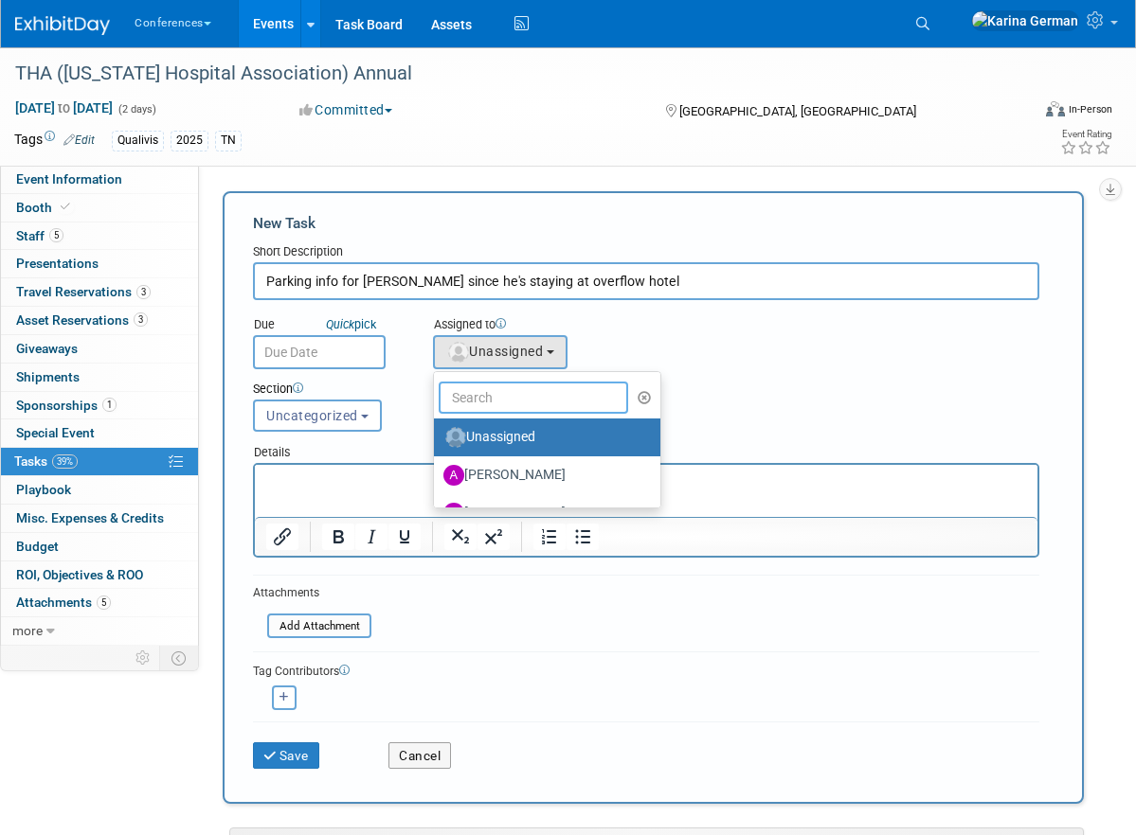
click at [488, 400] on input "text" at bounding box center [533, 398] width 189 height 32
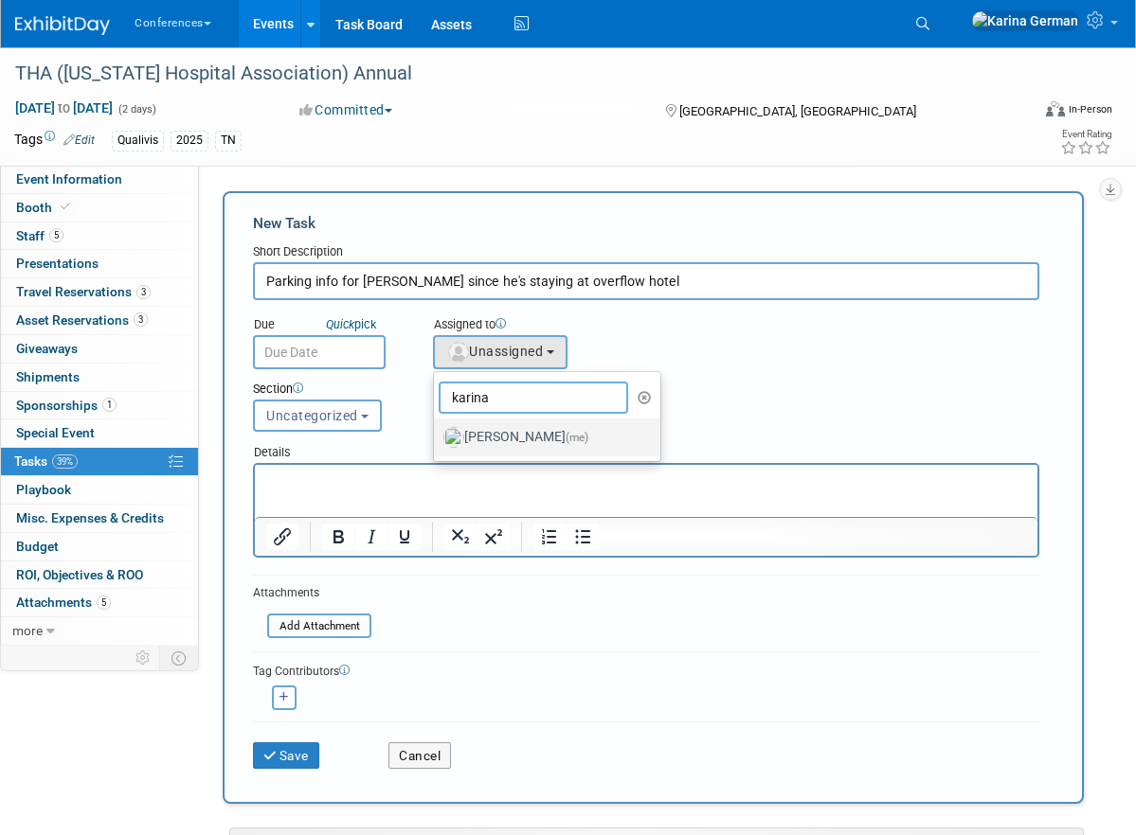
type input "karina"
click at [533, 445] on label "Karina German (me)" at bounding box center [542, 437] width 198 height 30
click at [437, 441] on input "Karina German (me)" at bounding box center [430, 435] width 12 height 12
select select "eb9a80ed-01df-455e-b7c9-ebccef2a47a7"
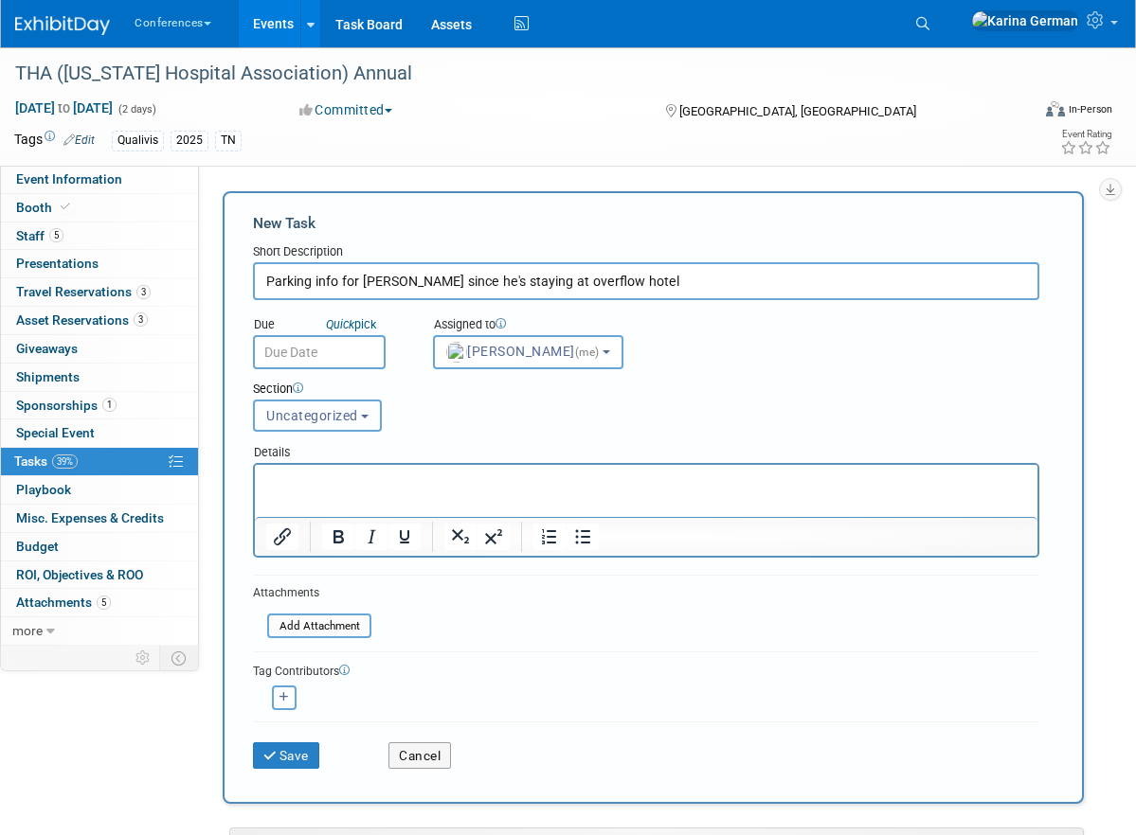
click at [302, 408] on span "Uncategorized" at bounding box center [312, 415] width 92 height 15
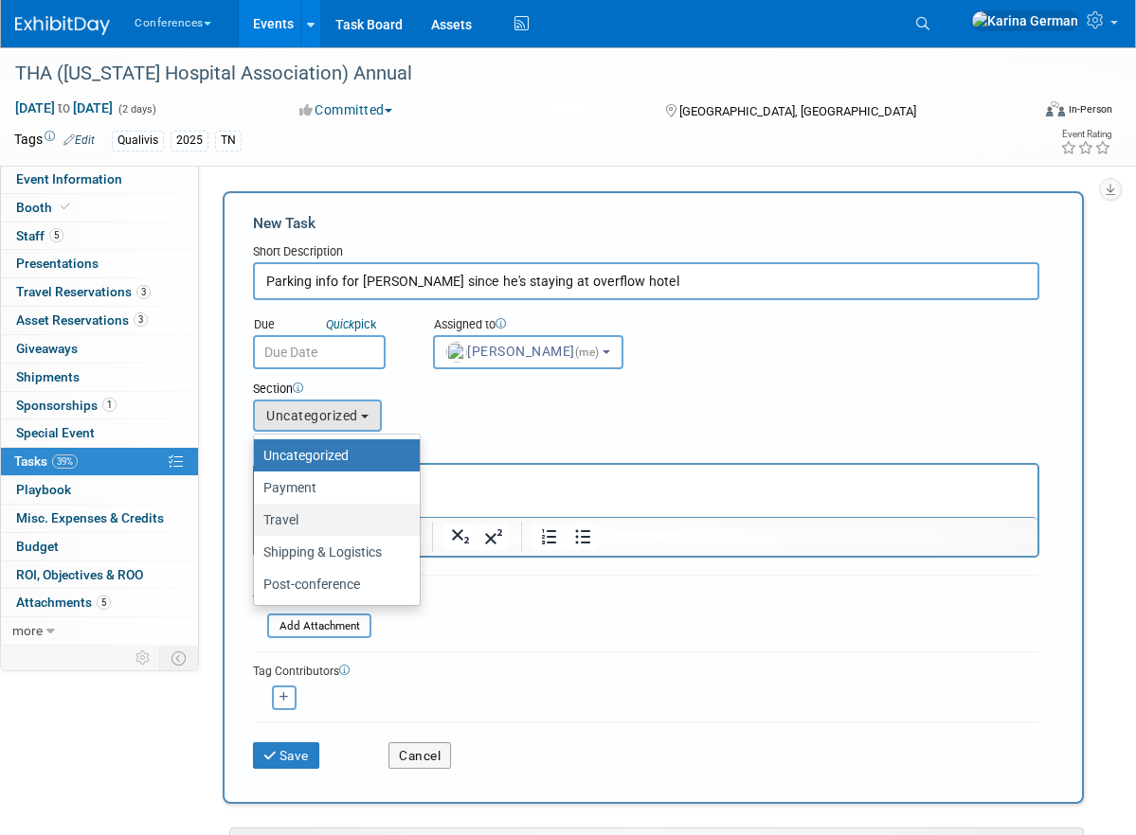
click at [326, 512] on label "Travel" at bounding box center [331, 520] width 137 height 25
click at [257, 514] on input "Travel" at bounding box center [250, 520] width 12 height 12
select select "11259184"
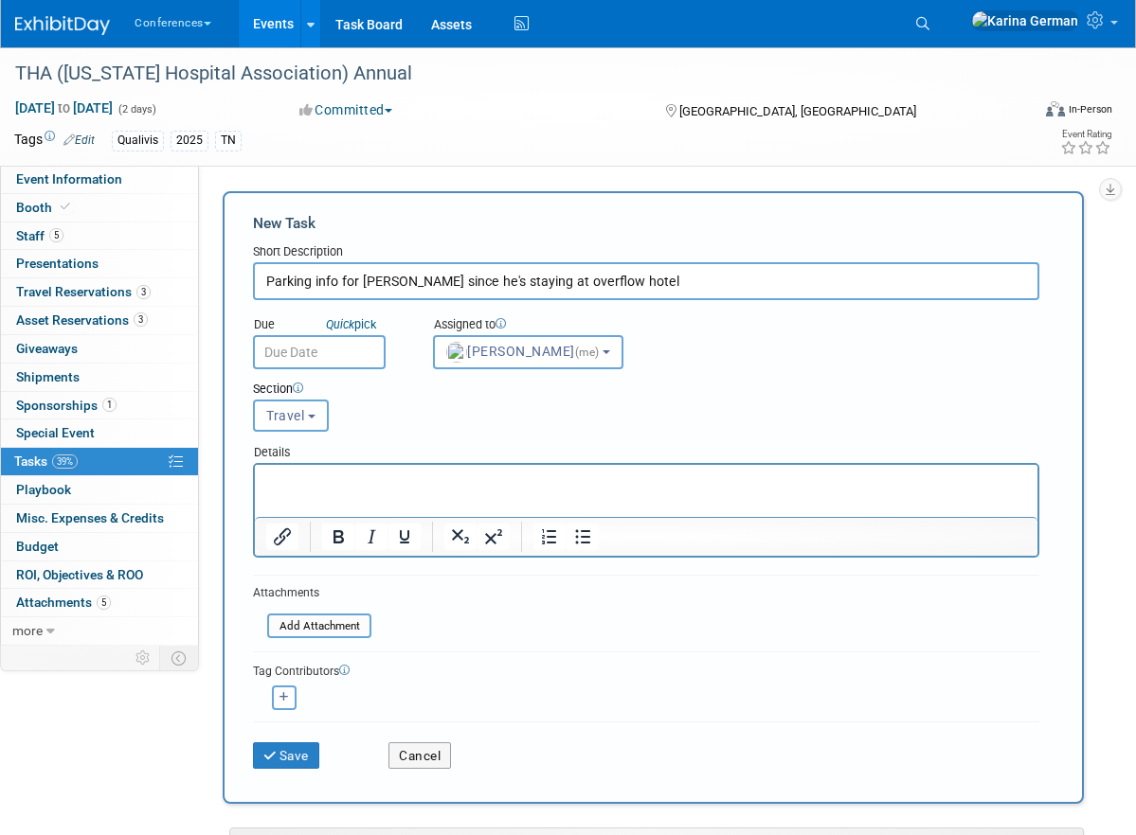
click at [314, 369] on div "Section Uncategorized Payment Travel Shipping & Logistics Post-conference Trave…" at bounding box center [612, 402] width 746 height 66
click at [314, 356] on input "text" at bounding box center [319, 352] width 133 height 34
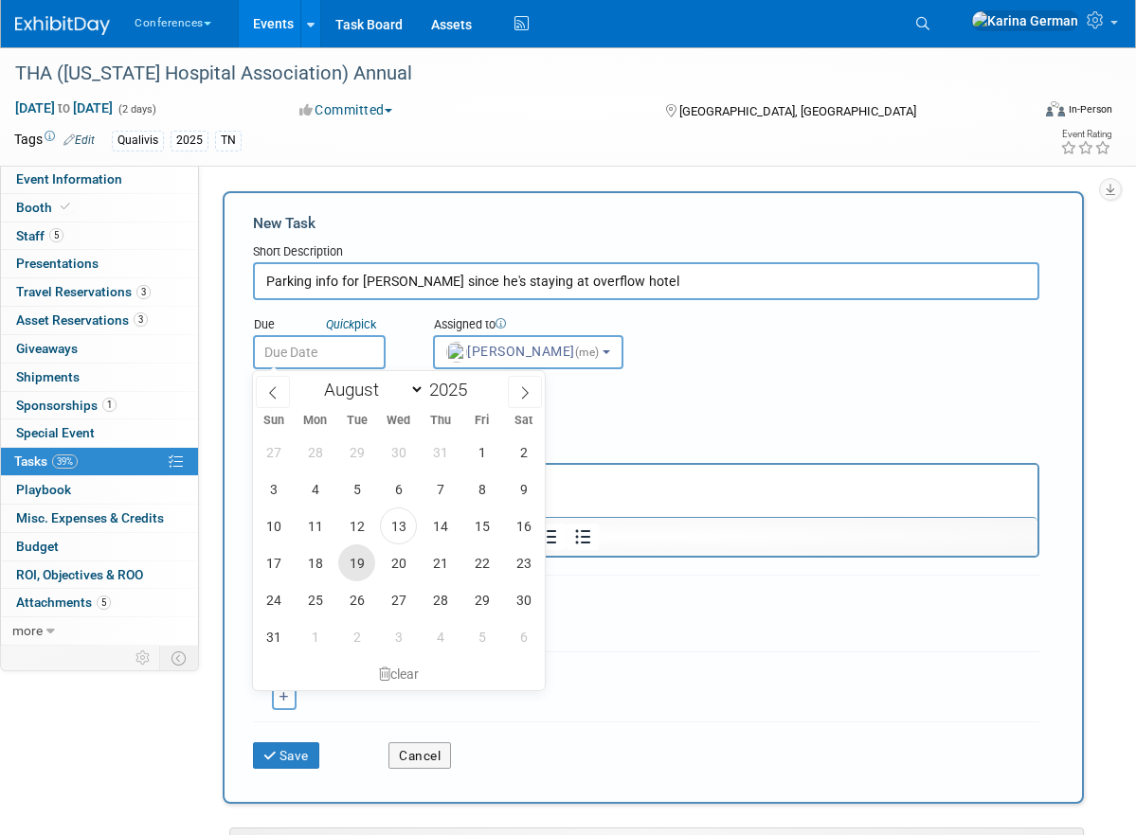
click at [368, 557] on span "19" at bounding box center [356, 563] width 37 height 37
type input "Aug 19, 2025"
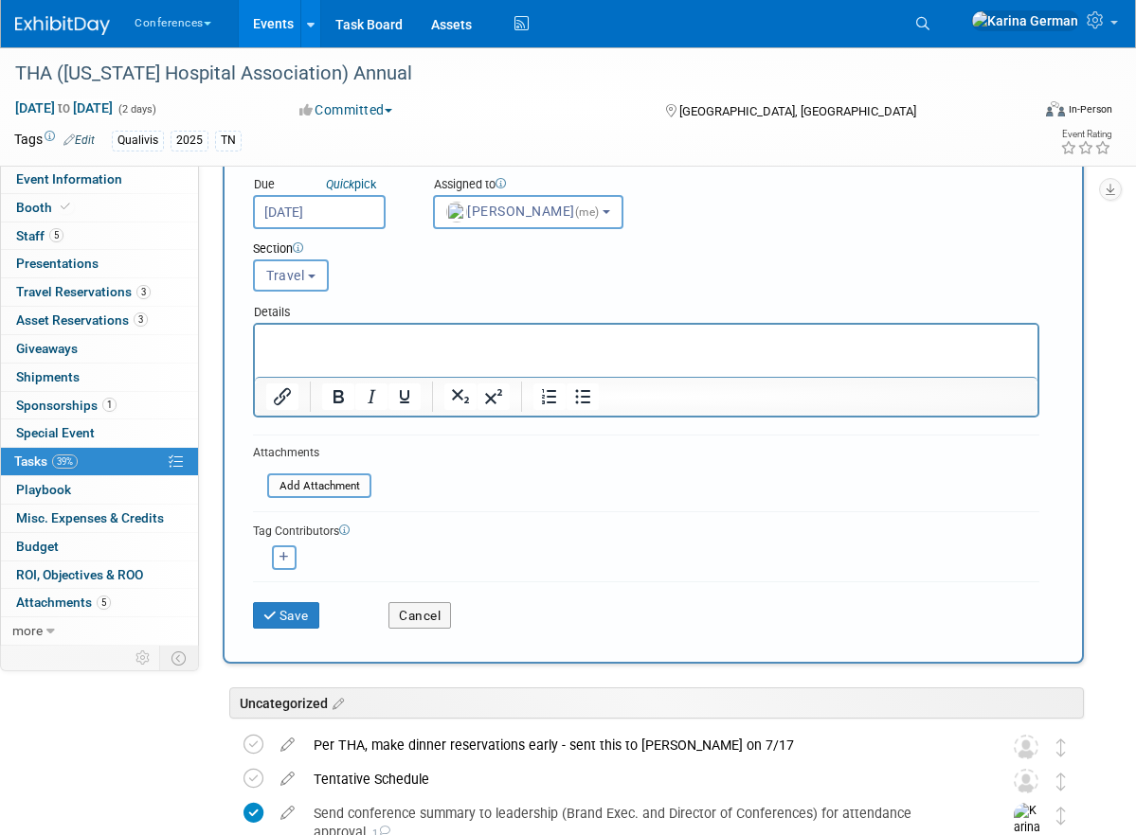
scroll to position [135, 0]
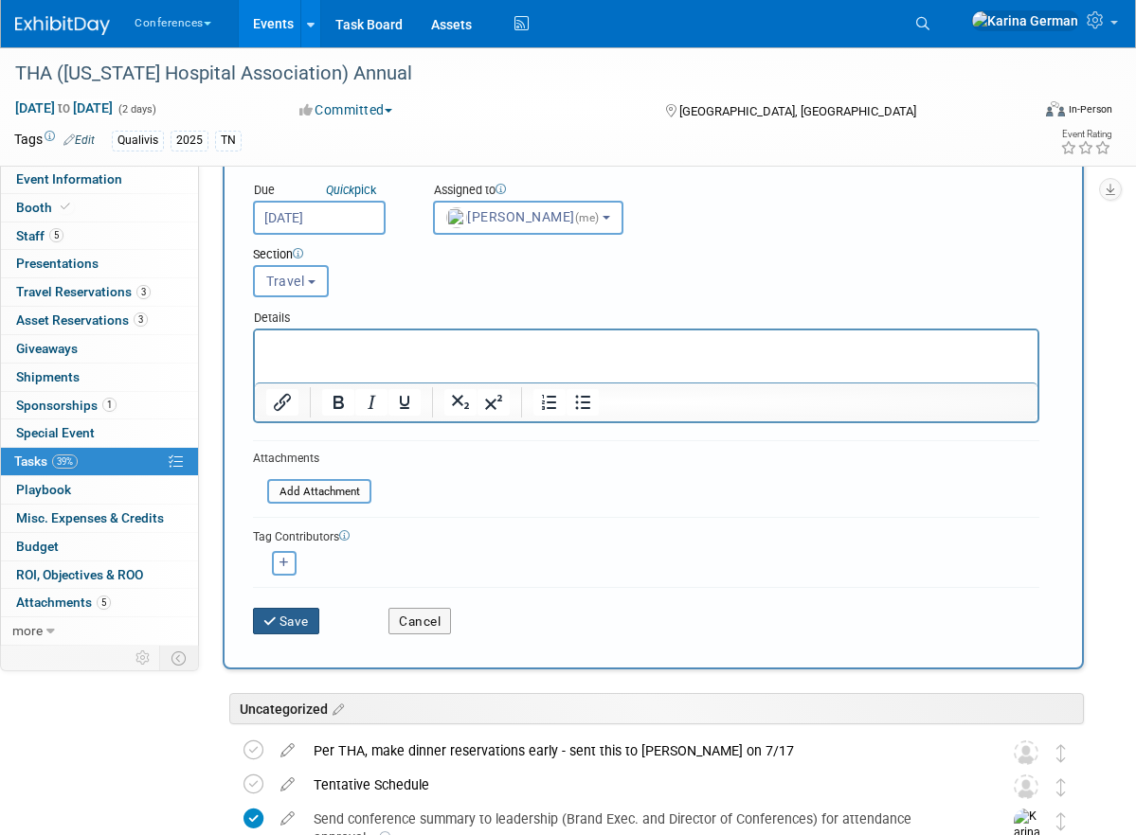
click at [298, 625] on button "Save" at bounding box center [286, 621] width 66 height 27
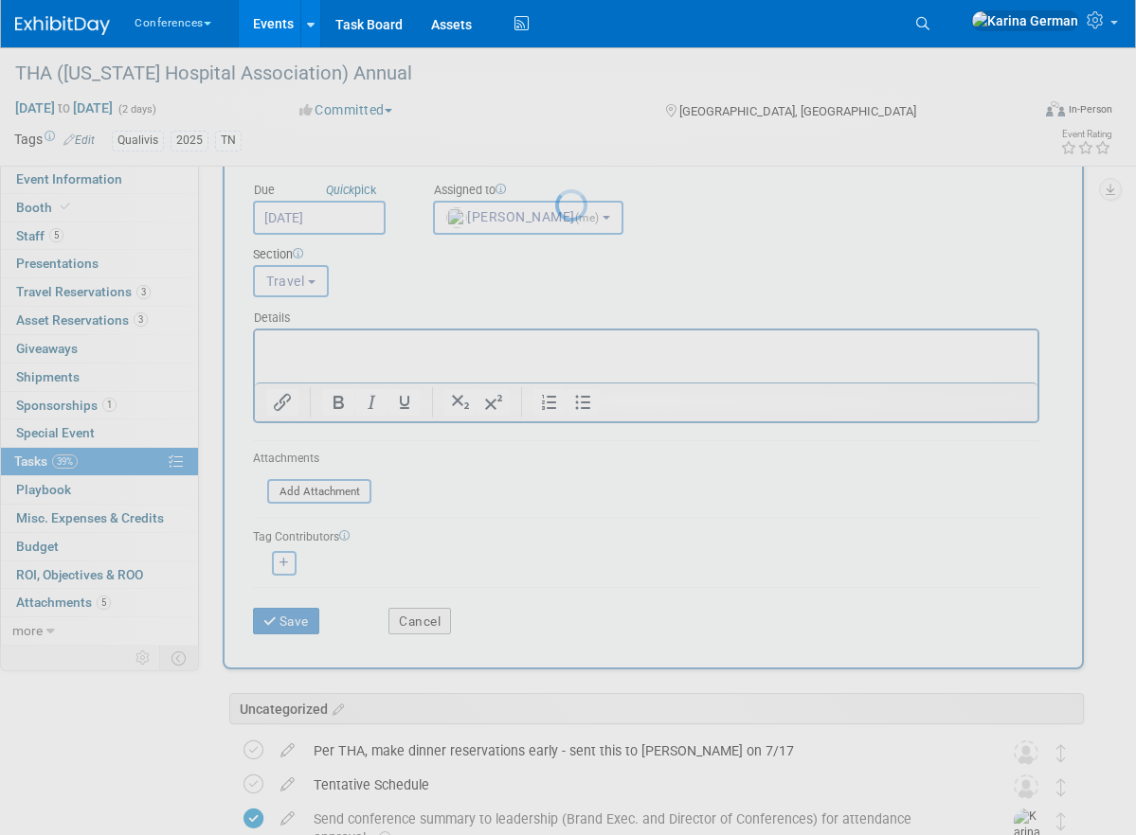
scroll to position [0, 0]
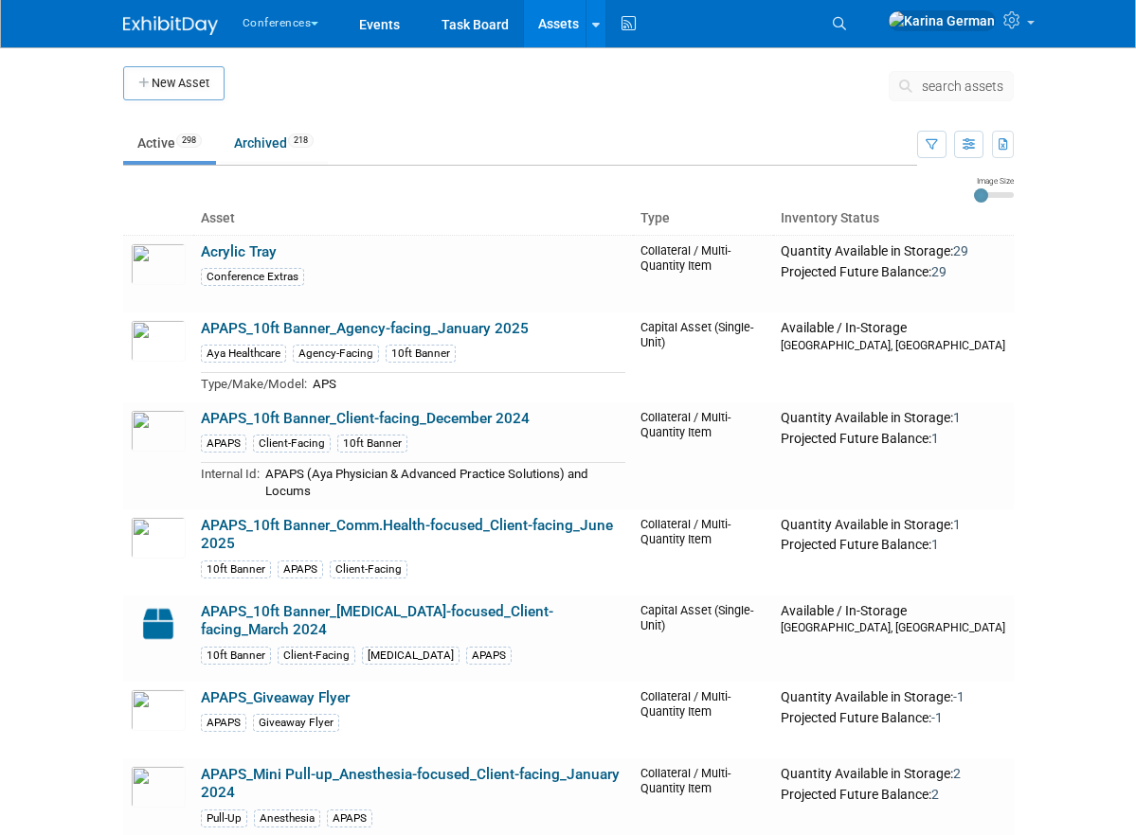
click at [930, 89] on span "search assets" at bounding box center [962, 86] width 81 height 15
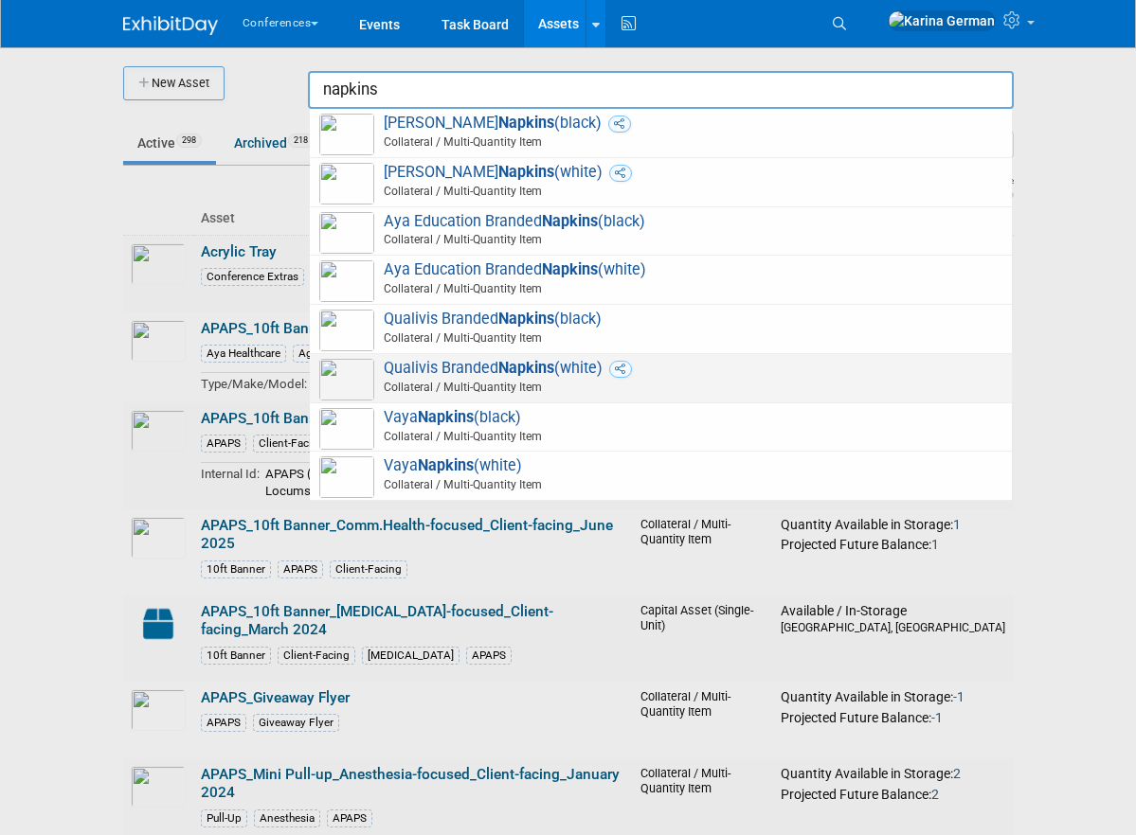
click at [484, 368] on span "Qualivis Branded Napkins (white) Collateral / Multi-Quantity Item" at bounding box center [660, 378] width 683 height 39
type input "Qualivis Branded Napkins (white)"
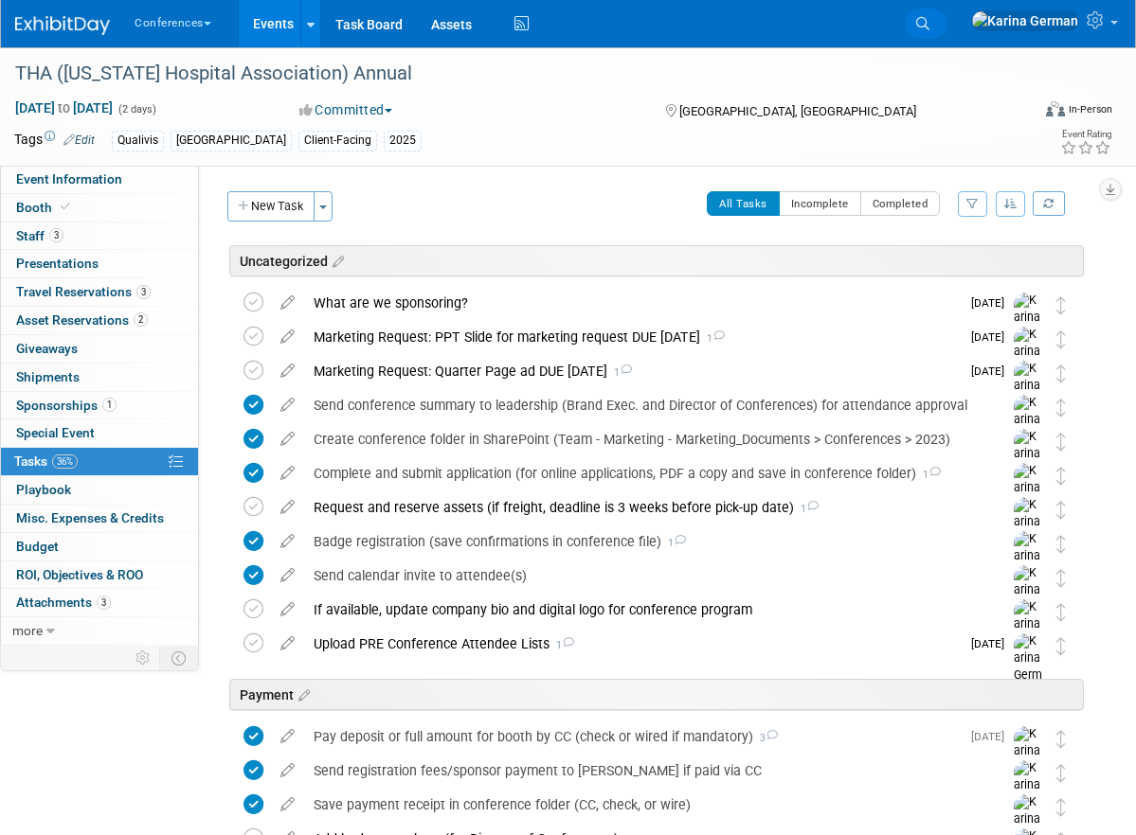
click at [946, 25] on link "Search" at bounding box center [926, 24] width 42 height 30
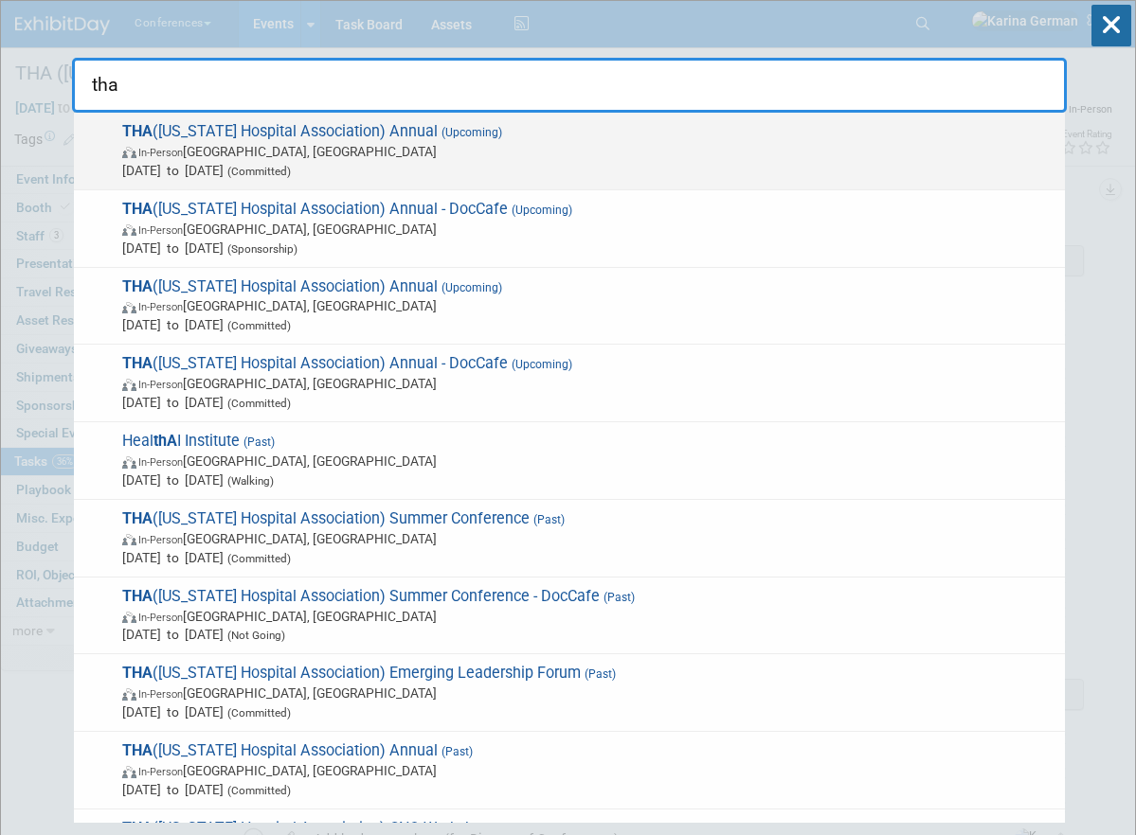
type input "tha"
click at [367, 148] on span "In-Person Nashville, TN" at bounding box center [588, 151] width 933 height 19
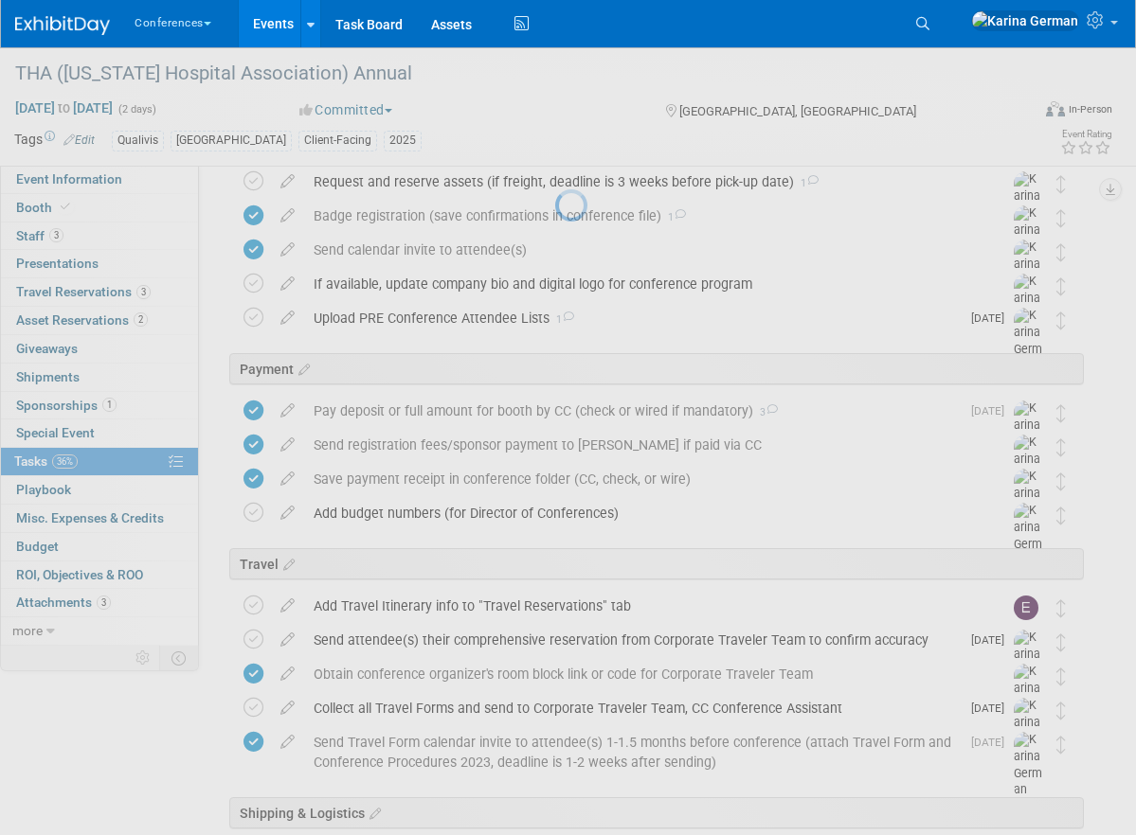
scroll to position [777, 0]
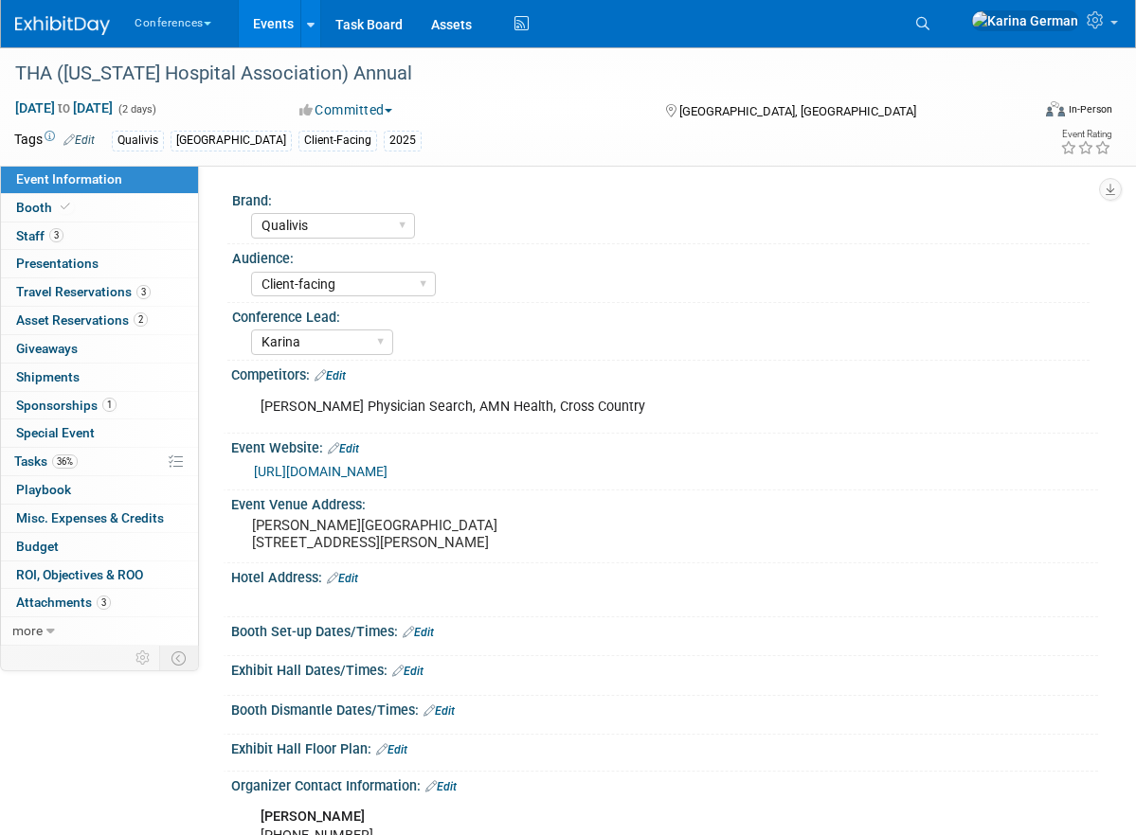
select select "Qualivis"
select select "Client-facing"
select select "Karina"
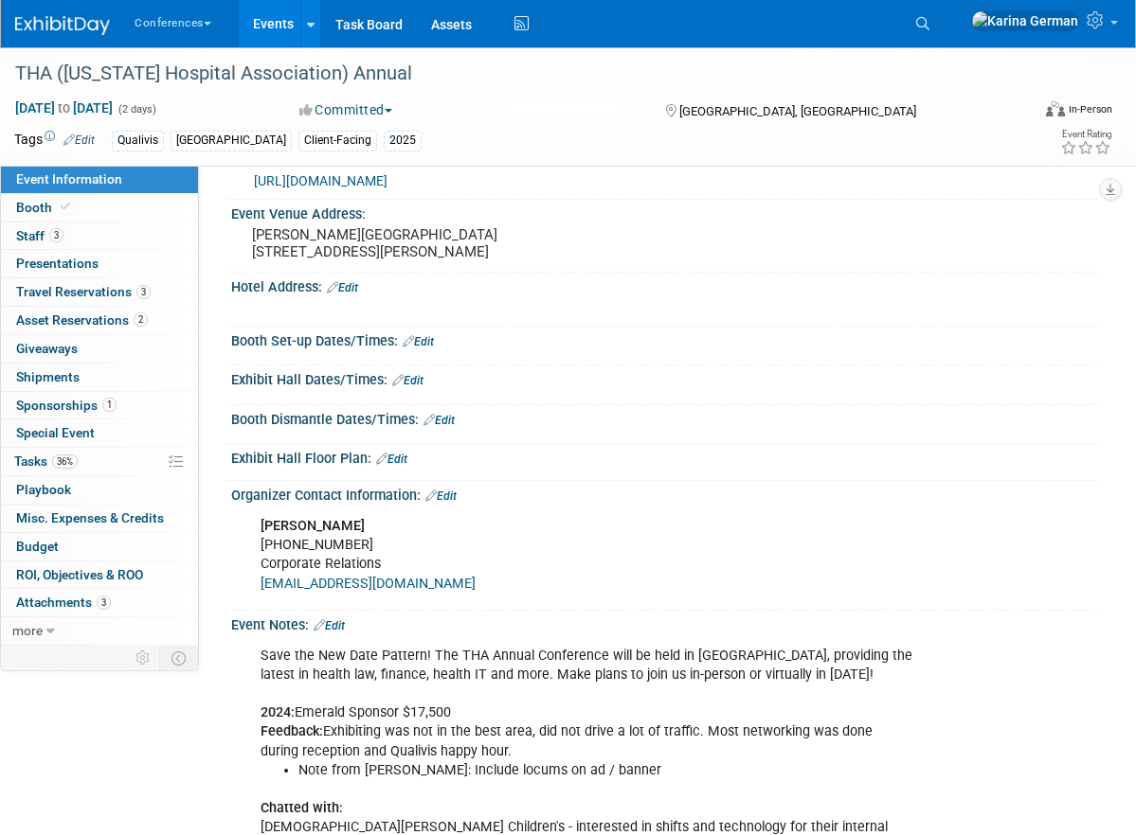
scroll to position [344, 0]
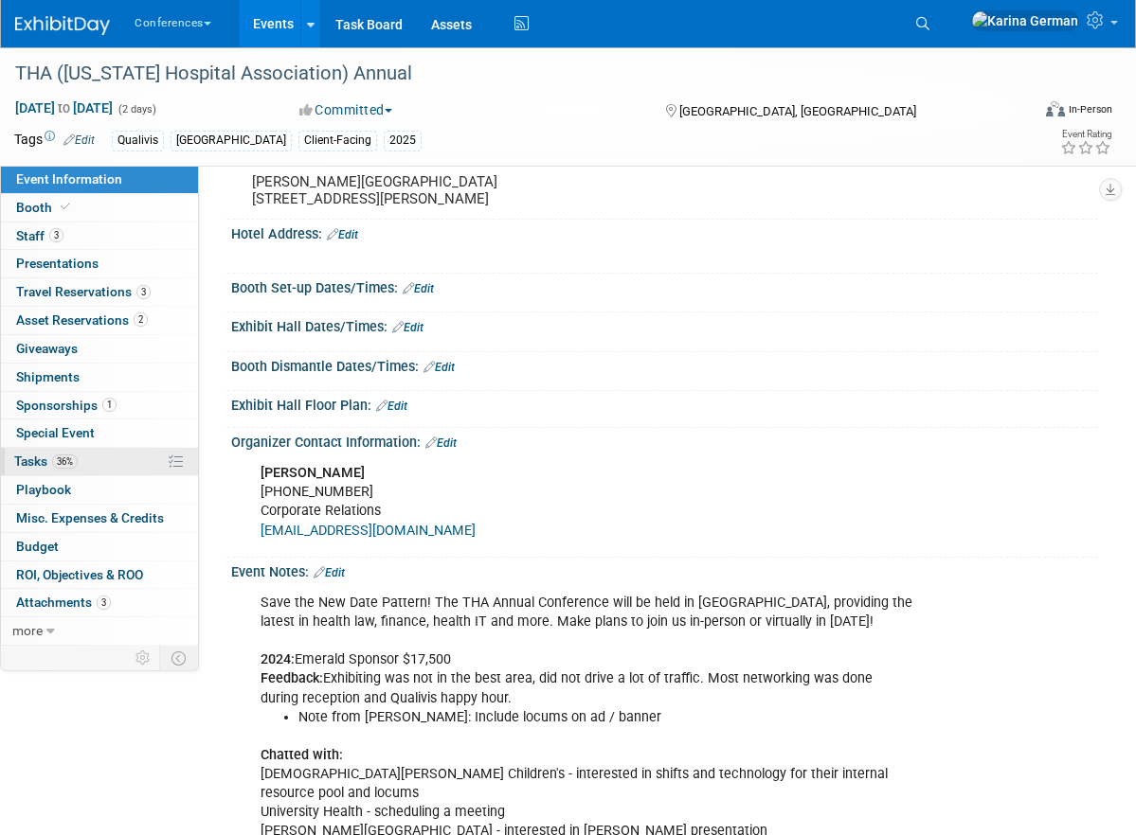
click at [93, 458] on link "36% Tasks 36%" at bounding box center [99, 461] width 197 height 27
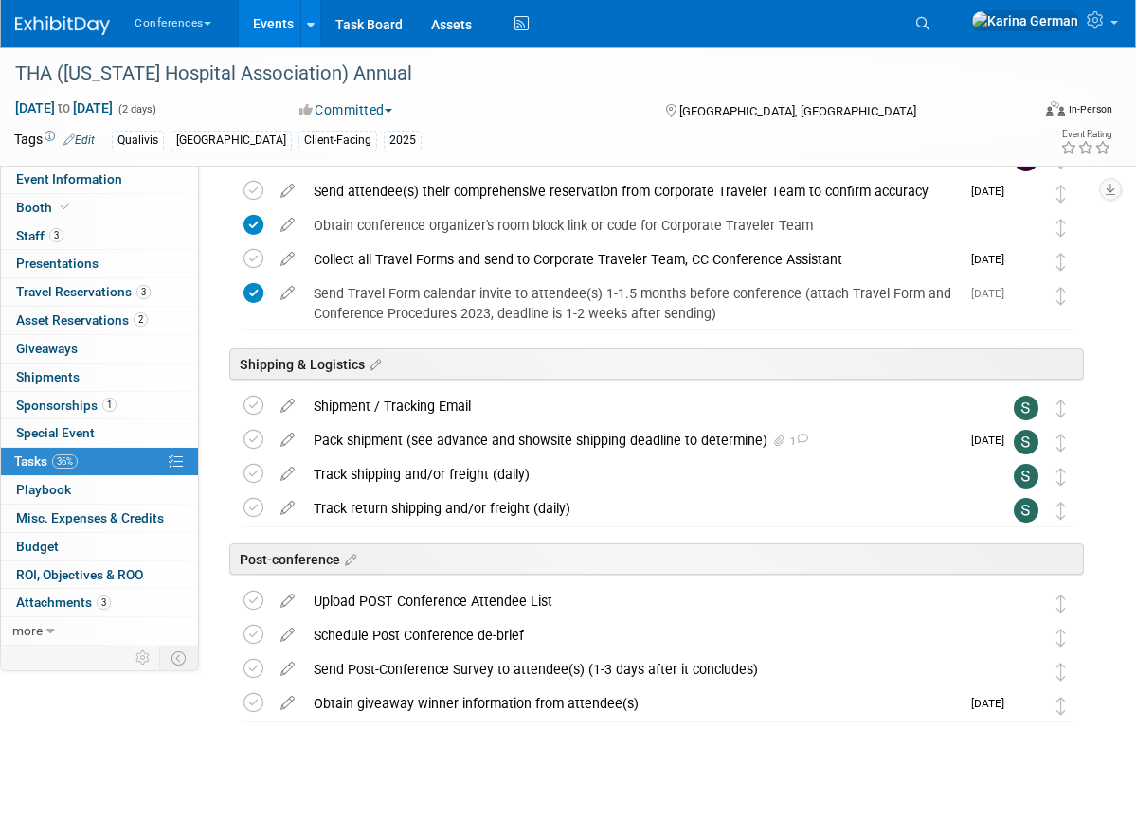
scroll to position [763, 0]
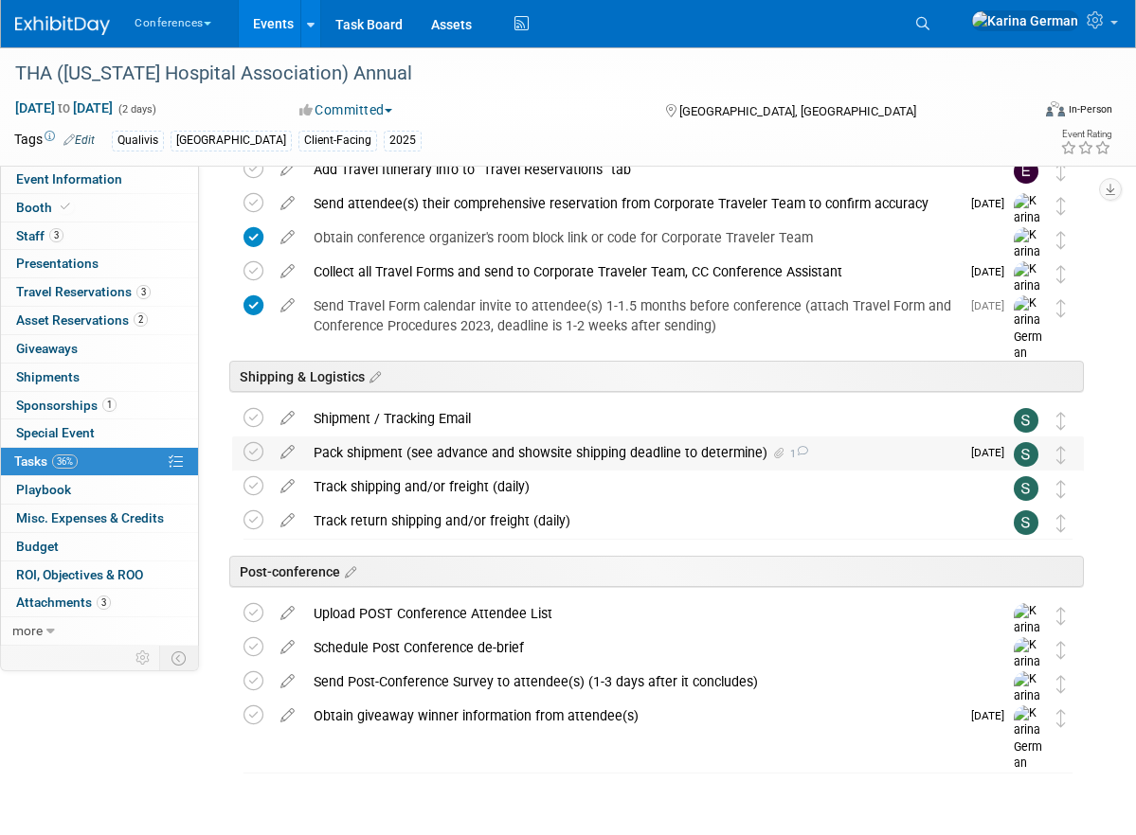
click at [427, 449] on div "Pack shipment (see advance and showsite shipping deadline to determine) 1" at bounding box center [631, 453] width 655 height 32
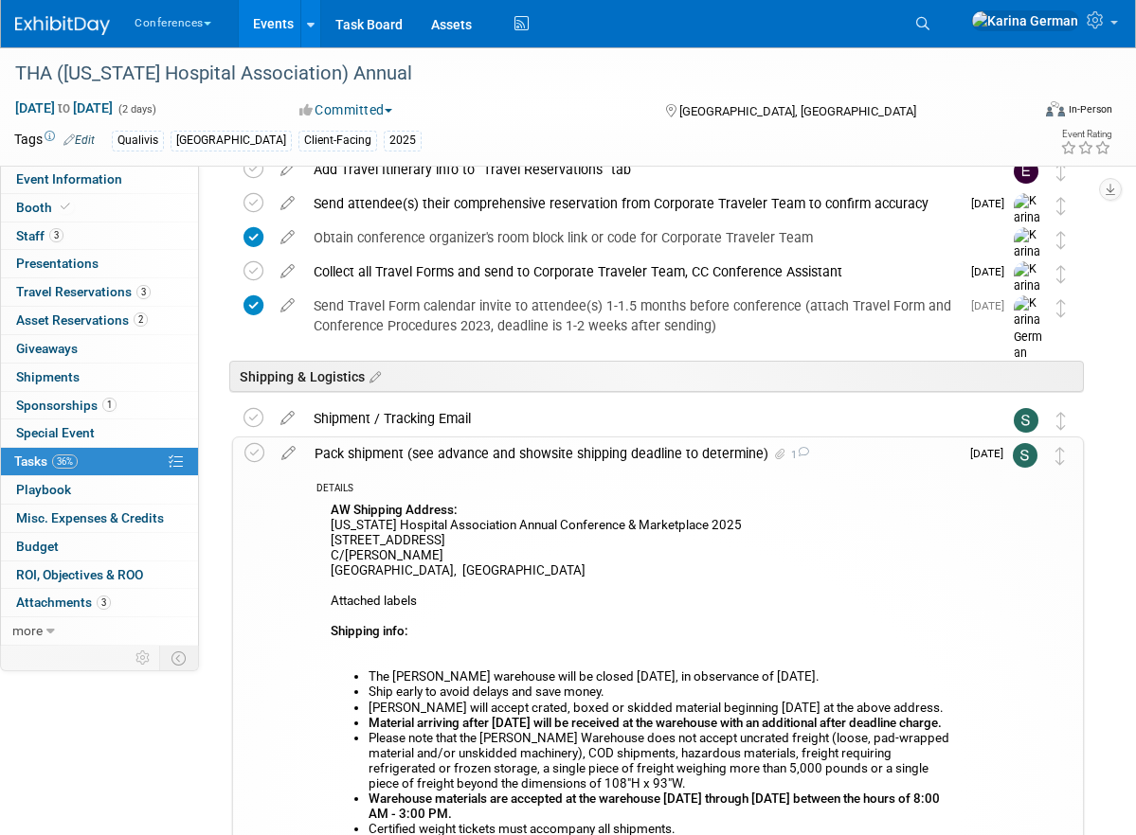
click at [427, 449] on div "Pack shipment (see advance and showsite shipping deadline to determine) 1" at bounding box center [632, 454] width 654 height 32
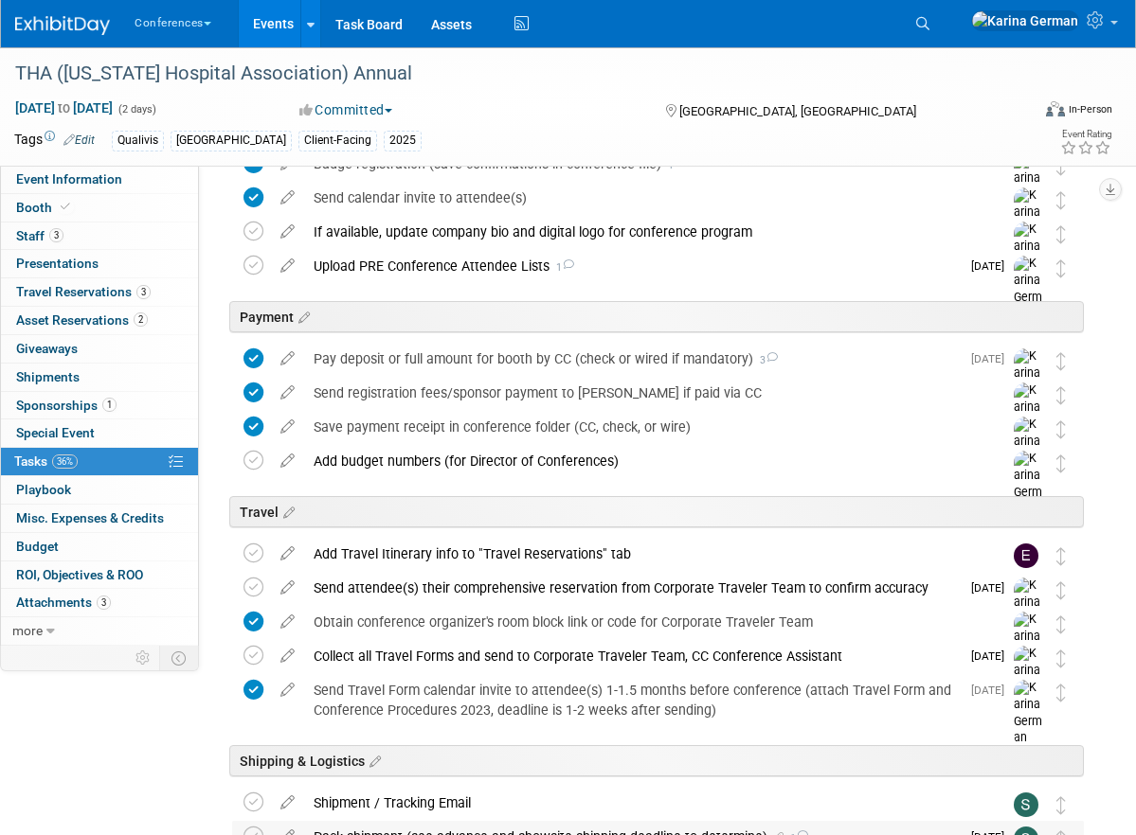
scroll to position [195, 0]
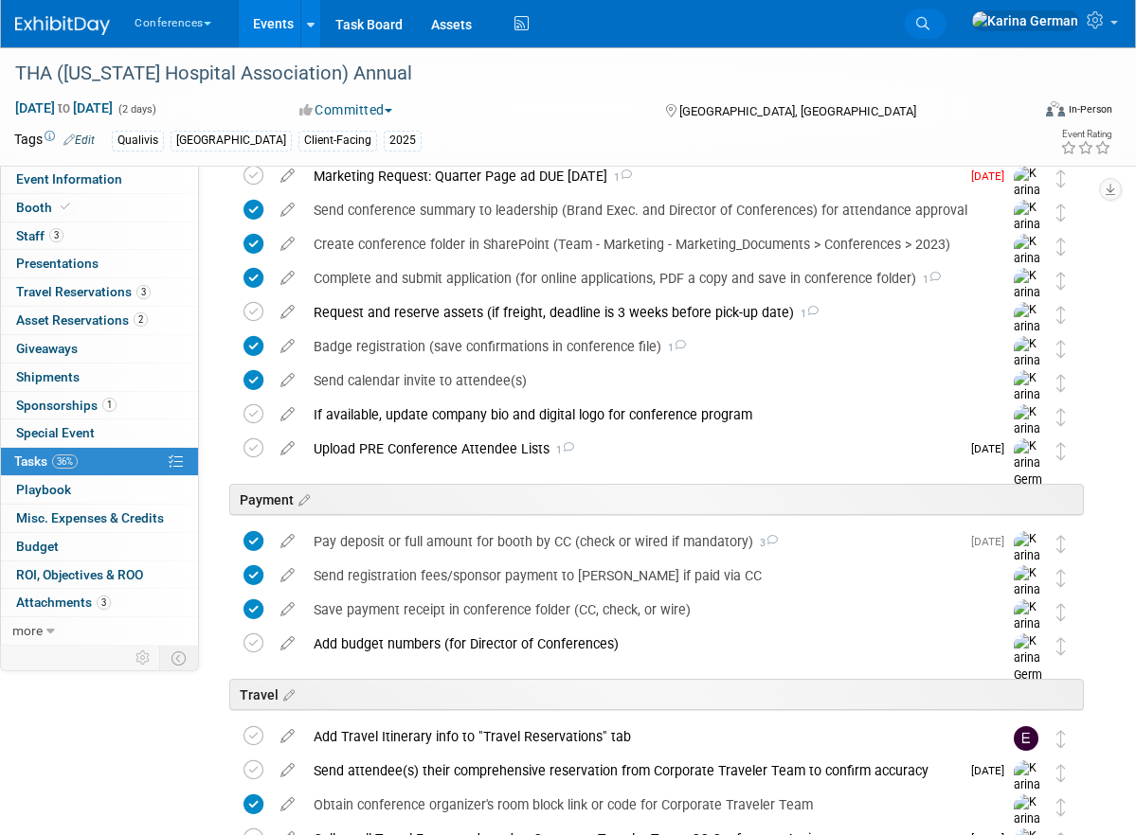
click at [946, 24] on link "Search" at bounding box center [926, 24] width 42 height 30
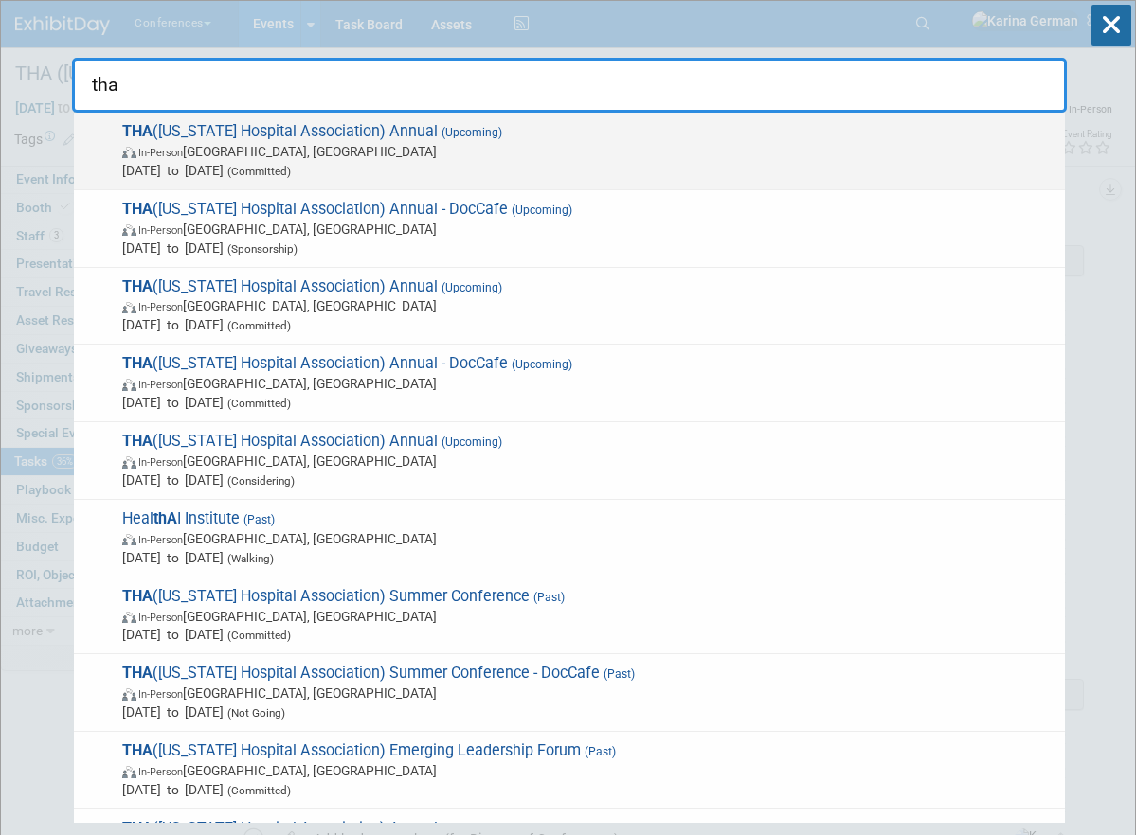
type input "tha"
click at [342, 161] on span "Sep 18, 2025 to Sep 19, 2025 (Committed)" at bounding box center [588, 170] width 933 height 19
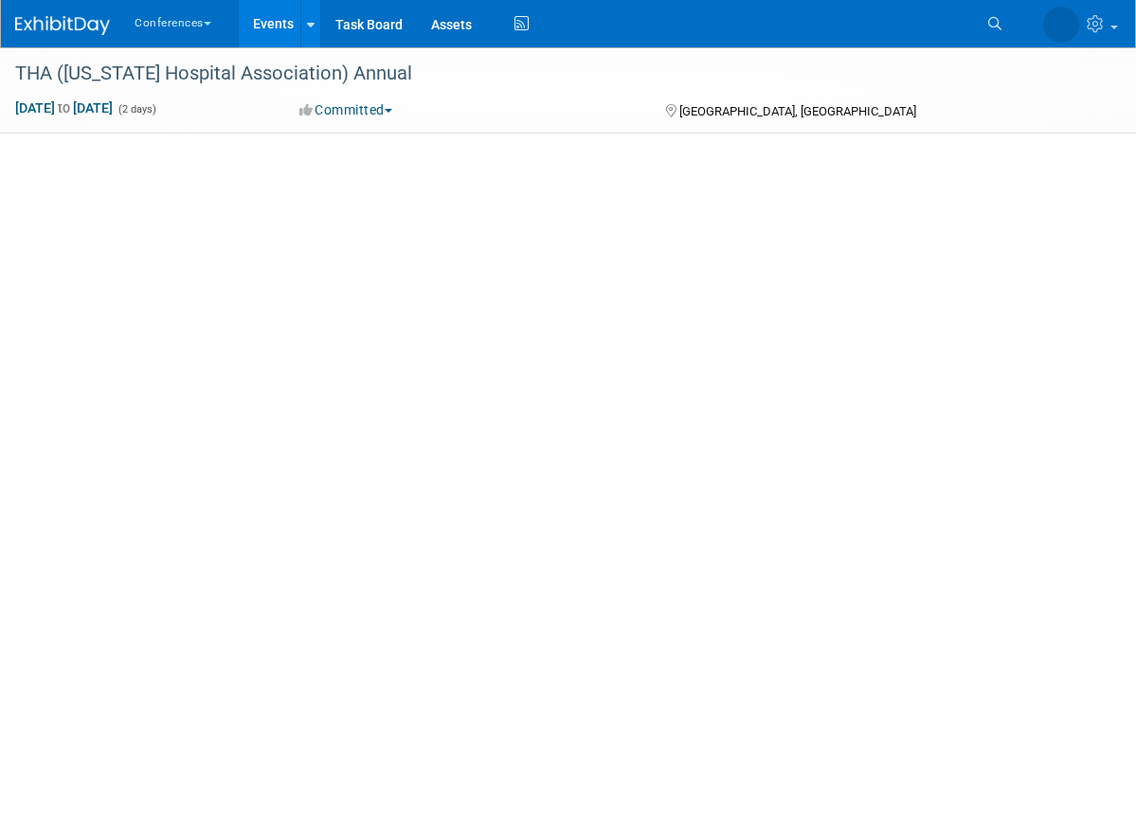
select select "Qualivis"
select select "Client-facing"
select select "Karina"
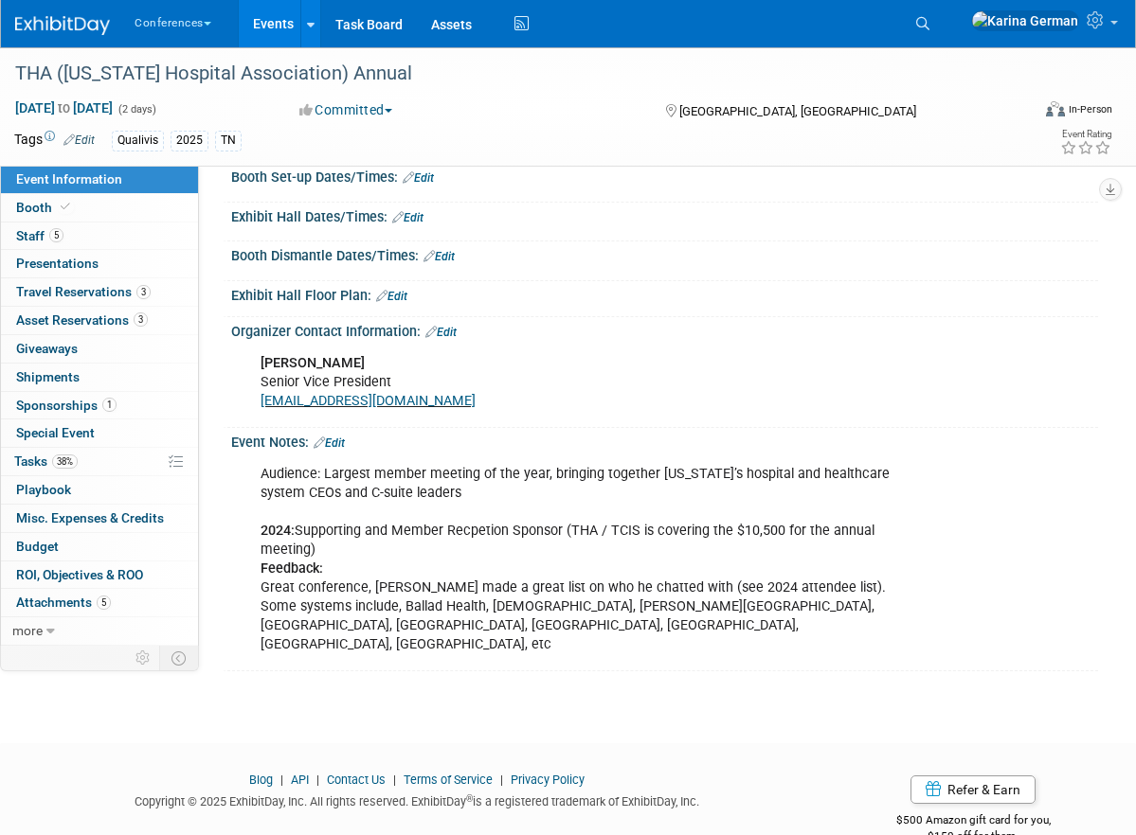
scroll to position [626, 0]
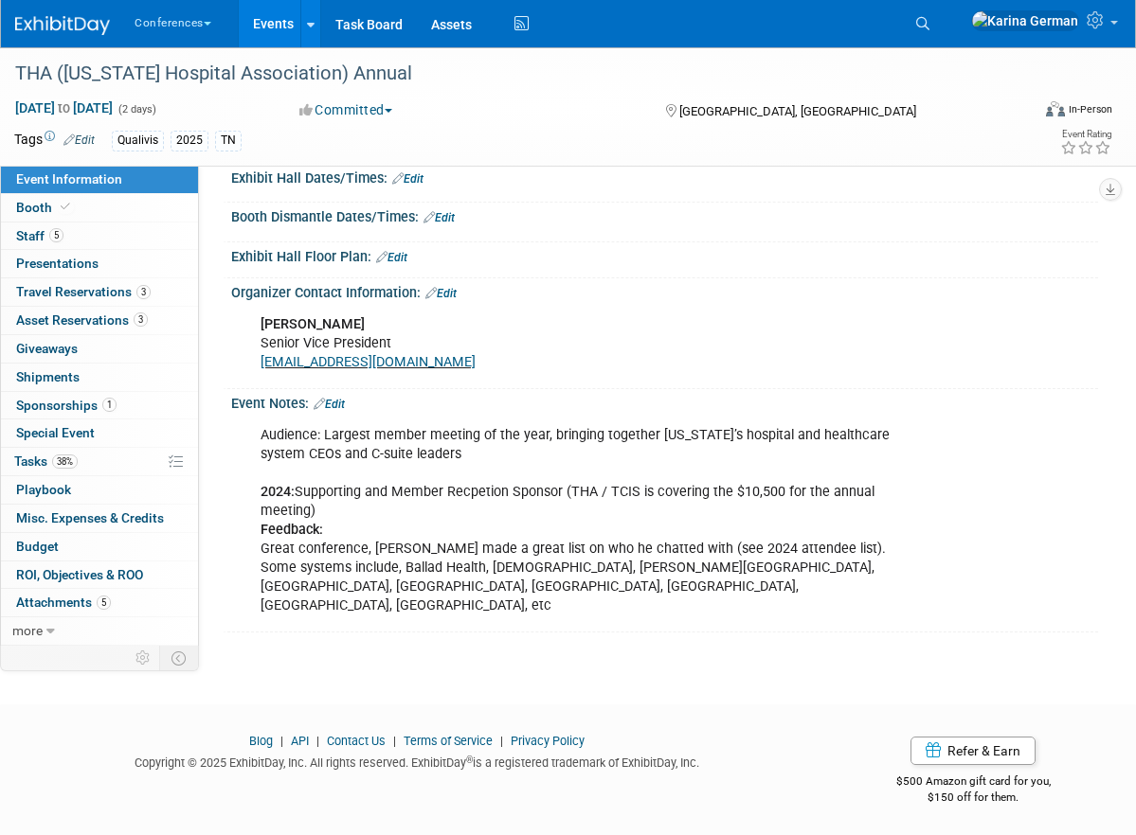
click at [322, 522] on div "Audience: Largest member meeting of the year, bringing together [US_STATE]’s ho…" at bounding box center [585, 521] width 677 height 209
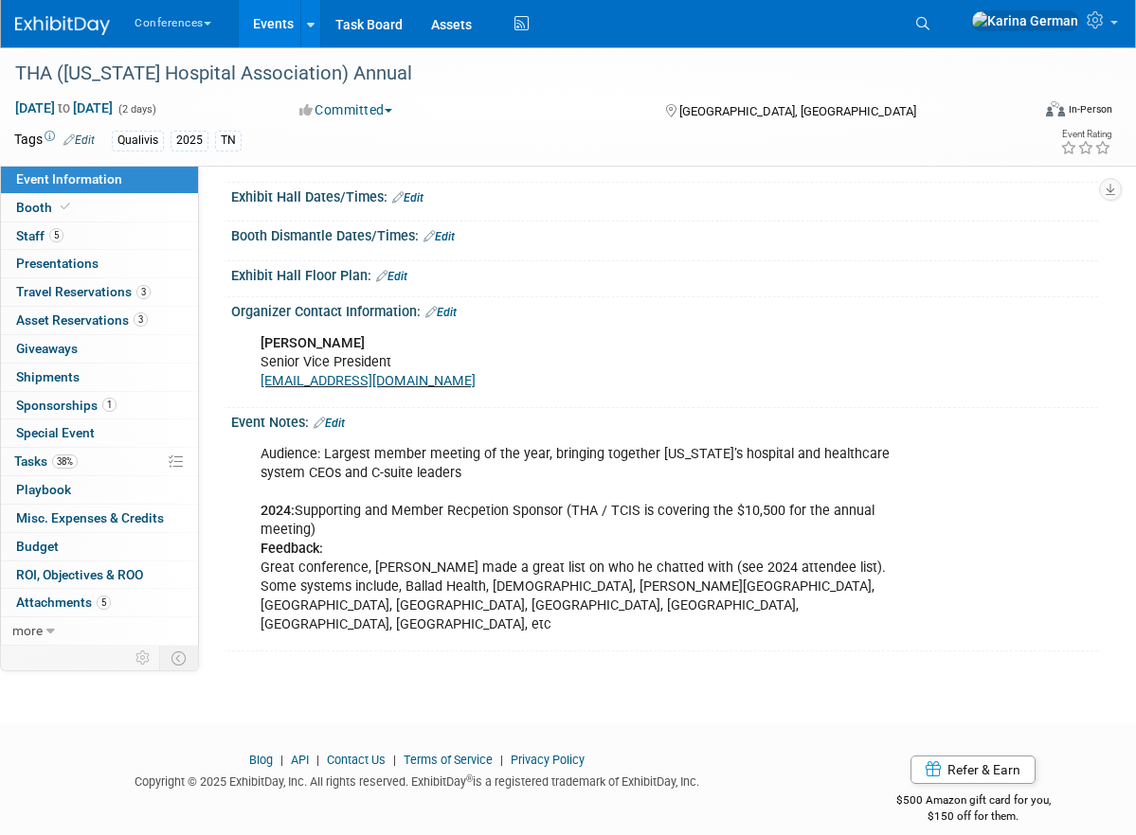
scroll to position [608, 0]
click at [929, 28] on icon at bounding box center [922, 23] width 13 height 13
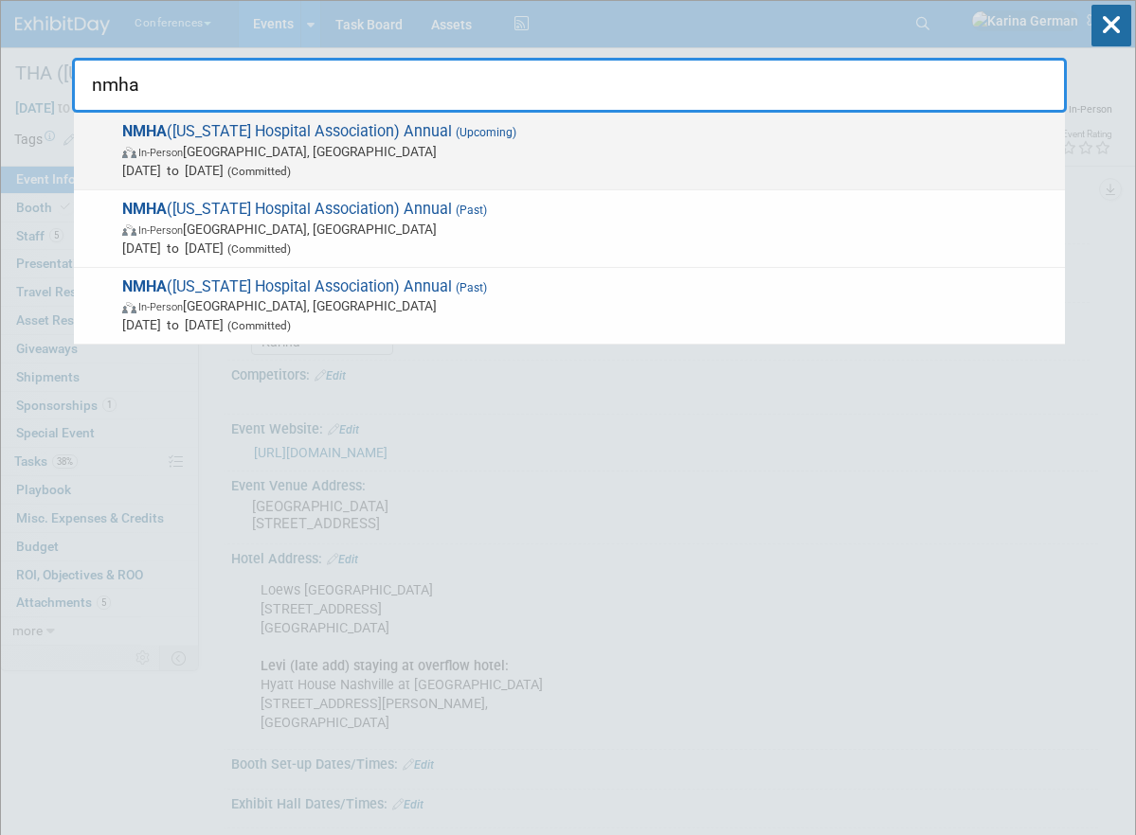
type input "nmha"
click at [782, 153] on span "In-Person [GEOGRAPHIC_DATA], [GEOGRAPHIC_DATA]" at bounding box center [588, 151] width 933 height 19
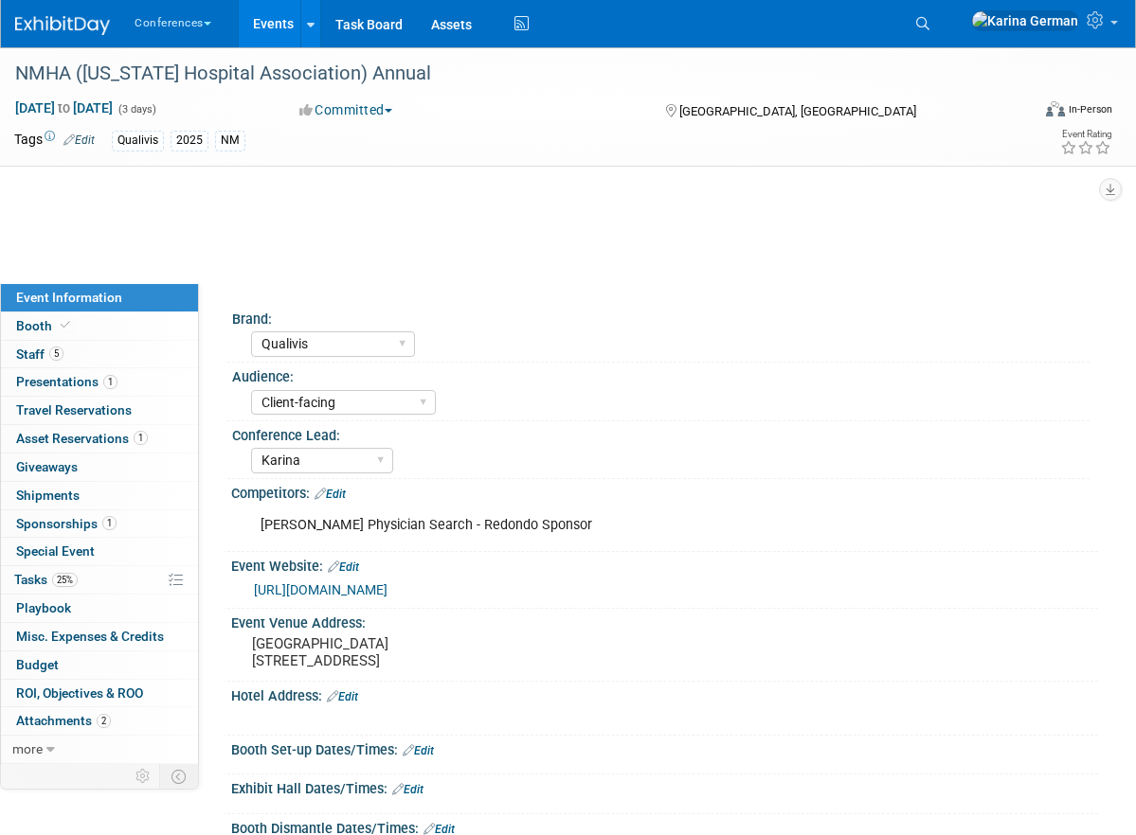
select select "Qualivis"
select select "Client-facing"
select select "Karina"
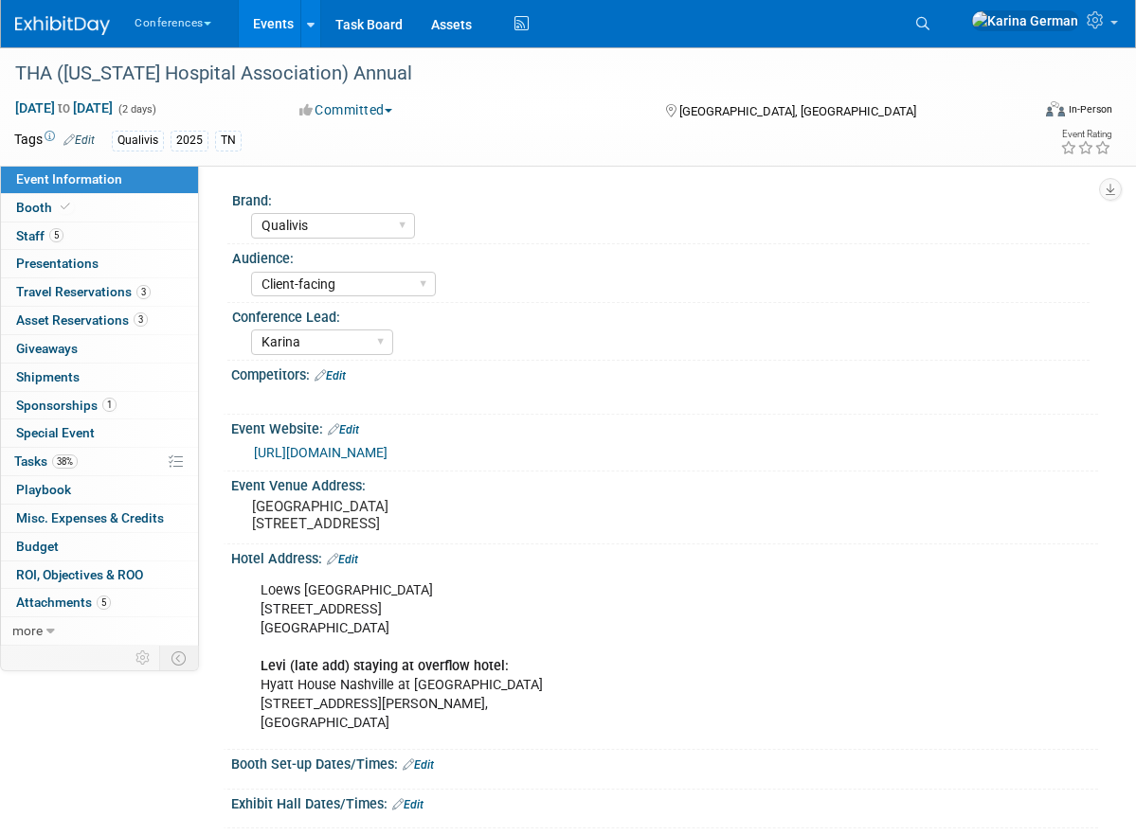
select select "Qualivis"
select select "Client-facing"
select select "Karina"
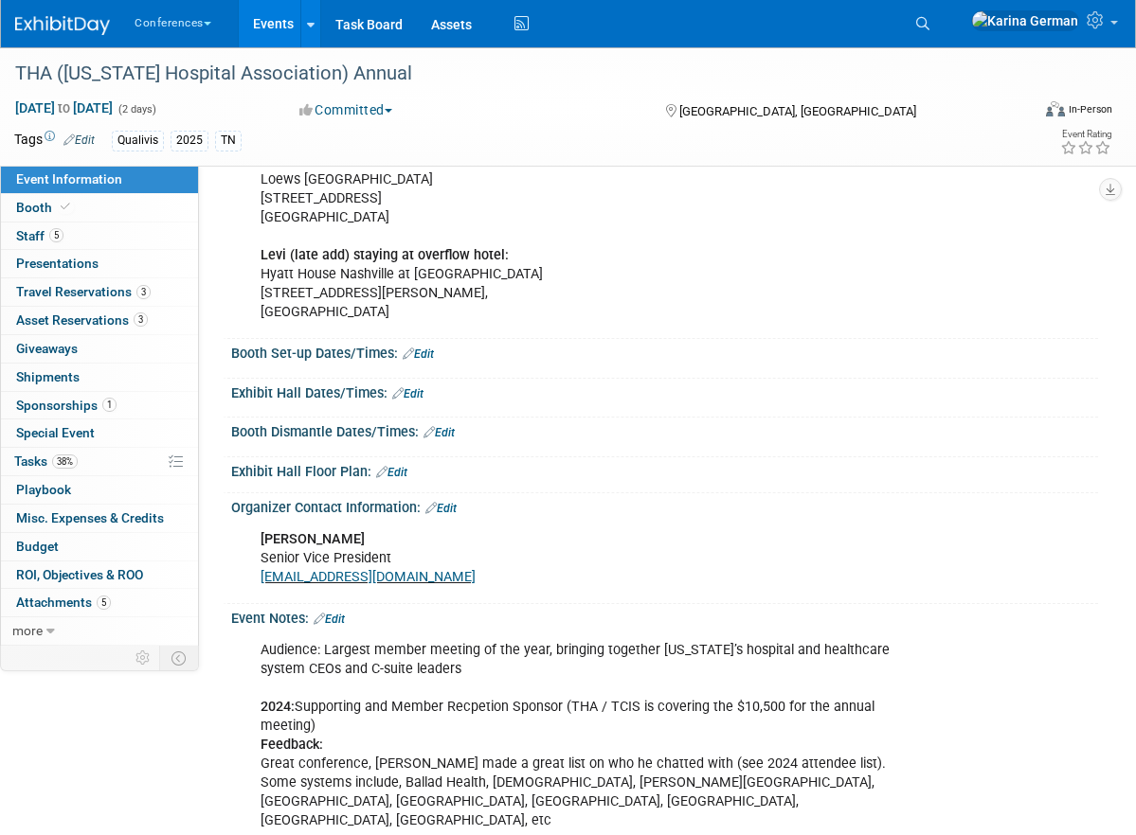
scroll to position [491, 0]
